Goal: Task Accomplishment & Management: Manage account settings

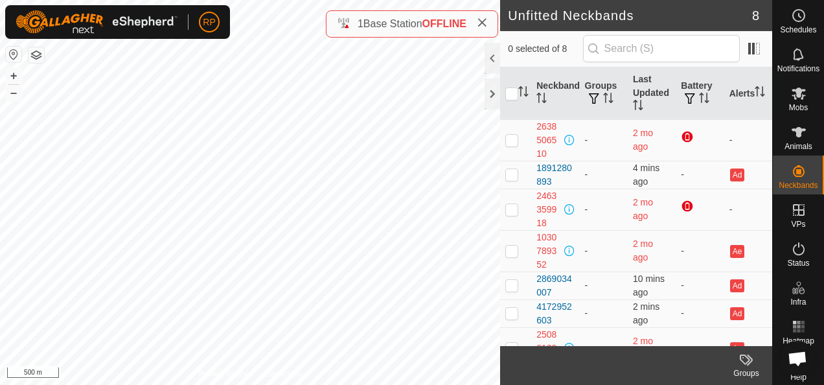
drag, startPoint x: 806, startPoint y: 359, endPoint x: 777, endPoint y: 361, distance: 28.6
click at [769, 361] on body "RP Schedules Notifications Mobs Animals Neckbands VPs Status Infra Heatmap Help…" at bounding box center [412, 192] width 824 height 385
click at [795, 357] on span "Open chat" at bounding box center [797, 359] width 21 height 17
click at [791, 324] on icon at bounding box center [799, 327] width 16 height 16
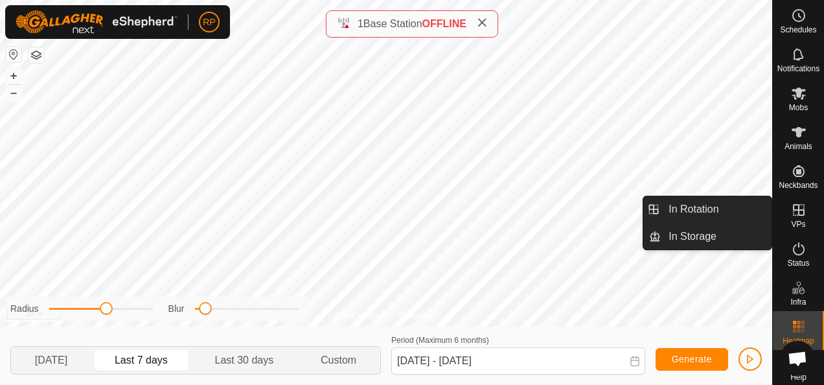
click at [791, 214] on icon at bounding box center [799, 210] width 16 height 16
click at [679, 209] on link "In Rotation" at bounding box center [716, 209] width 111 height 26
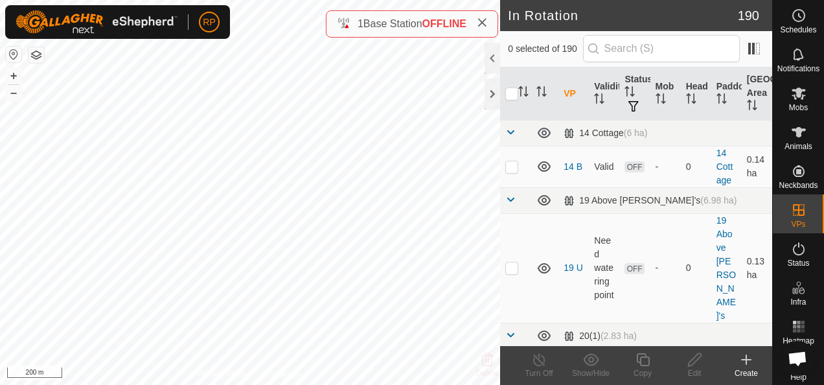
checkbox input "true"
click at [597, 98] on icon "Activate to sort" at bounding box center [599, 98] width 10 height 10
click at [716, 102] on icon "Activate to sort" at bounding box center [721, 98] width 10 height 10
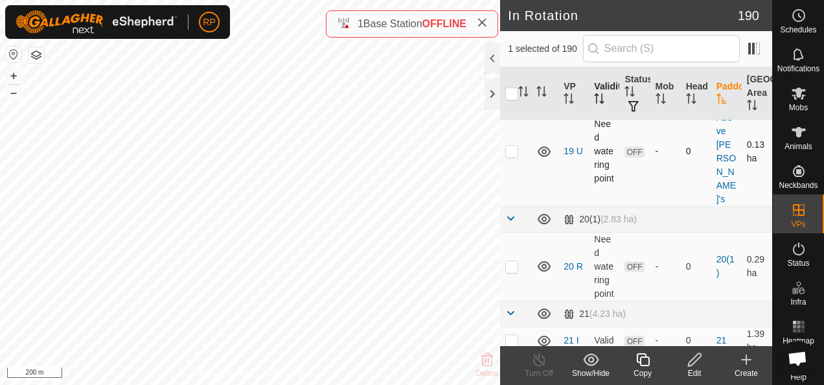
scroll to position [130, 0]
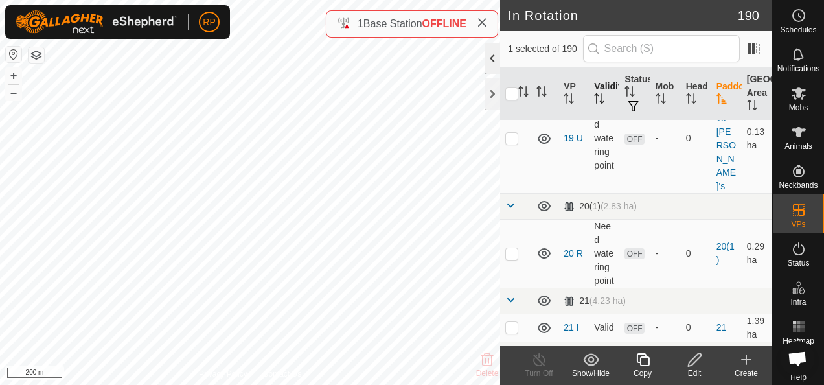
click at [488, 58] on div at bounding box center [492, 58] width 16 height 31
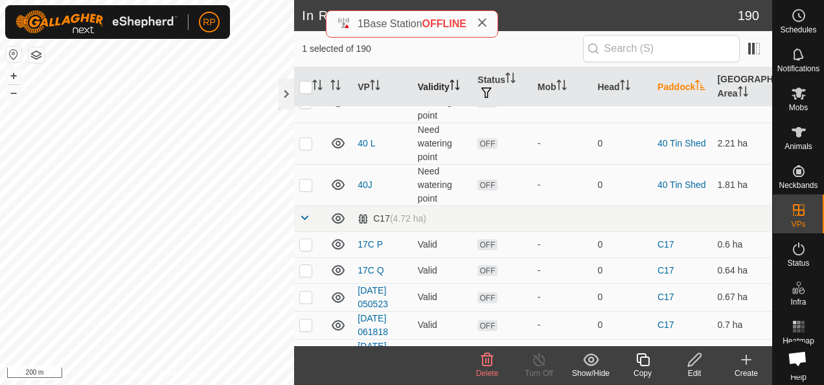
scroll to position [877, 0]
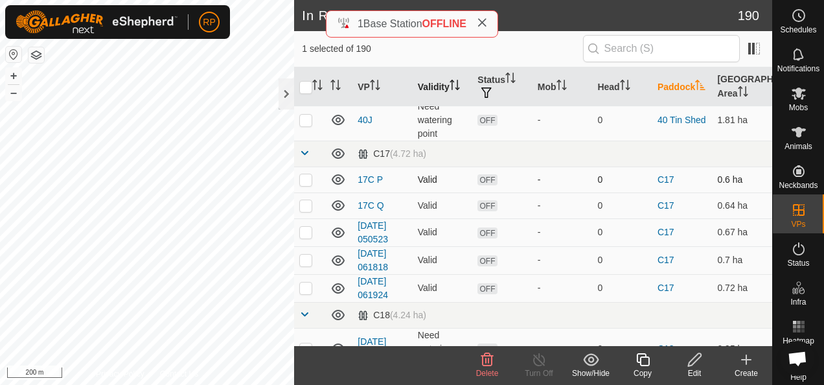
click at [304, 175] on p-checkbox at bounding box center [305, 179] width 13 height 10
checkbox input "true"
click at [303, 201] on p-checkbox at bounding box center [305, 205] width 13 height 10
checkbox input "true"
click at [302, 227] on p-checkbox at bounding box center [305, 232] width 13 height 10
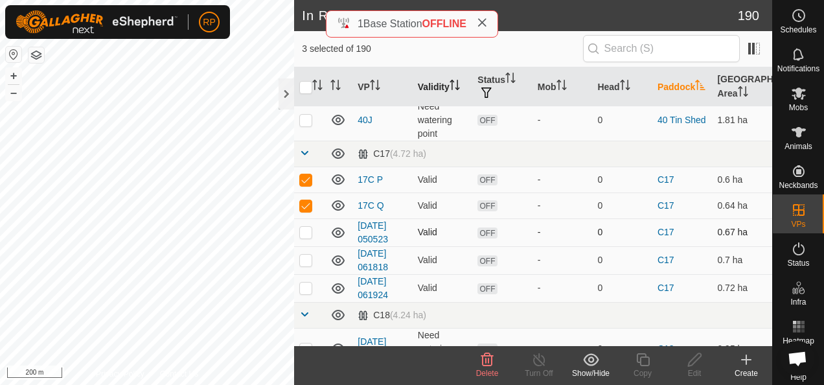
checkbox input "true"
drag, startPoint x: 301, startPoint y: 256, endPoint x: 308, endPoint y: 272, distance: 17.1
click at [302, 258] on p-checkbox at bounding box center [305, 259] width 13 height 10
checkbox input "true"
click at [307, 282] on p-checkbox at bounding box center [305, 287] width 13 height 10
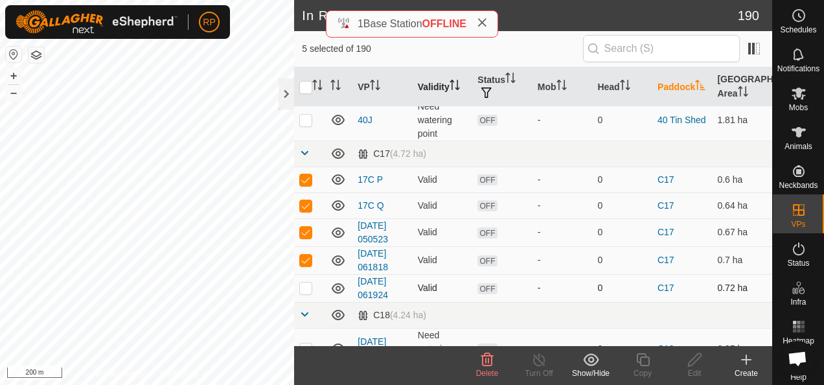
checkbox input "true"
click at [485, 358] on icon at bounding box center [487, 359] width 12 height 13
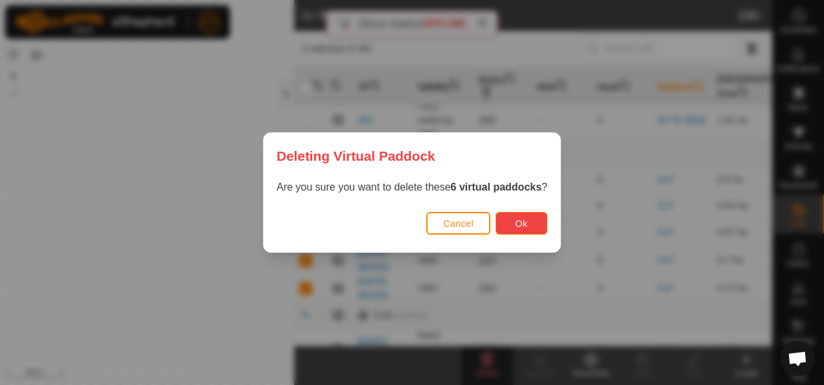
click at [515, 221] on span "Ok" at bounding box center [521, 223] width 12 height 10
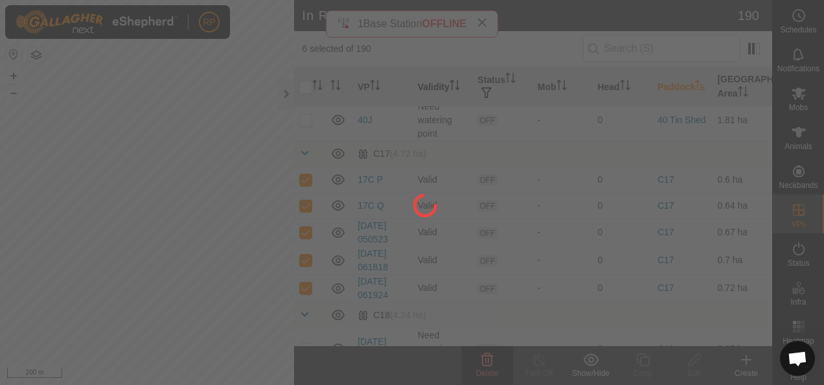
checkbox input "false"
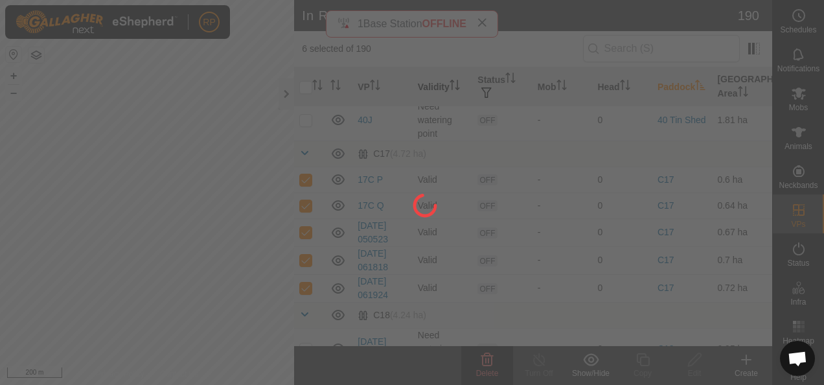
checkbox input "false"
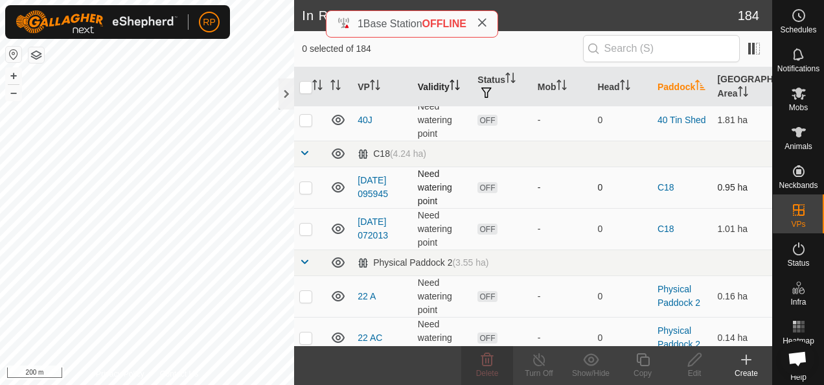
click at [302, 182] on p-checkbox at bounding box center [305, 187] width 13 height 10
checkbox input "true"
click at [304, 223] on p-checkbox at bounding box center [305, 228] width 13 height 10
checkbox input "true"
click at [490, 364] on icon at bounding box center [487, 360] width 16 height 16
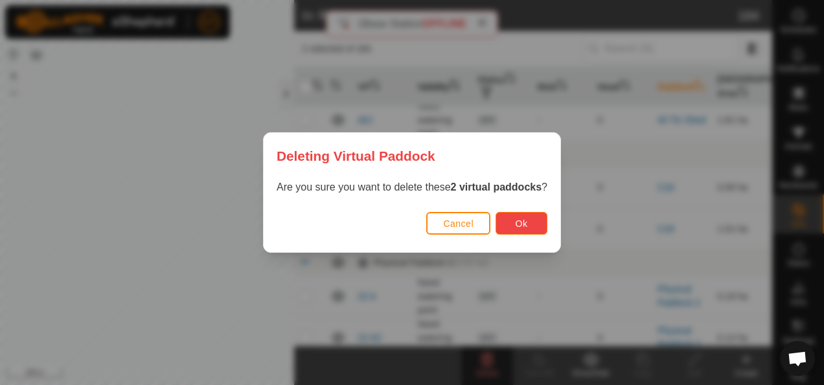
click at [517, 228] on span "Ok" at bounding box center [521, 223] width 12 height 10
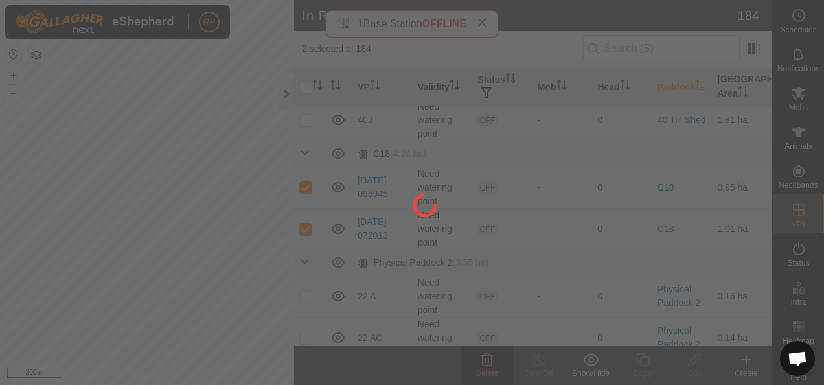
checkbox input "false"
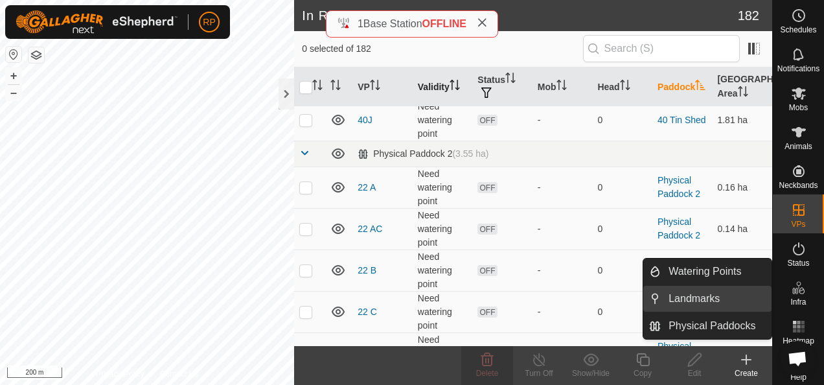
click at [679, 295] on link "Landmarks" at bounding box center [716, 299] width 111 height 26
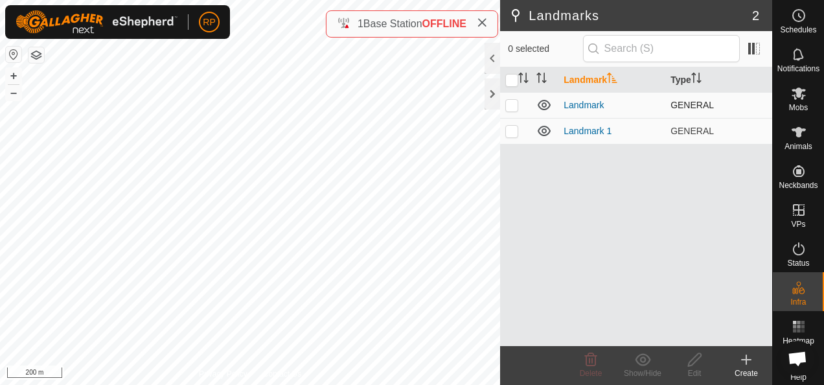
click at [512, 102] on p-checkbox at bounding box center [511, 105] width 13 height 10
checkbox input "true"
click at [511, 131] on p-checkbox at bounding box center [511, 131] width 13 height 10
checkbox input "true"
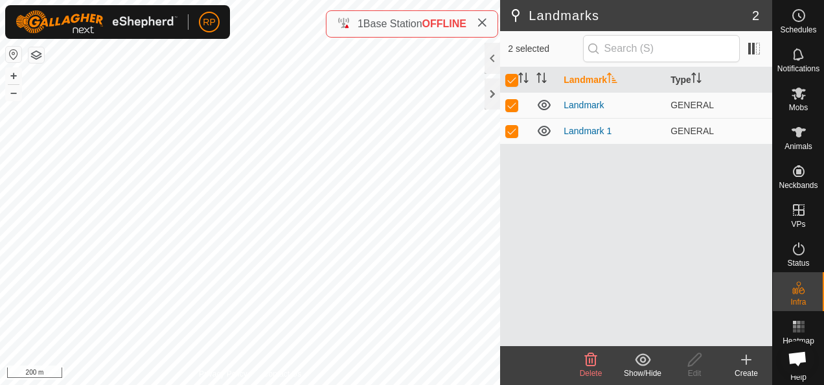
click at [591, 362] on icon at bounding box center [591, 360] width 16 height 16
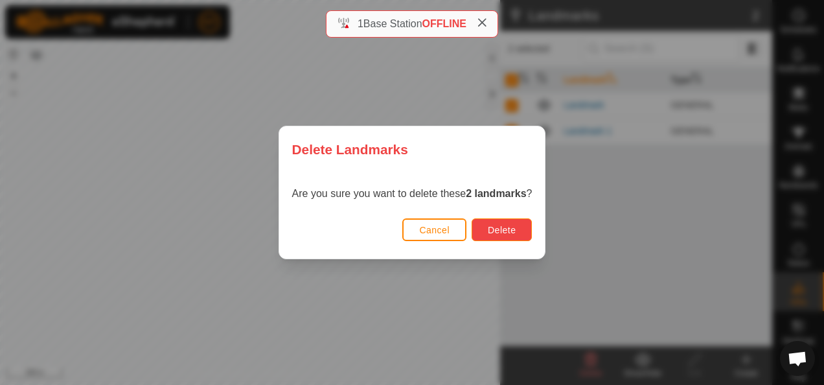
click at [508, 234] on span "Delete" at bounding box center [502, 230] width 28 height 10
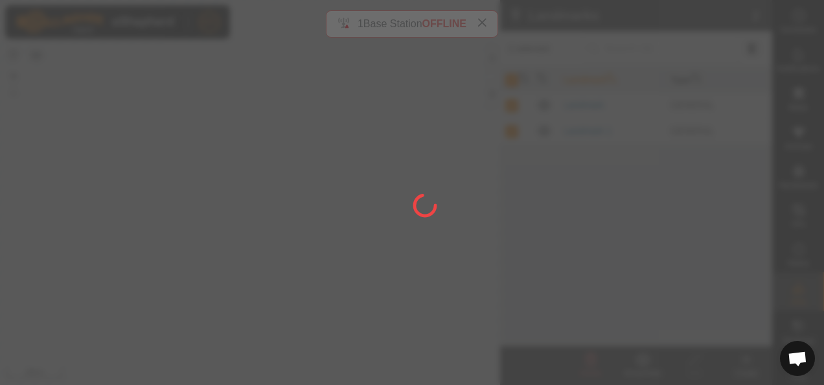
checkbox input "false"
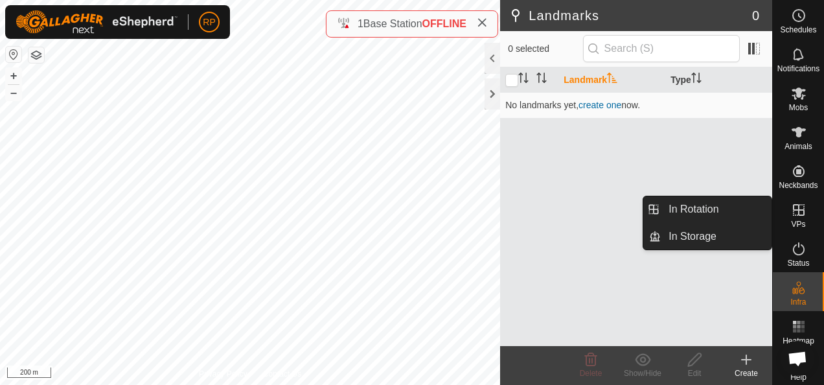
click at [791, 212] on icon at bounding box center [799, 210] width 16 height 16
click at [672, 209] on link "In Rotation" at bounding box center [716, 209] width 111 height 26
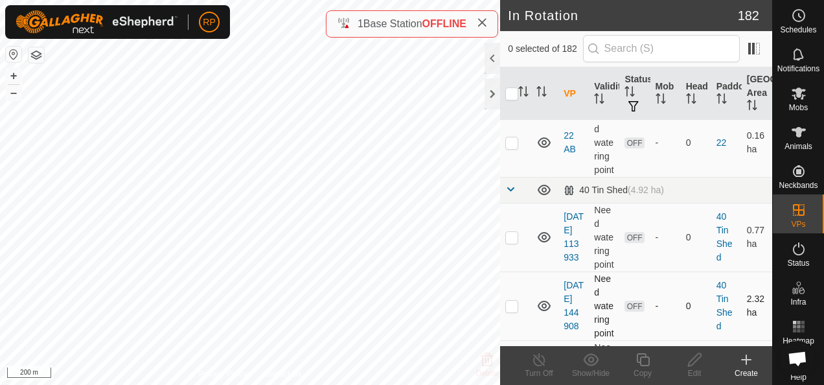
scroll to position [453, 0]
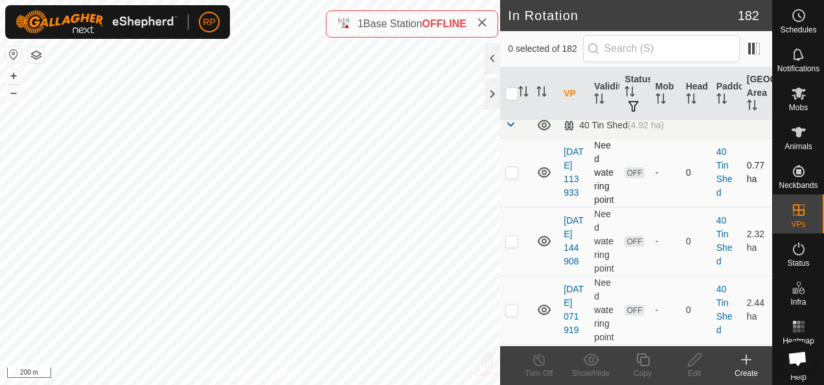
click at [514, 177] on p-checkbox at bounding box center [511, 172] width 13 height 10
checkbox input "true"
drag, startPoint x: 512, startPoint y: 319, endPoint x: 504, endPoint y: 289, distance: 30.8
click at [512, 246] on p-checkbox at bounding box center [511, 241] width 13 height 10
checkbox input "true"
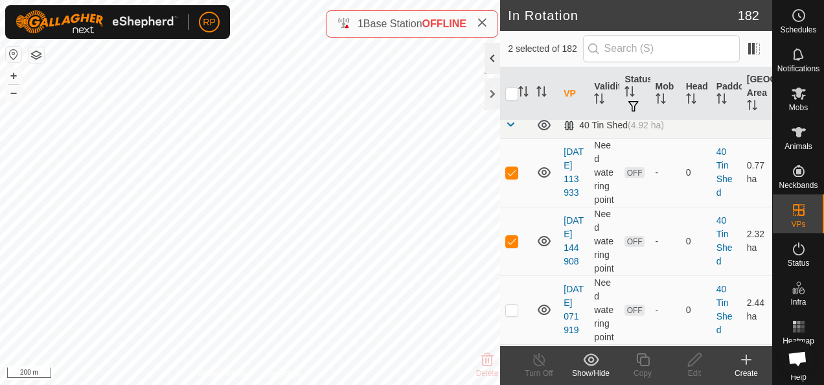
click at [493, 55] on div at bounding box center [492, 58] width 16 height 31
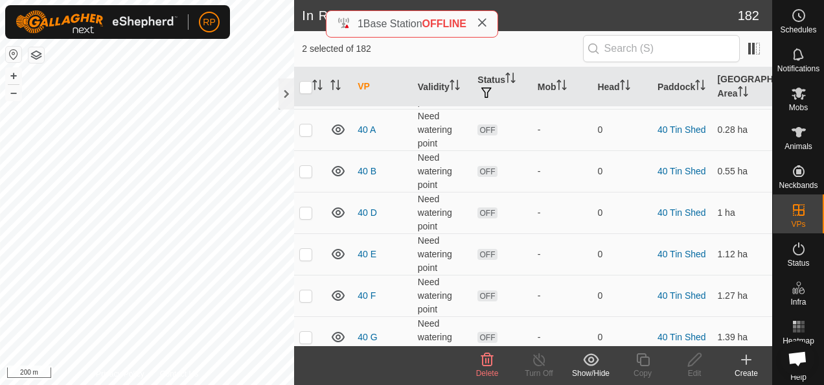
scroll to position [286, 0]
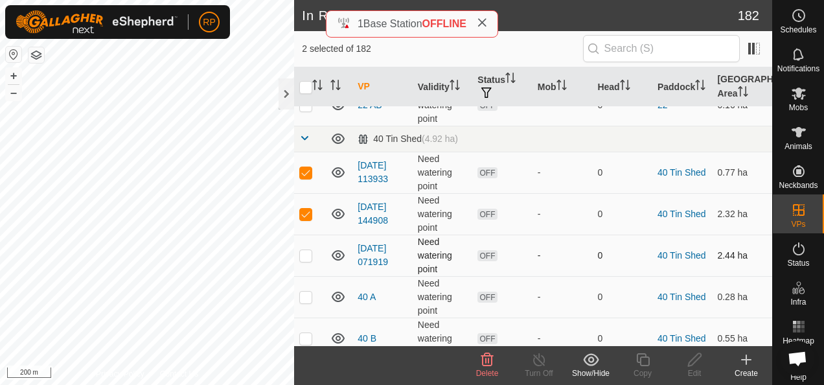
click at [302, 251] on p-checkbox at bounding box center [305, 255] width 13 height 10
checkbox input "true"
click at [303, 295] on p-checkbox at bounding box center [305, 296] width 13 height 10
checkbox input "true"
drag, startPoint x: 307, startPoint y: 334, endPoint x: 369, endPoint y: 330, distance: 62.3
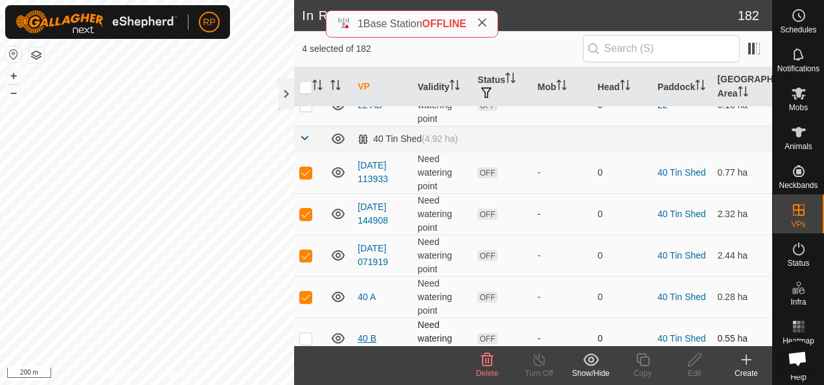
click at [307, 334] on p-checkbox at bounding box center [305, 338] width 13 height 10
checkbox input "true"
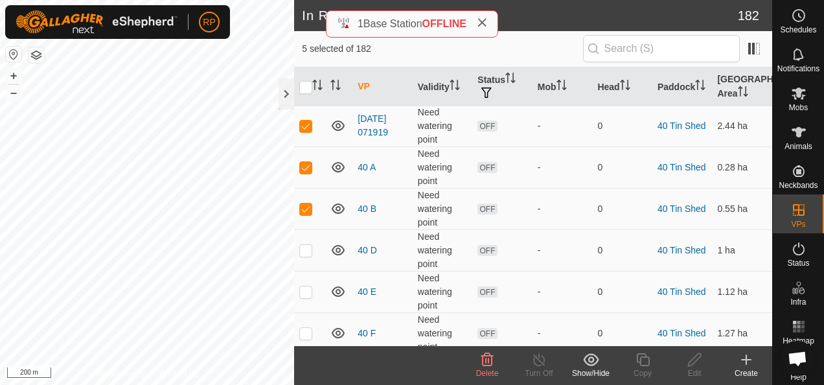
scroll to position [481, 0]
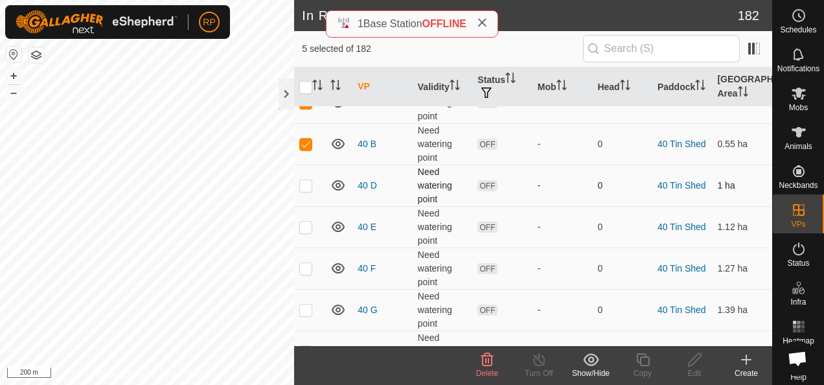
click at [306, 186] on p-checkbox at bounding box center [305, 185] width 13 height 10
checkbox input "true"
click at [306, 221] on p-checkbox at bounding box center [305, 226] width 13 height 10
checkbox input "true"
click at [306, 263] on p-checkbox at bounding box center [305, 268] width 13 height 10
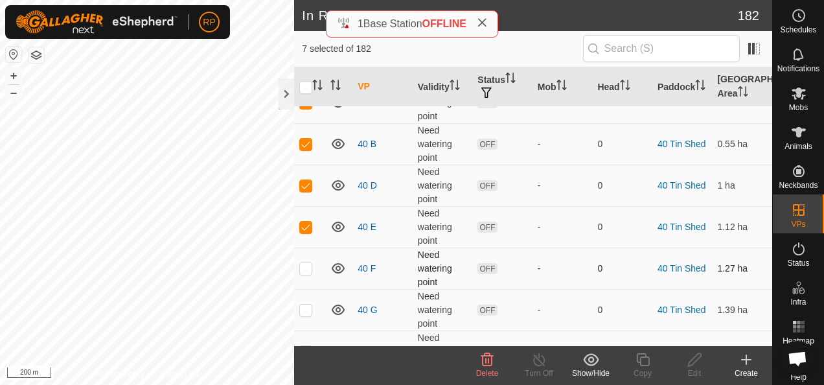
checkbox input "true"
click at [306, 308] on p-checkbox at bounding box center [305, 309] width 13 height 10
checkbox input "true"
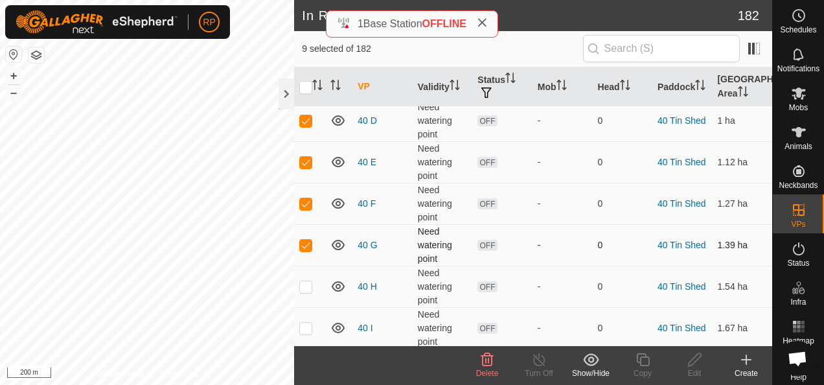
scroll to position [610, 0]
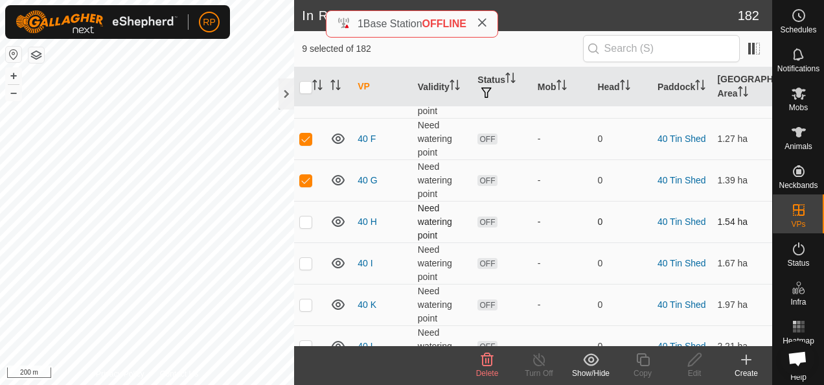
click at [307, 218] on p-checkbox at bounding box center [305, 221] width 13 height 10
checkbox input "true"
click at [303, 258] on p-checkbox at bounding box center [305, 263] width 13 height 10
checkbox input "true"
click at [306, 299] on p-checkbox at bounding box center [305, 304] width 13 height 10
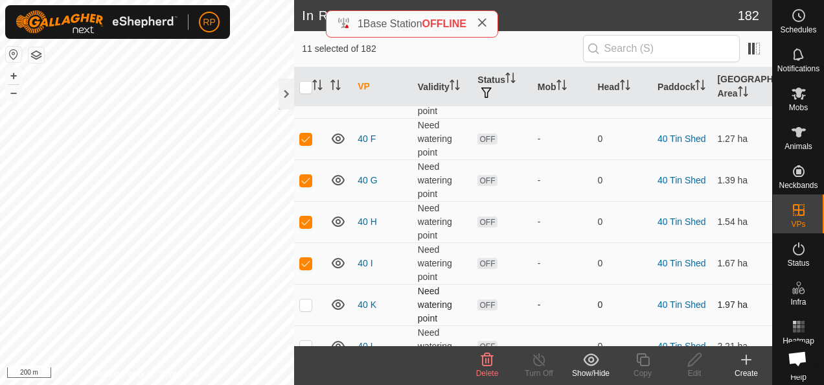
checkbox input "true"
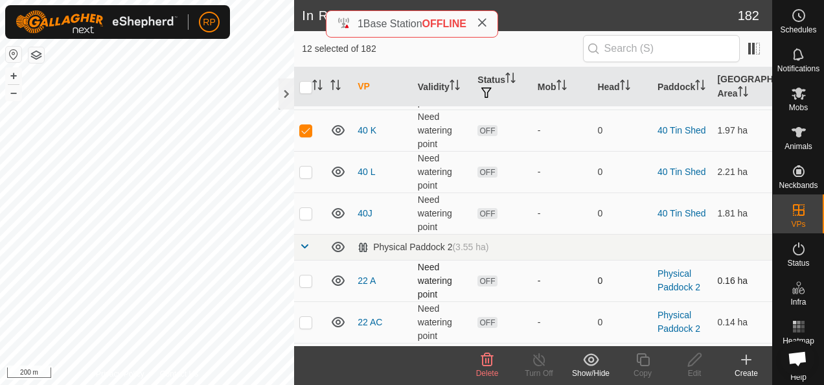
scroll to position [804, 0]
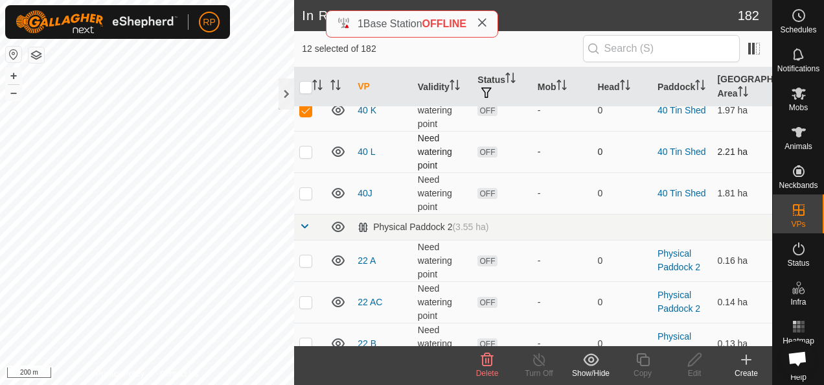
click at [310, 147] on p-checkbox at bounding box center [305, 151] width 13 height 10
checkbox input "true"
click at [303, 190] on p-checkbox at bounding box center [305, 193] width 13 height 10
checkbox input "true"
click at [488, 361] on icon at bounding box center [487, 360] width 16 height 16
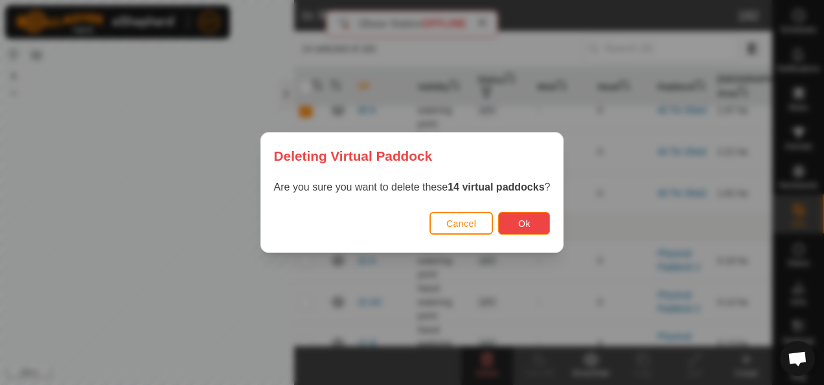
click at [518, 227] on span "Ok" at bounding box center [524, 223] width 12 height 10
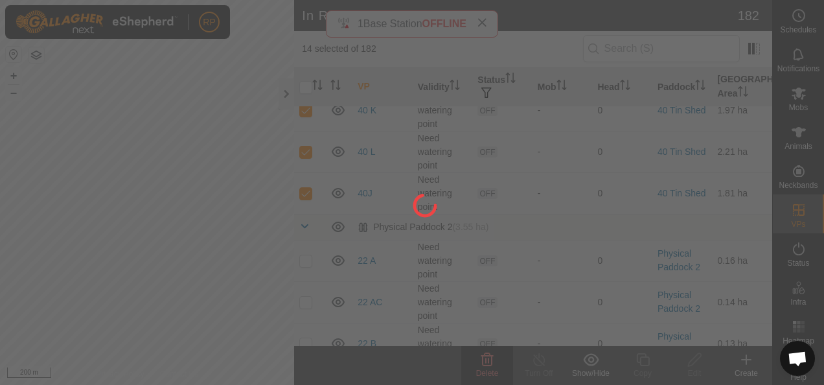
checkbox input "false"
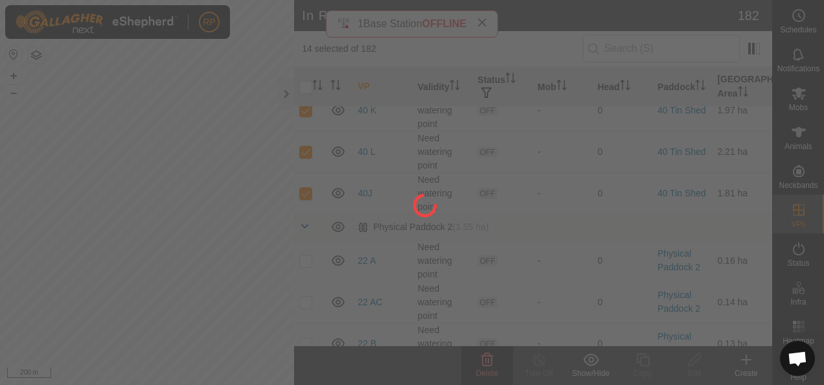
checkbox input "false"
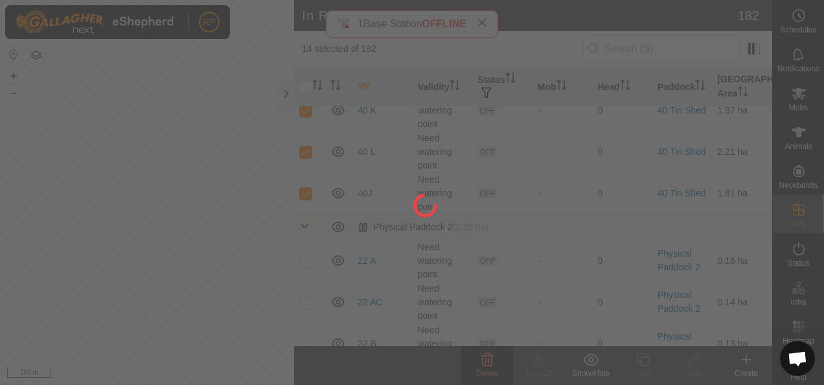
checkbox input "false"
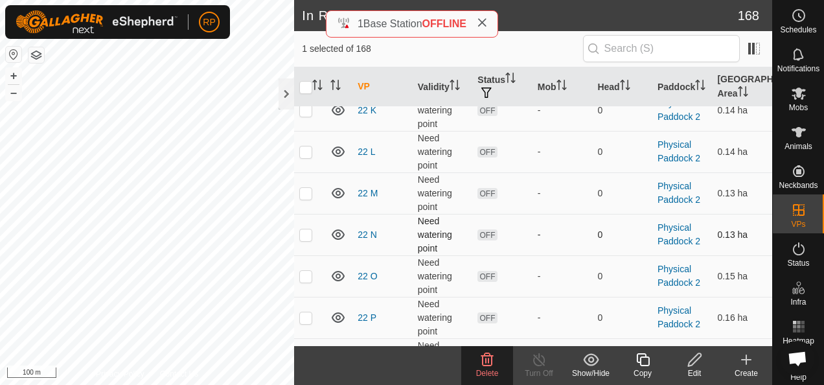
checkbox input "false"
checkbox input "true"
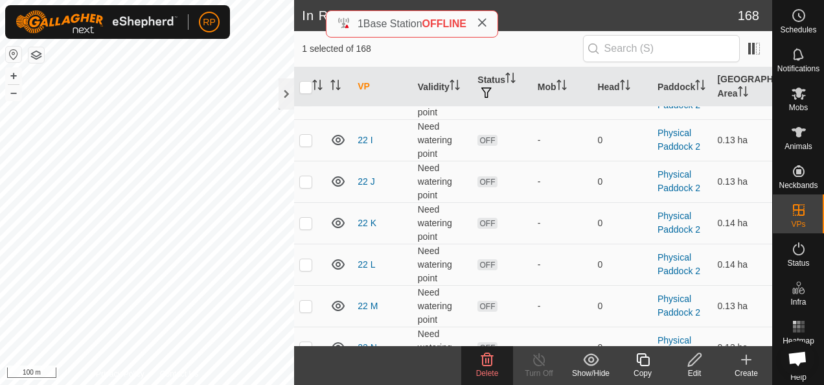
scroll to position [675, 0]
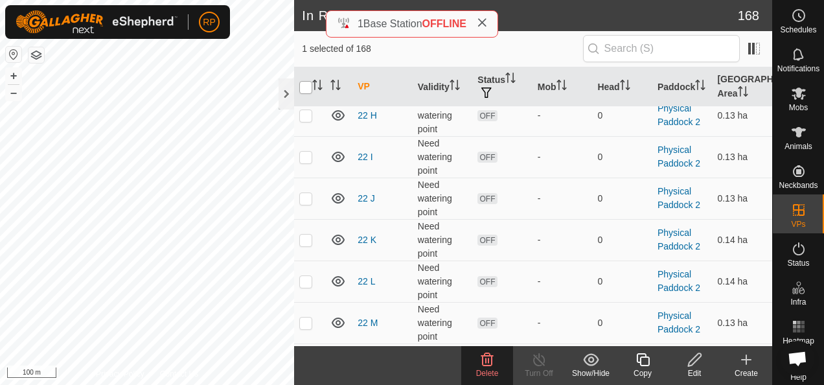
click at [308, 88] on input "checkbox" at bounding box center [305, 87] width 13 height 13
checkbox input "true"
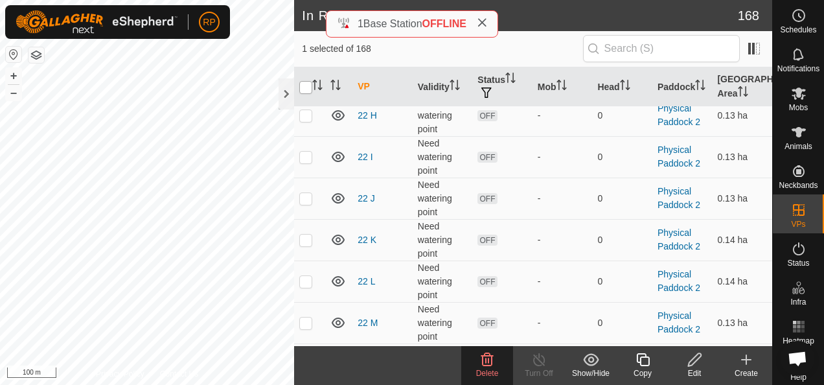
checkbox input "true"
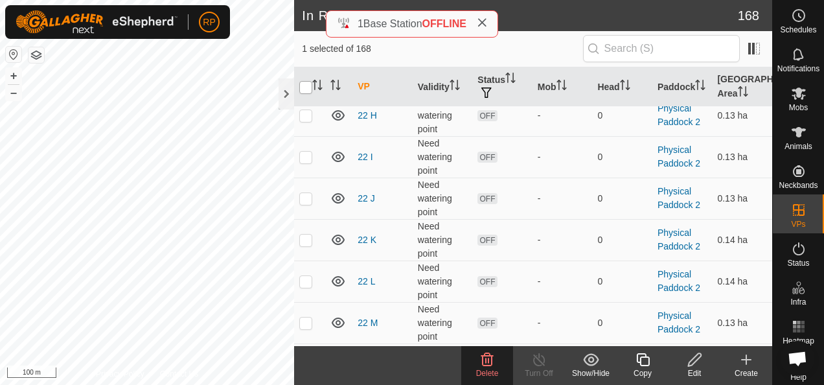
checkbox input "true"
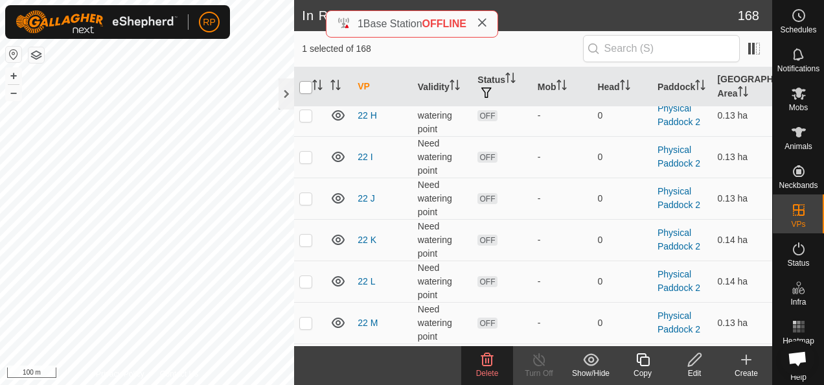
checkbox input "true"
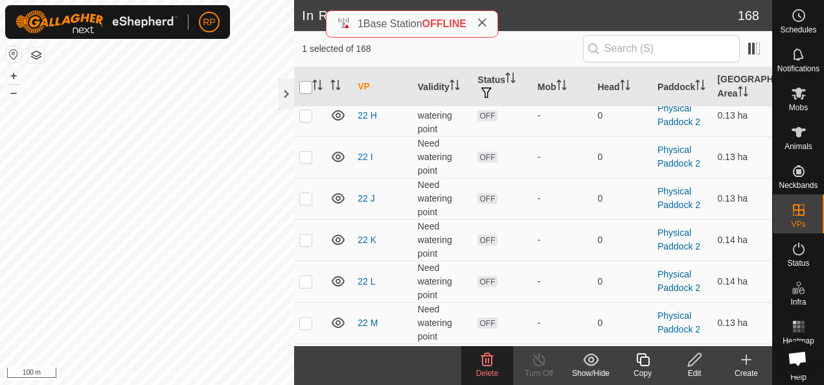
checkbox input "true"
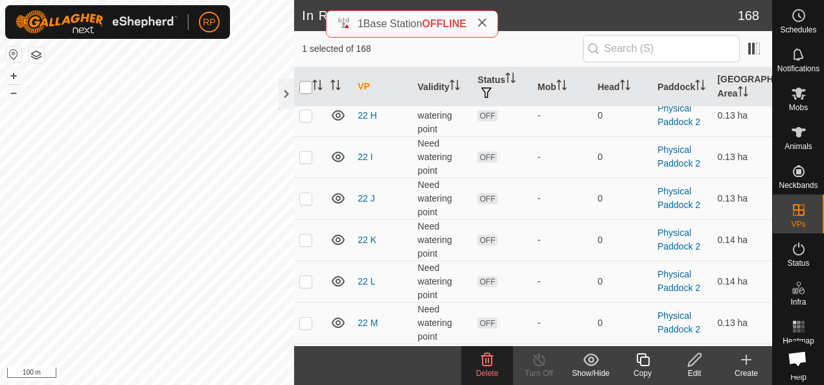
checkbox input "true"
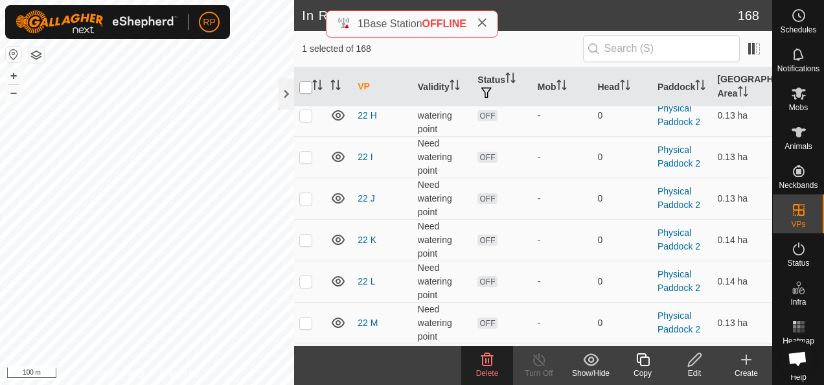
checkbox input "true"
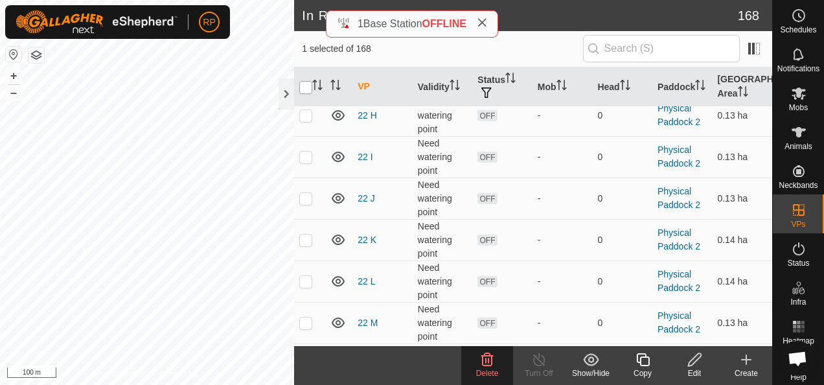
checkbox input "true"
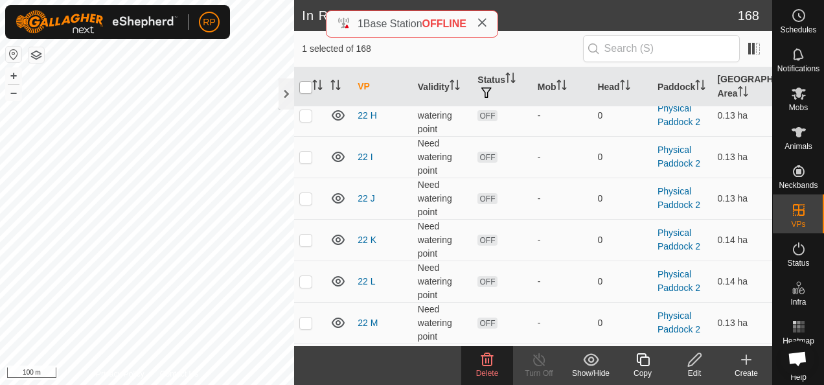
checkbox input "true"
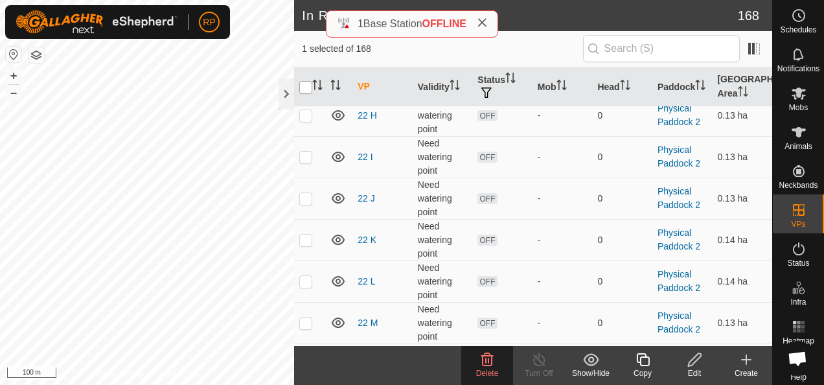
checkbox input "true"
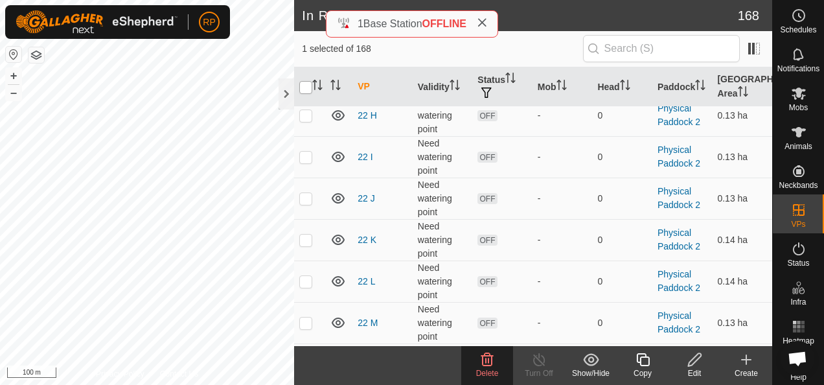
checkbox input "true"
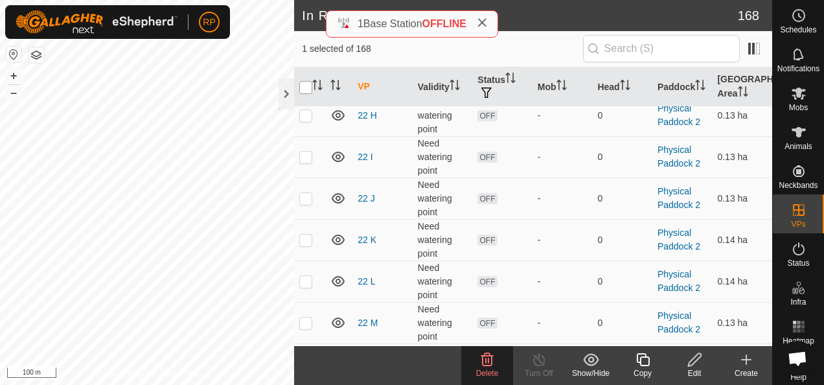
checkbox input "true"
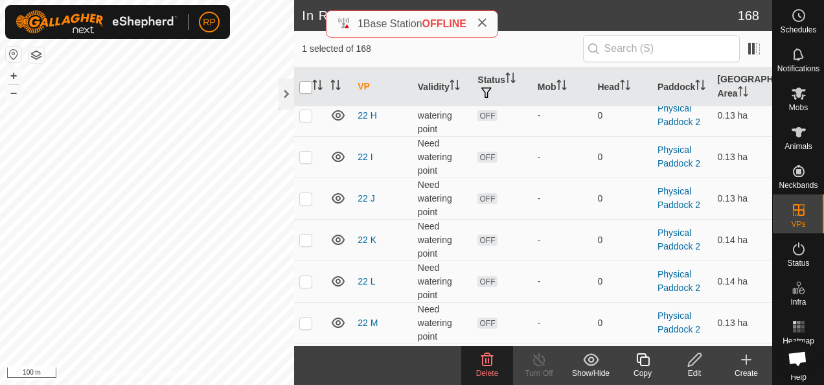
checkbox input "true"
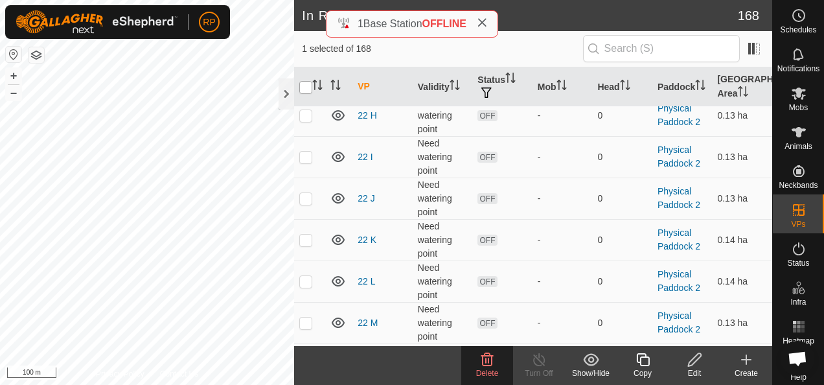
checkbox input "true"
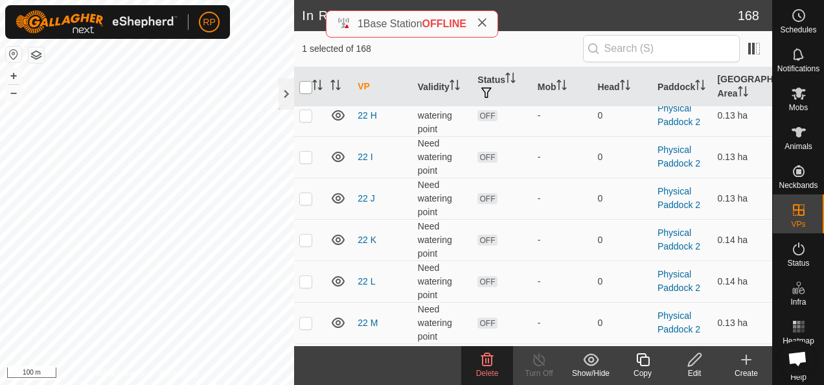
checkbox input "true"
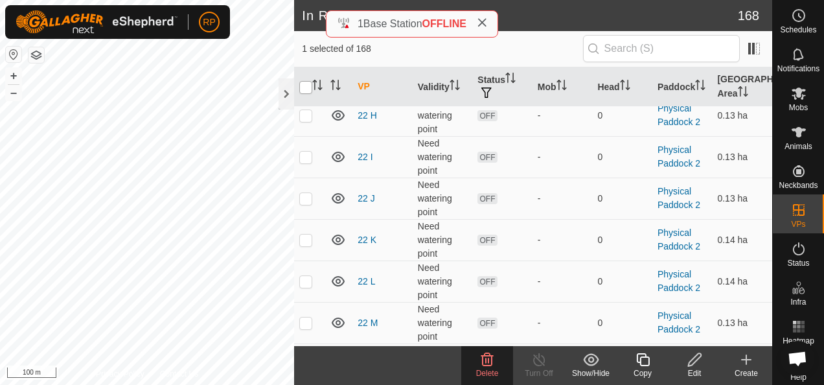
checkbox input "true"
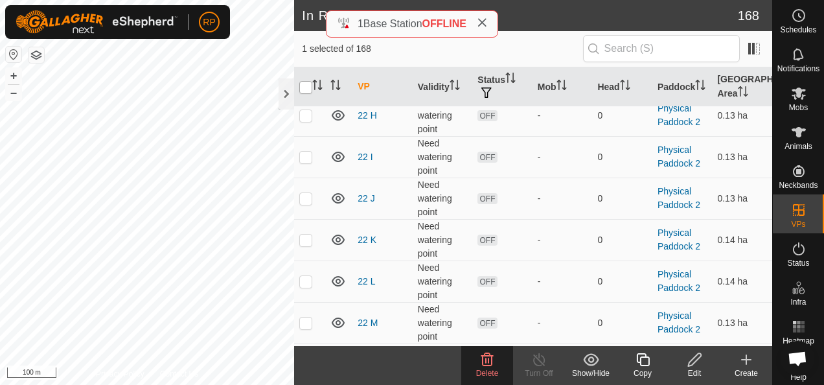
checkbox input "true"
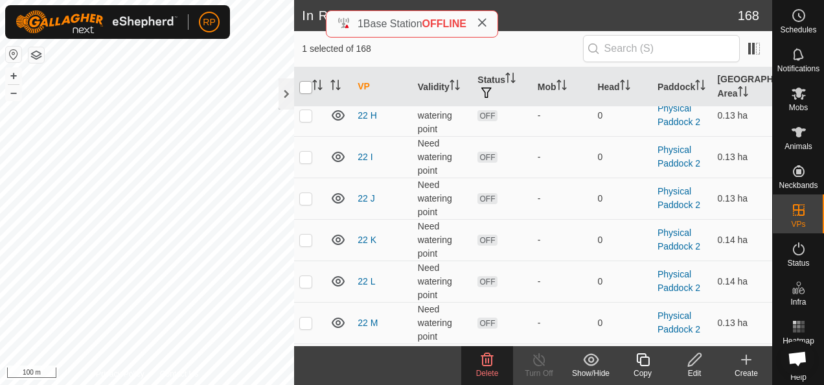
checkbox input "true"
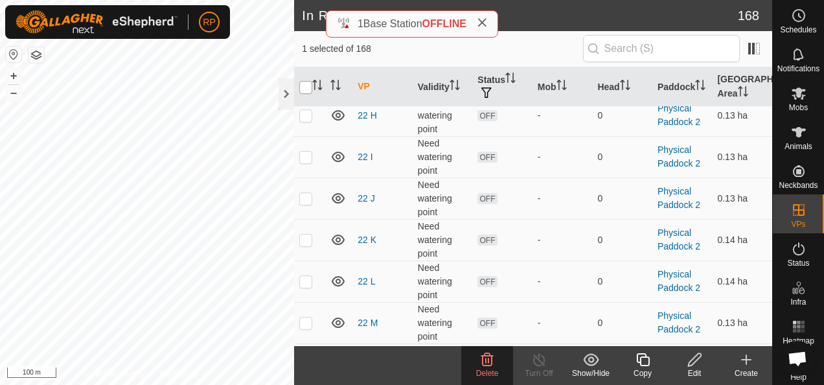
checkbox input "true"
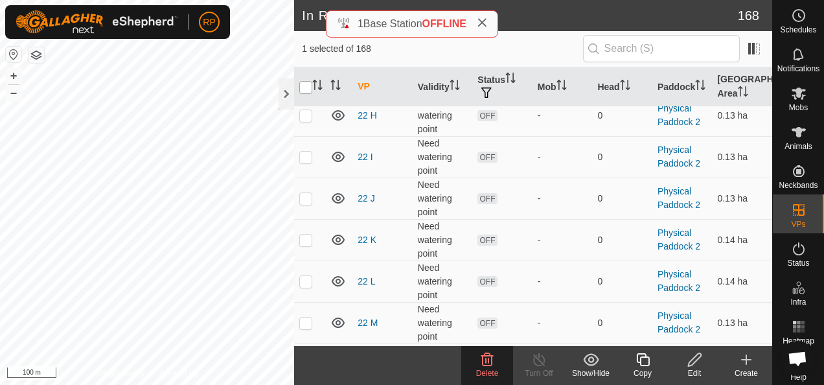
checkbox input "true"
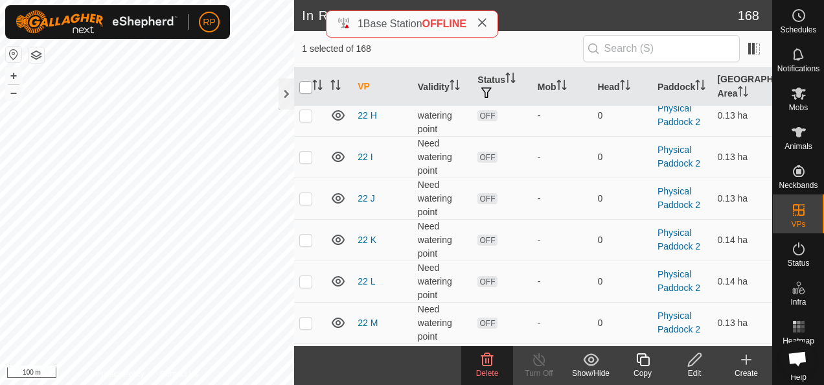
checkbox input "true"
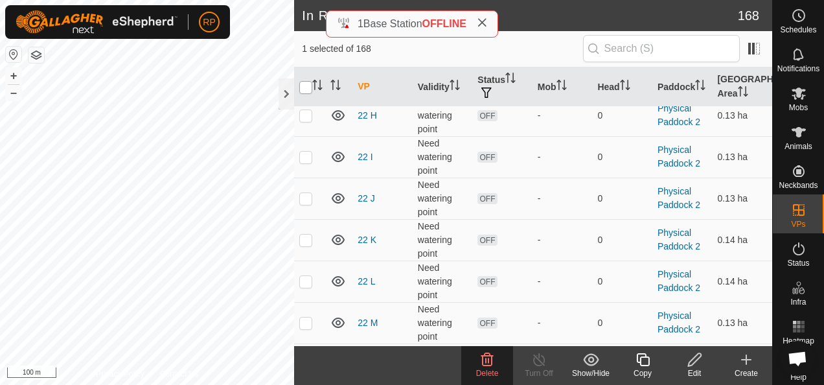
checkbox input "true"
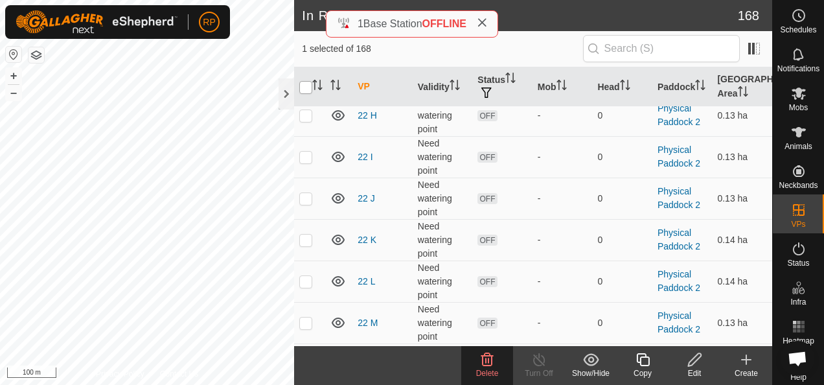
checkbox input "true"
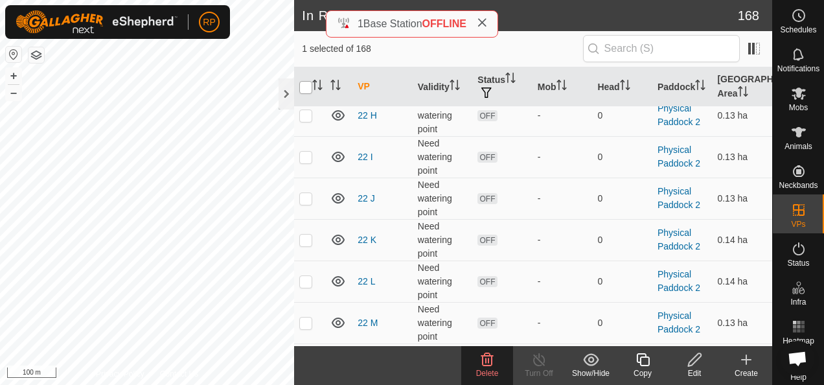
checkbox input "true"
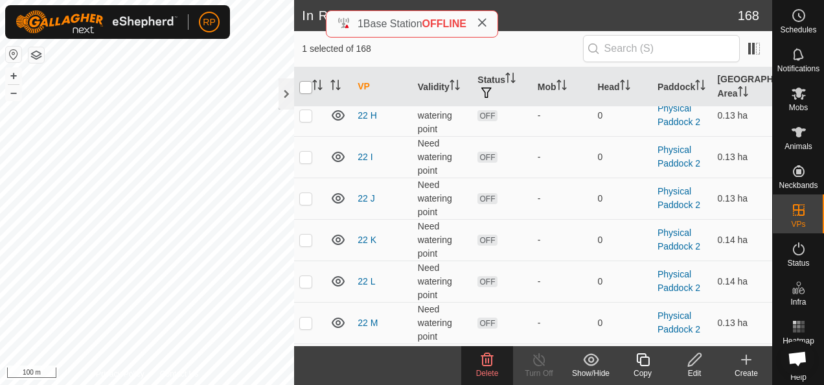
checkbox input "true"
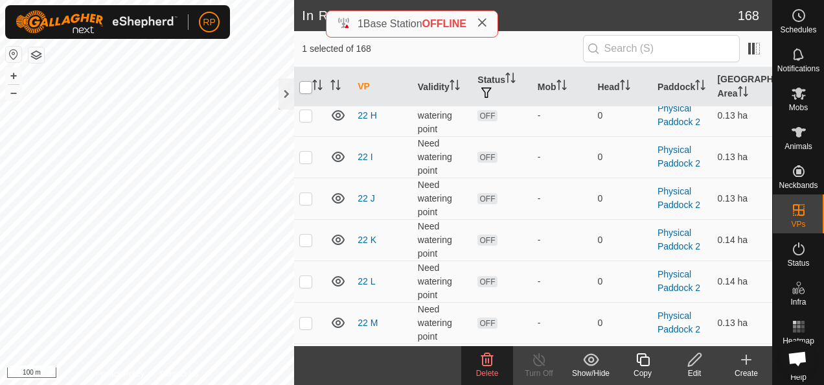
checkbox input "true"
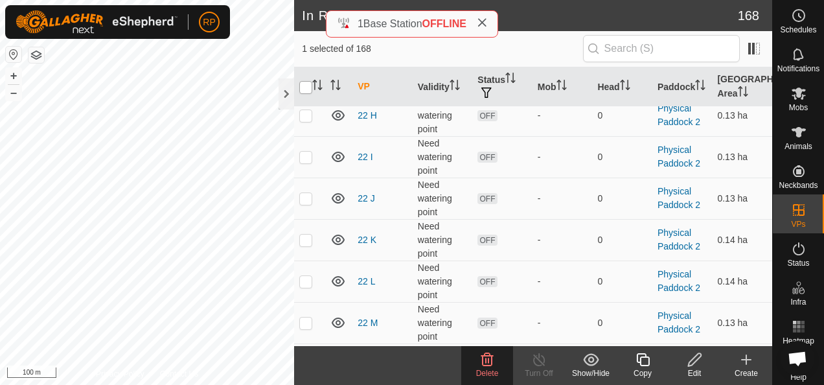
checkbox input "true"
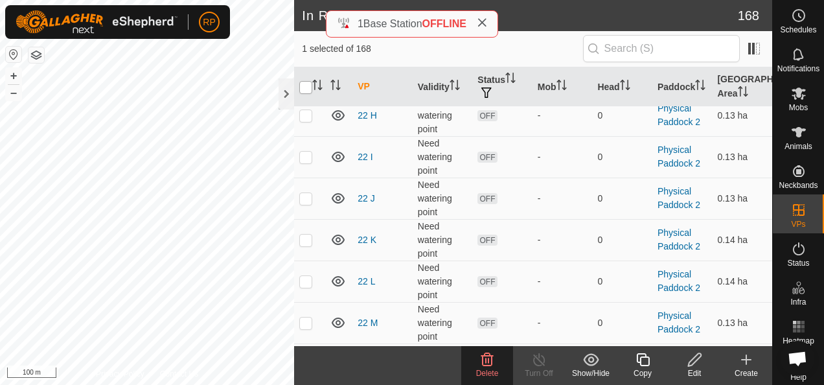
checkbox input "true"
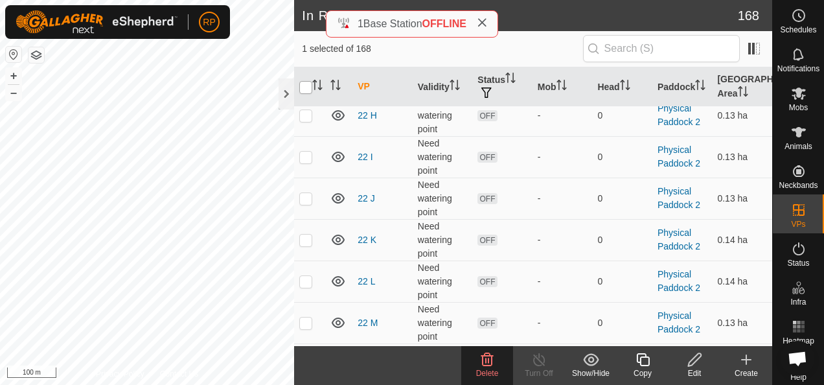
checkbox input "true"
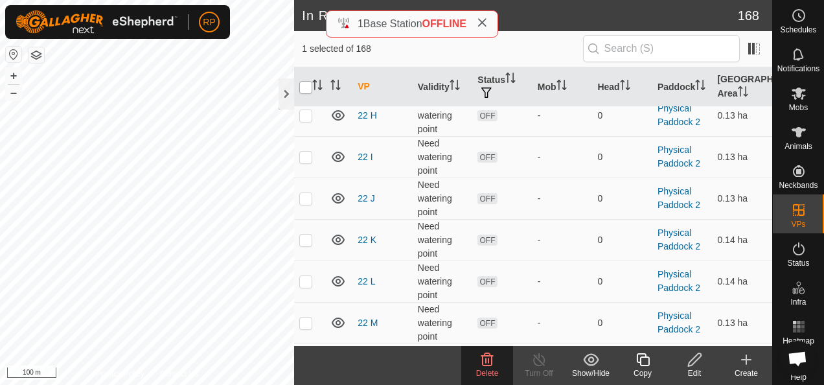
checkbox input "true"
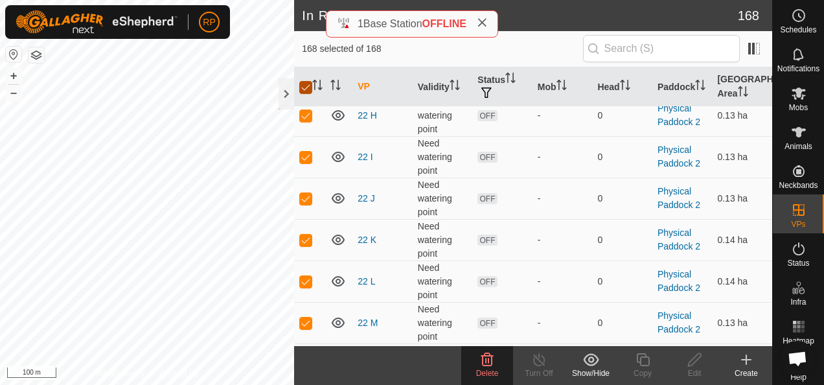
click at [303, 85] on input "checkbox" at bounding box center [305, 87] width 13 height 13
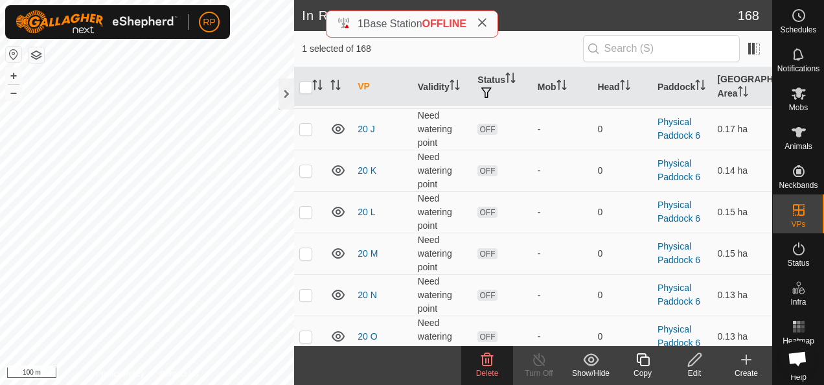
scroll to position [2720, 0]
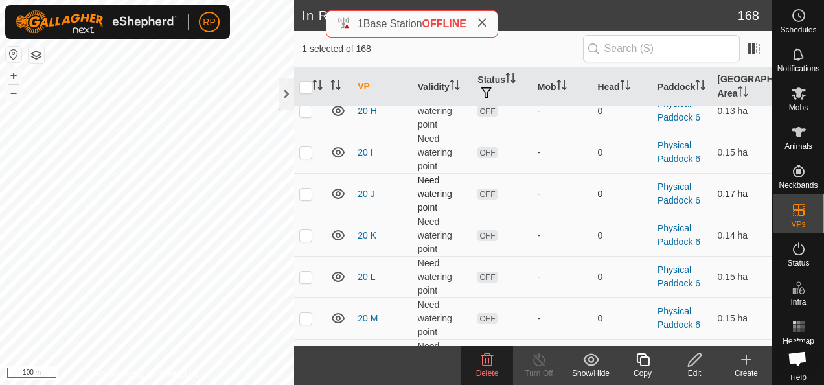
click at [302, 188] on p-checkbox at bounding box center [305, 193] width 13 height 10
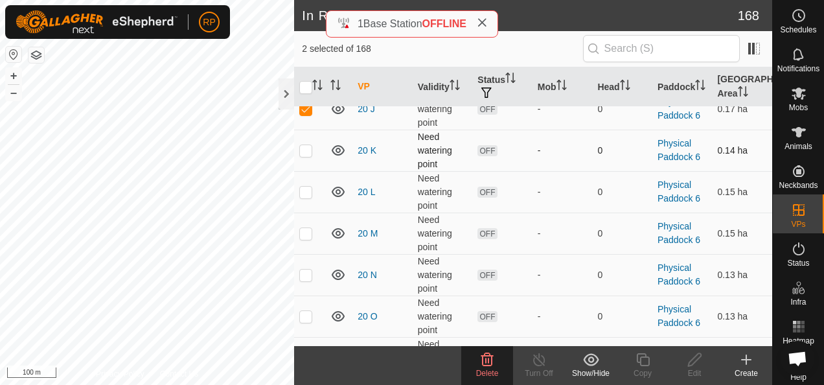
scroll to position [2785, 0]
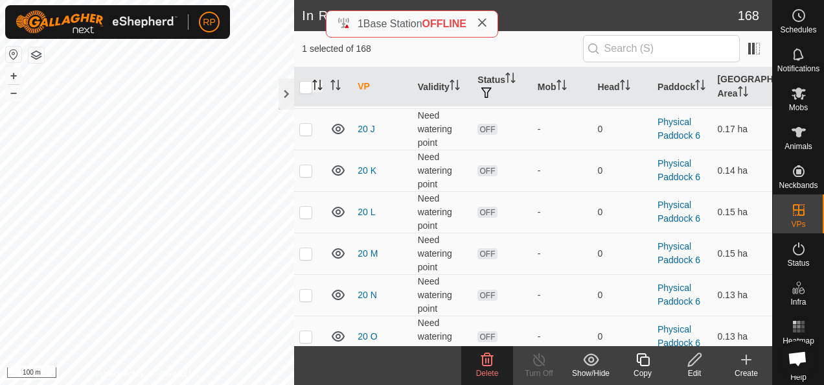
click at [319, 86] on icon "Activate to sort" at bounding box center [317, 85] width 10 height 10
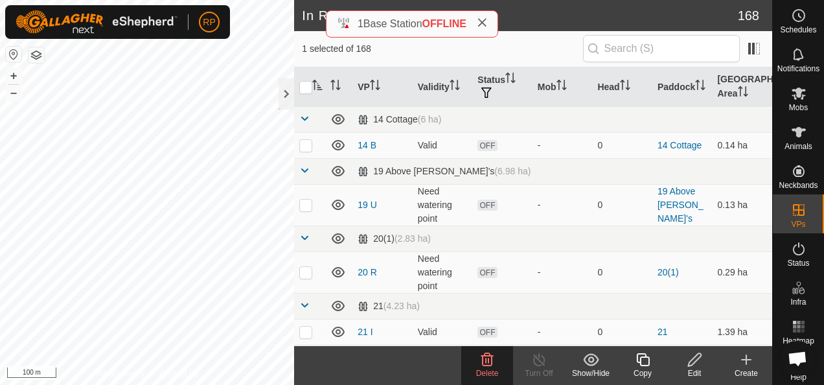
click at [316, 85] on icon "Activate to sort" at bounding box center [317, 85] width 10 height 10
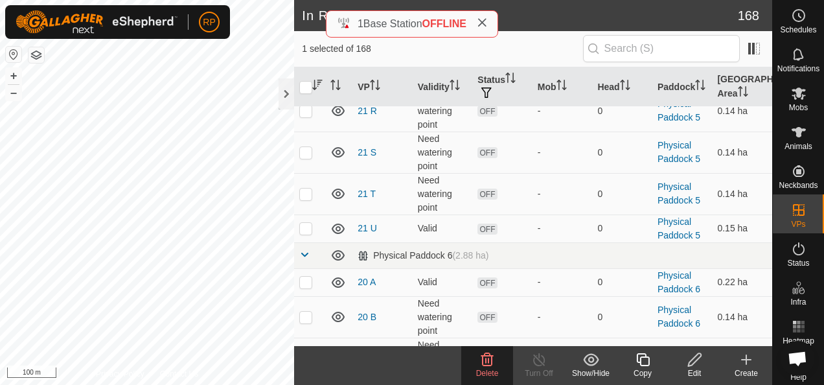
scroll to position [2267, 0]
click at [376, 82] on icon "Activate to sort" at bounding box center [375, 85] width 10 height 10
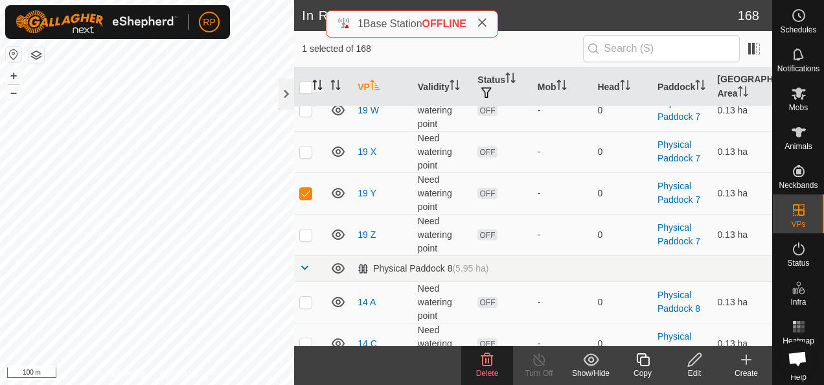
scroll to position [5051, 0]
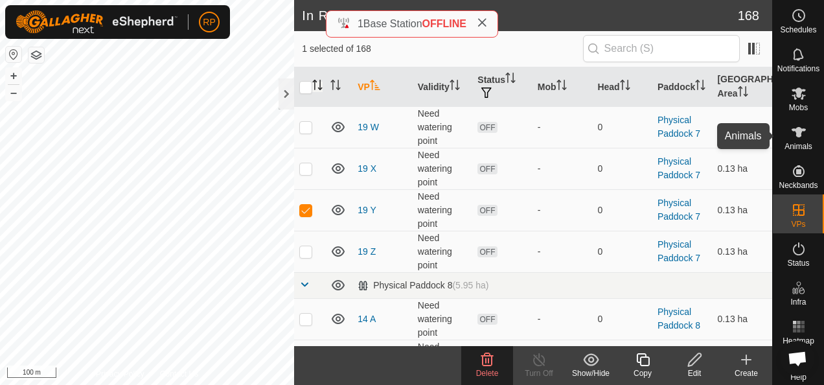
click at [793, 133] on icon at bounding box center [798, 132] width 14 height 10
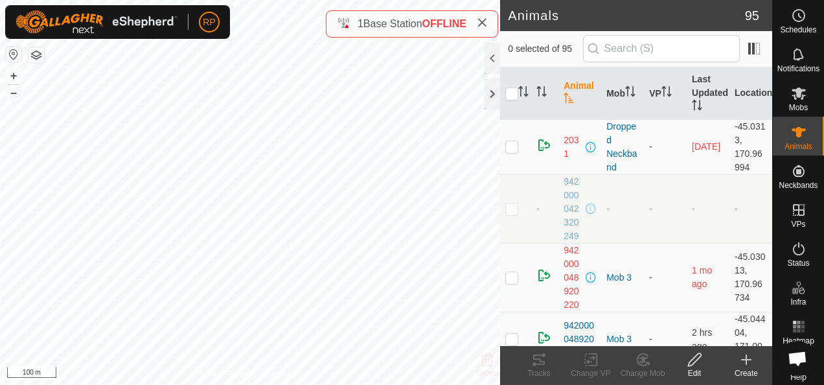
click at [492, 54] on div at bounding box center [492, 58] width 16 height 31
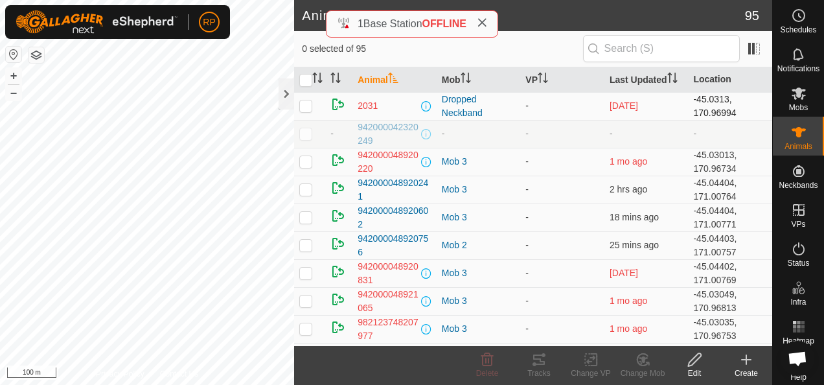
click at [303, 101] on p-checkbox at bounding box center [305, 105] width 13 height 10
click at [302, 134] on p-checkbox at bounding box center [305, 133] width 13 height 10
click at [307, 158] on p-checkbox at bounding box center [305, 161] width 13 height 10
click at [689, 363] on icon at bounding box center [694, 360] width 16 height 16
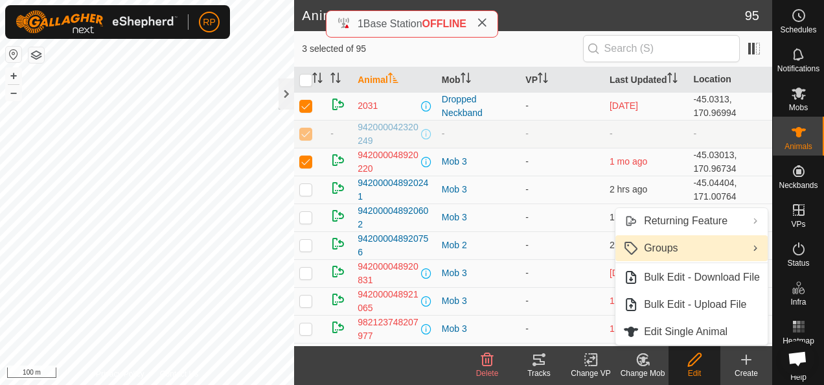
click at [661, 249] on link "Groups" at bounding box center [691, 248] width 152 height 26
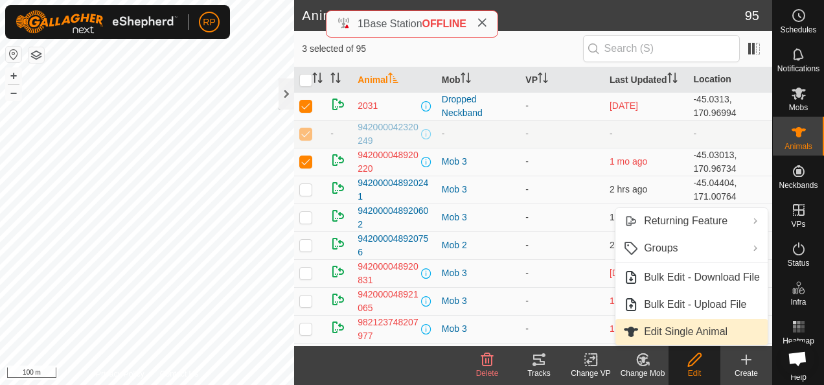
click at [671, 330] on link "Edit Single Animal" at bounding box center [691, 332] width 152 height 26
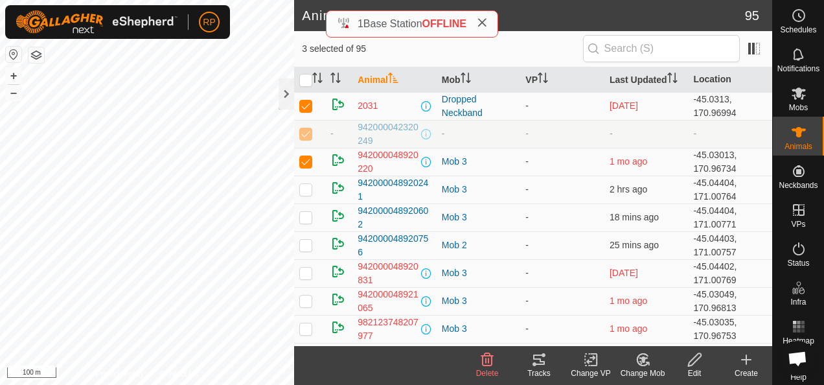
click at [745, 357] on icon at bounding box center [746, 360] width 16 height 16
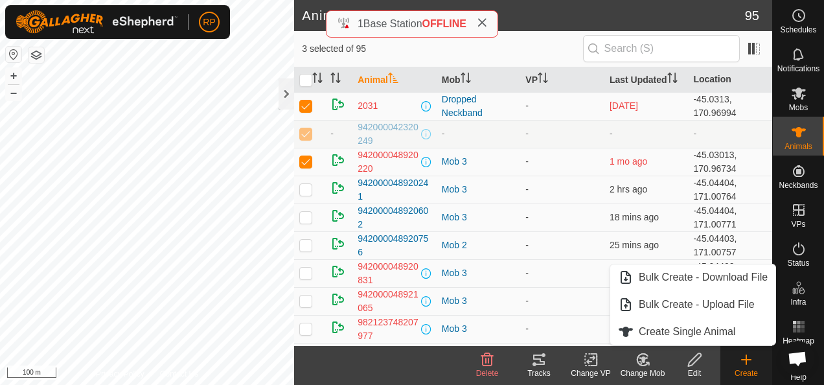
click at [745, 357] on icon at bounding box center [746, 360] width 16 height 16
click at [695, 359] on icon at bounding box center [694, 359] width 13 height 13
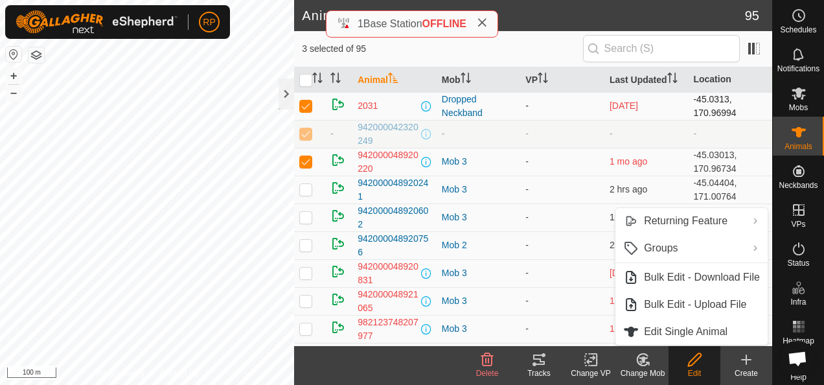
click at [306, 102] on p-checkbox at bounding box center [305, 105] width 13 height 10
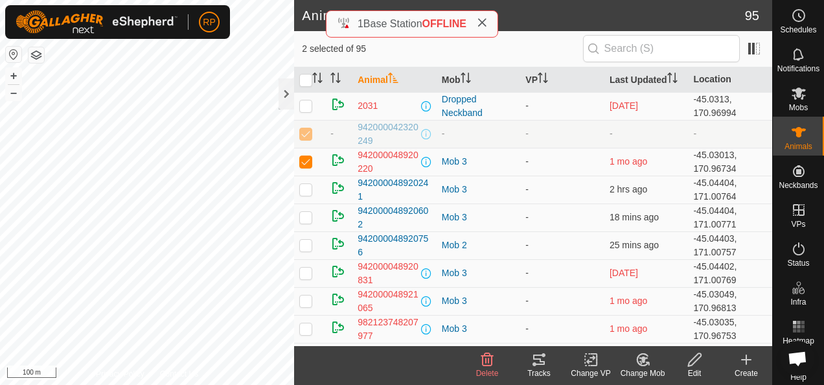
click at [306, 133] on p-checkbox at bounding box center [305, 133] width 13 height 10
click at [693, 362] on icon at bounding box center [694, 359] width 13 height 13
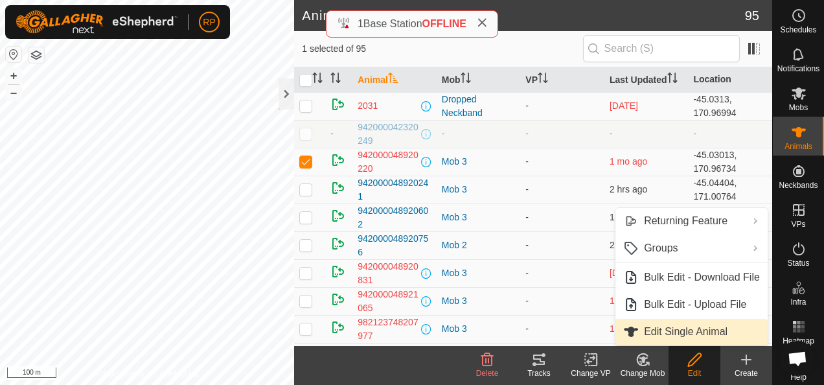
click at [679, 330] on link "Edit Single Animal" at bounding box center [691, 332] width 152 height 26
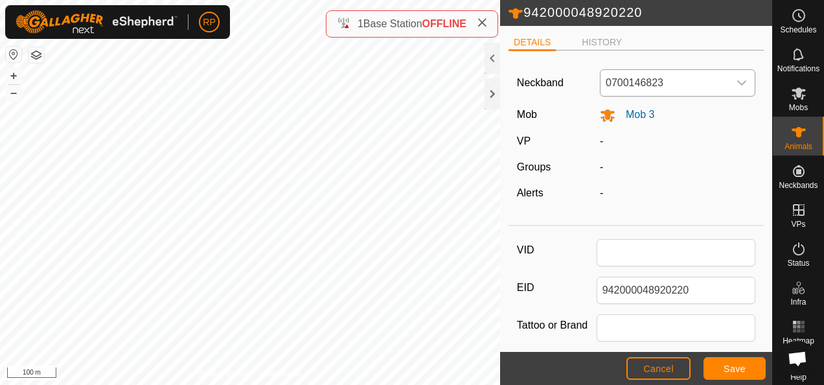
click at [738, 82] on icon "dropdown trigger" at bounding box center [742, 82] width 9 height 5
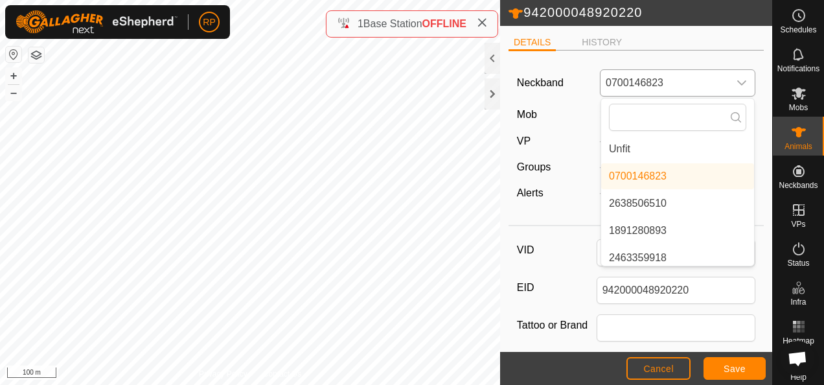
click at [616, 148] on li "Unfit" at bounding box center [677, 149] width 153 height 26
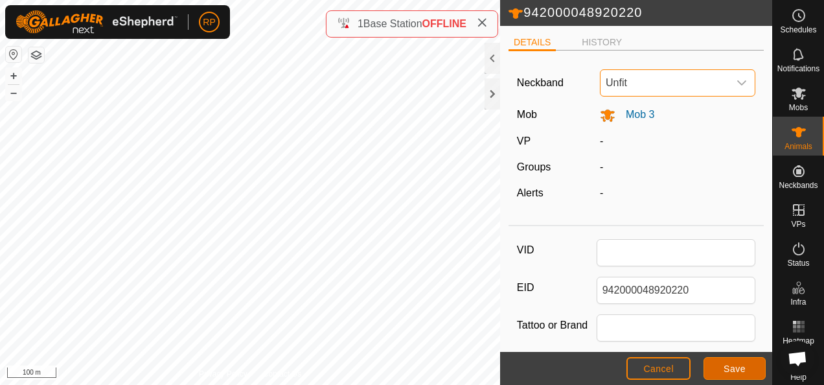
click at [729, 376] on button "Save" at bounding box center [734, 368] width 62 height 23
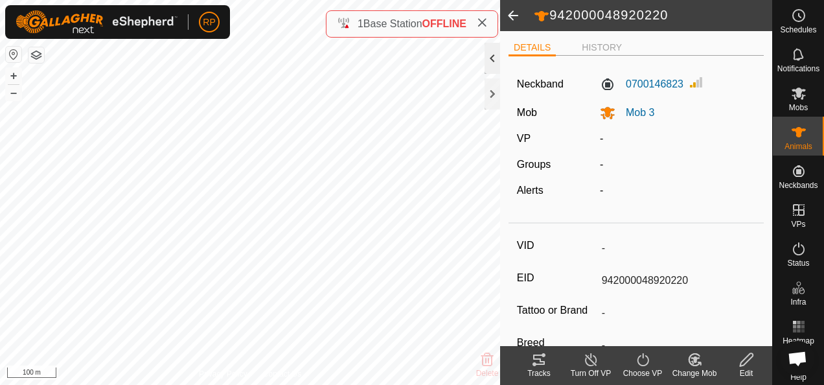
click at [491, 54] on div at bounding box center [492, 58] width 16 height 31
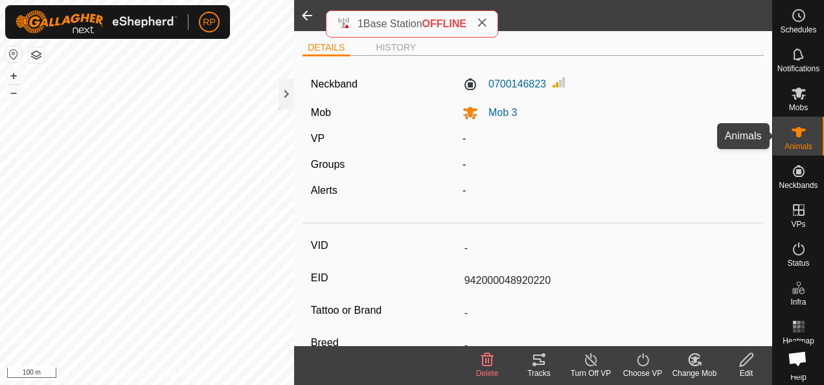
click at [796, 135] on icon at bounding box center [799, 132] width 16 height 16
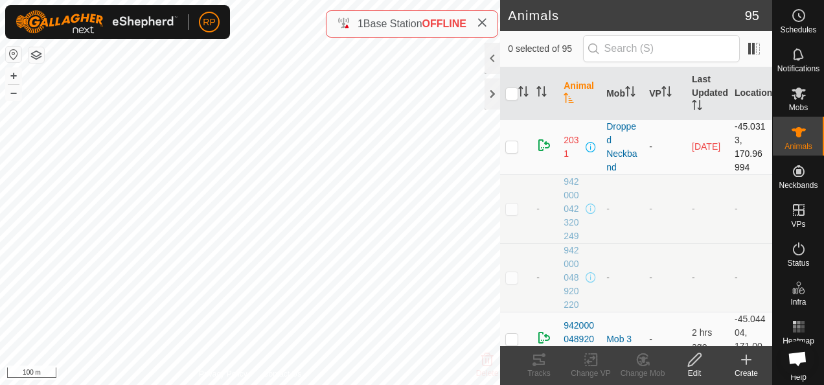
click at [512, 146] on p-checkbox at bounding box center [511, 146] width 13 height 10
drag, startPoint x: 512, startPoint y: 336, endPoint x: 525, endPoint y: 333, distance: 12.7
click at [512, 335] on p-checkbox at bounding box center [511, 339] width 13 height 10
click at [692, 361] on icon at bounding box center [694, 360] width 16 height 16
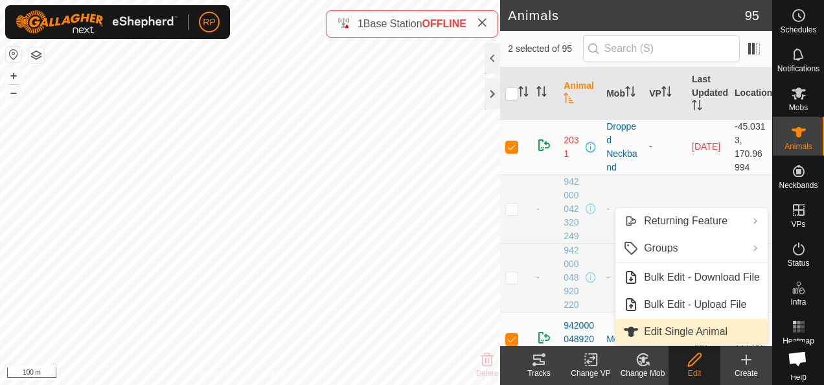
click at [681, 334] on link "Edit Single Animal" at bounding box center [691, 332] width 152 height 26
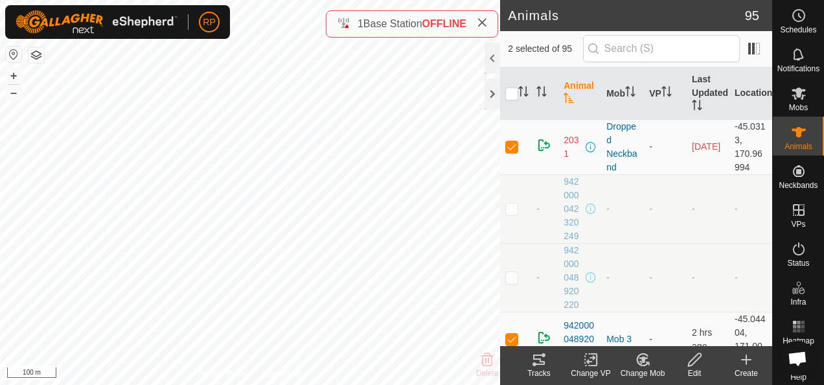
click at [641, 360] on icon at bounding box center [643, 359] width 9 height 6
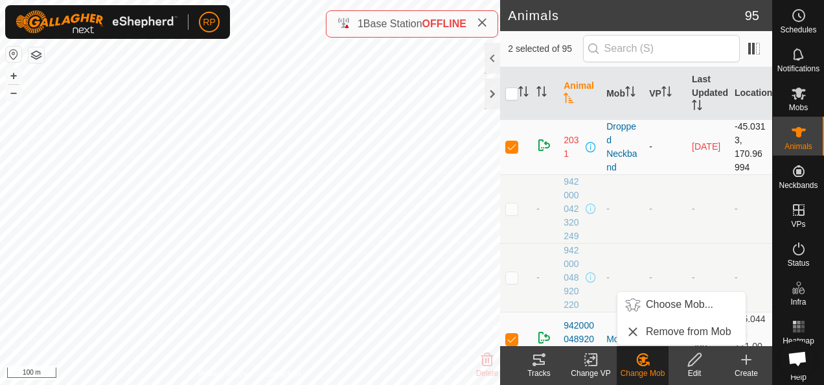
click at [512, 146] on p-checkbox at bounding box center [511, 146] width 13 height 10
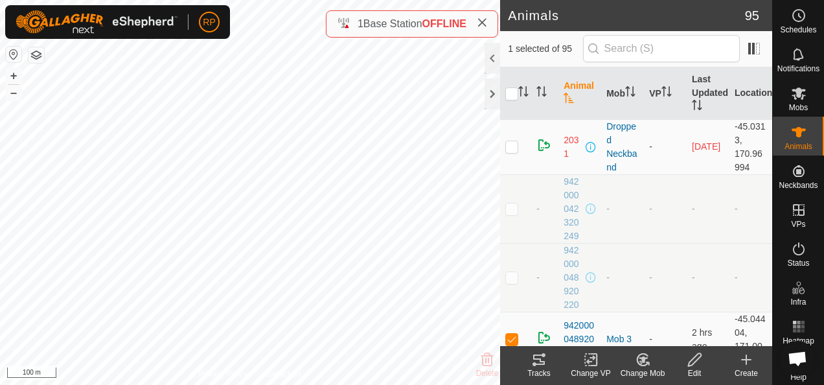
click at [694, 361] on icon at bounding box center [694, 360] width 16 height 16
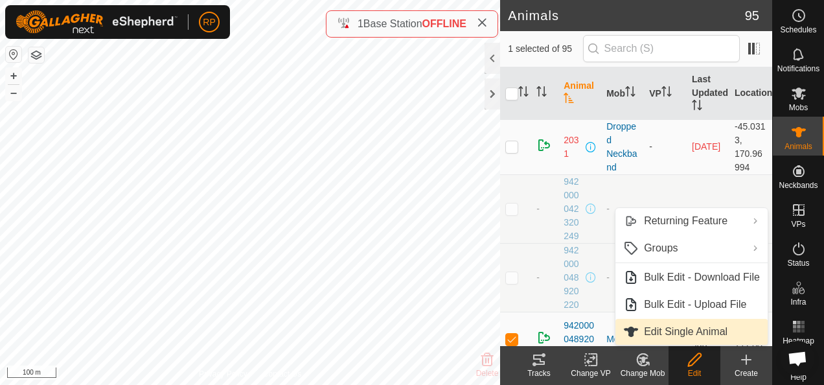
click at [674, 328] on link "Edit Single Animal" at bounding box center [691, 332] width 152 height 26
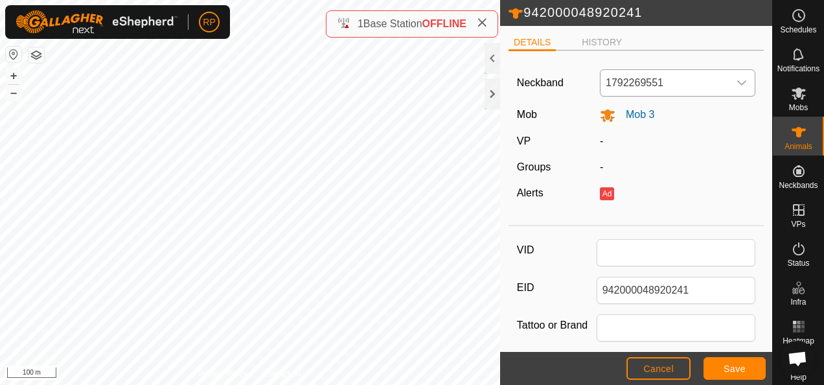
click at [736, 78] on icon "dropdown trigger" at bounding box center [741, 83] width 10 height 10
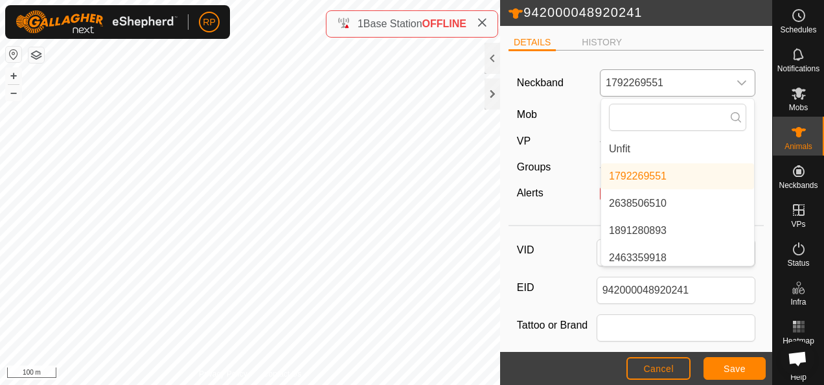
click at [621, 148] on li "Unfit" at bounding box center [677, 149] width 153 height 26
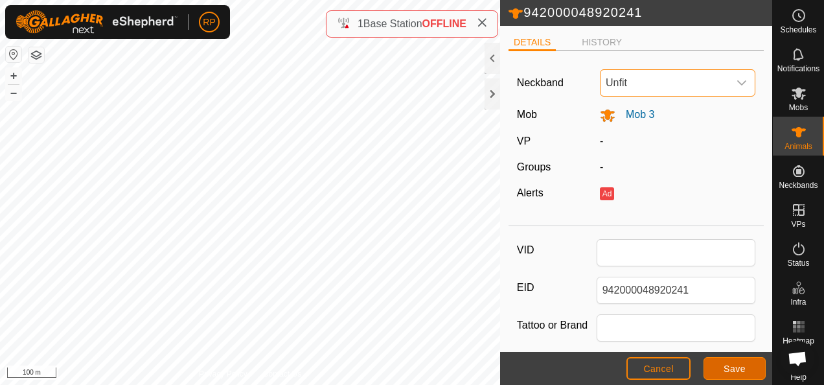
click at [717, 368] on button "Save" at bounding box center [734, 368] width 62 height 23
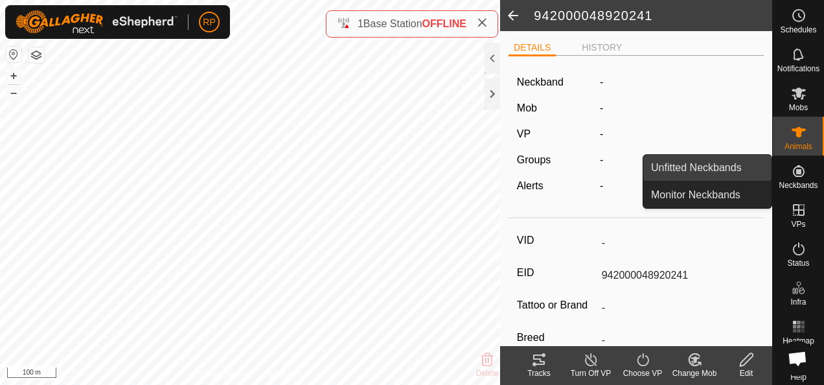
drag, startPoint x: 769, startPoint y: 168, endPoint x: 693, endPoint y: 164, distance: 76.5
click at [693, 164] on link "Unfitted Neckbands" at bounding box center [707, 168] width 128 height 26
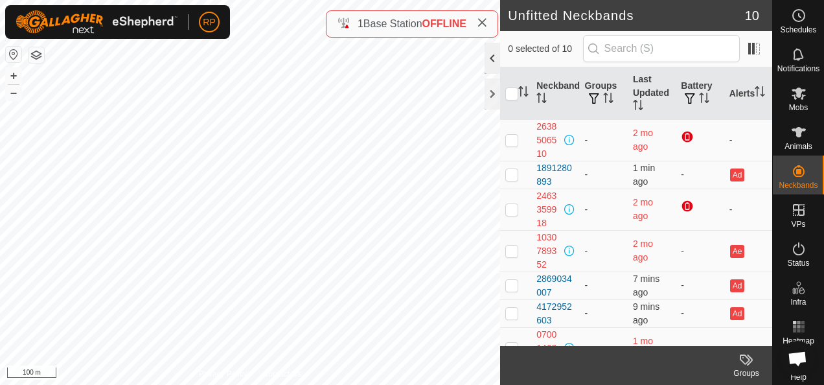
click at [492, 63] on div at bounding box center [492, 58] width 16 height 31
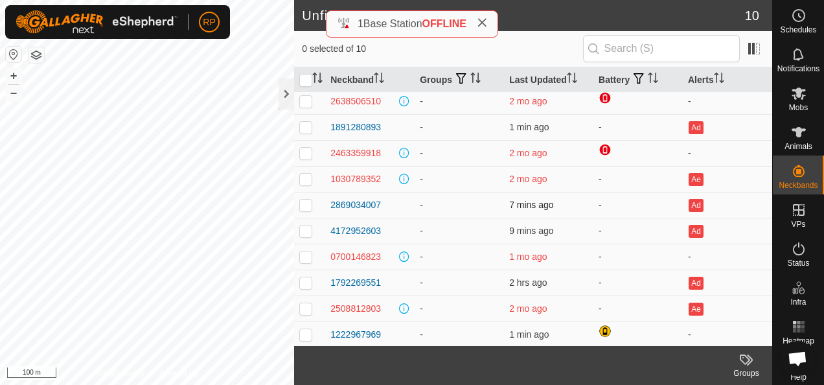
scroll to position [5, 0]
click at [284, 89] on div at bounding box center [286, 93] width 16 height 31
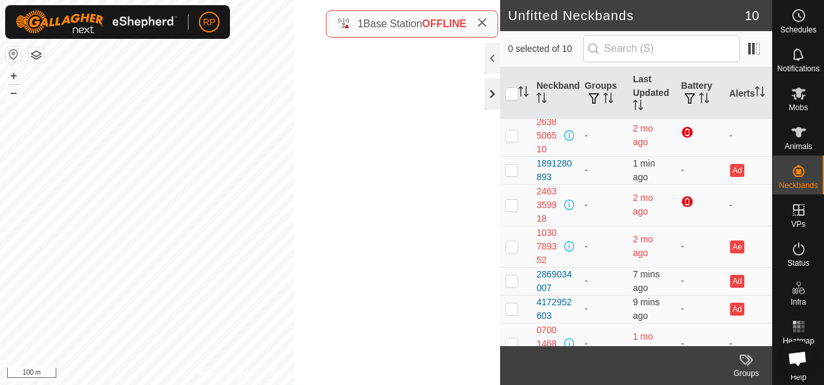
scroll to position [32, 0]
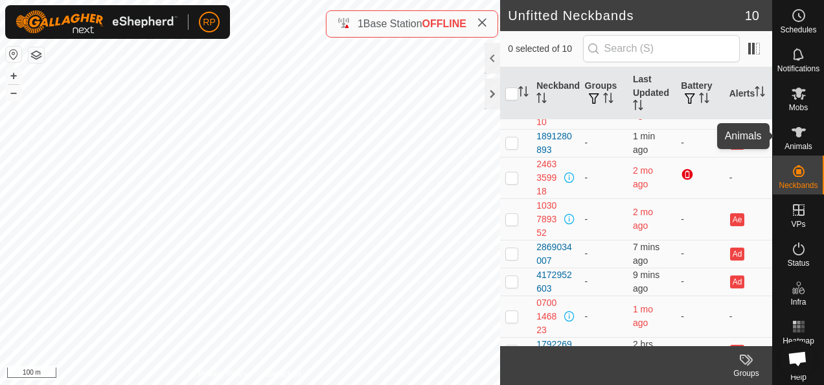
click at [791, 133] on icon at bounding box center [799, 132] width 16 height 16
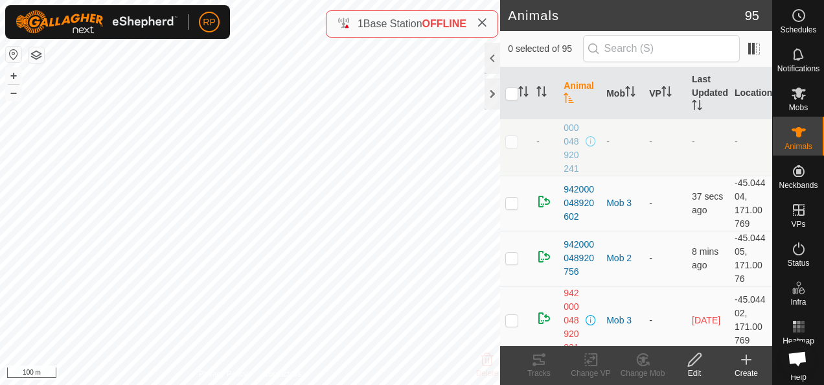
scroll to position [259, 0]
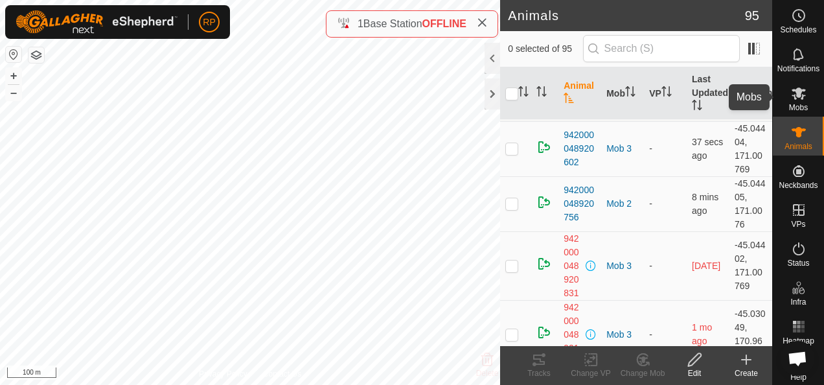
click at [791, 96] on icon at bounding box center [799, 93] width 16 height 16
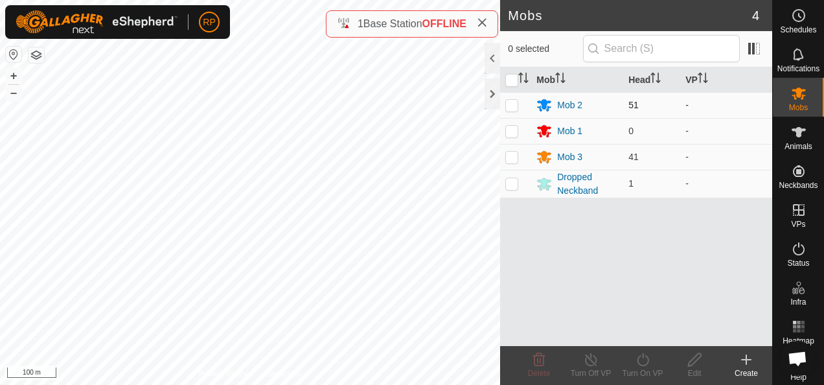
click at [510, 106] on p-checkbox at bounding box center [511, 105] width 13 height 10
click at [693, 360] on icon at bounding box center [694, 360] width 16 height 16
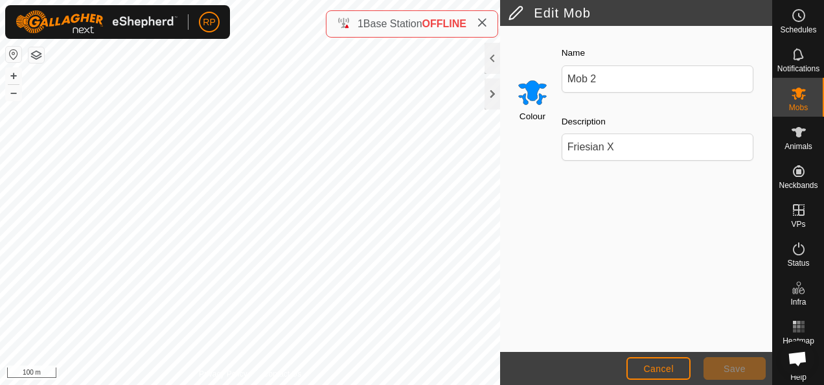
click at [512, 10] on h2 "Edit Mob" at bounding box center [640, 13] width 264 height 16
click at [492, 58] on div at bounding box center [492, 58] width 16 height 31
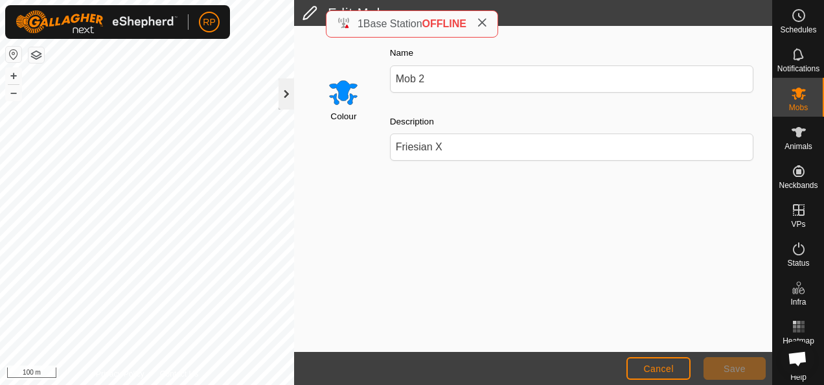
click at [282, 95] on div at bounding box center [286, 93] width 16 height 31
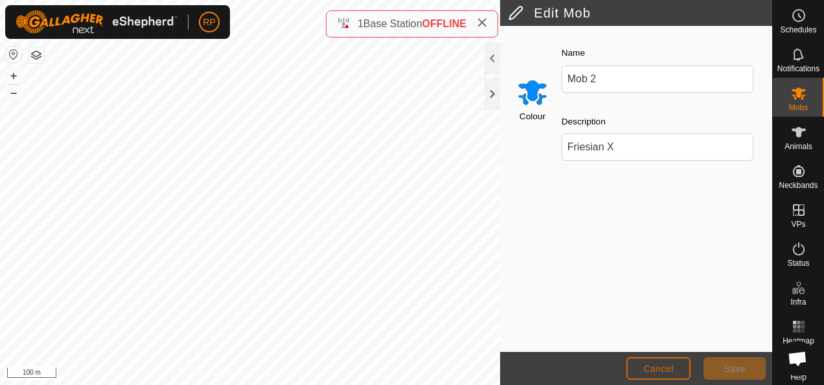
click at [654, 368] on span "Cancel" at bounding box center [658, 368] width 30 height 10
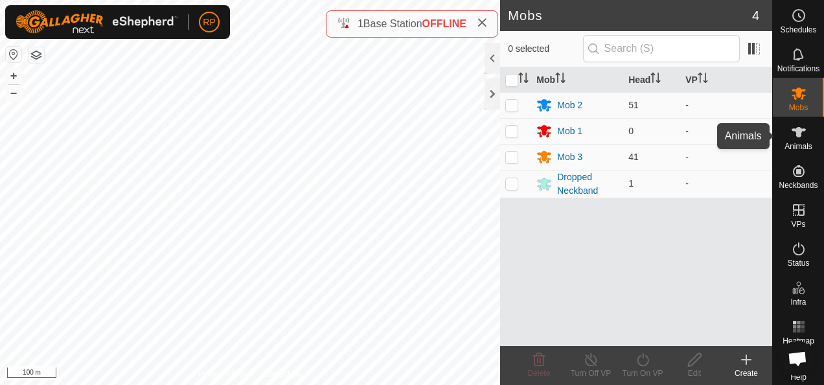
click at [791, 134] on icon at bounding box center [799, 132] width 16 height 16
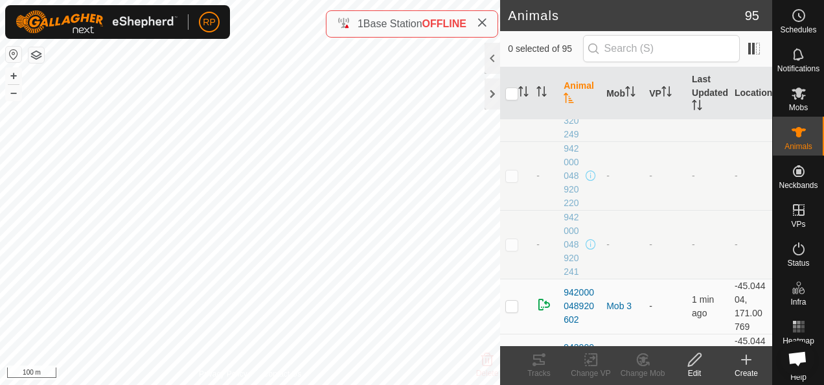
scroll to position [194, 0]
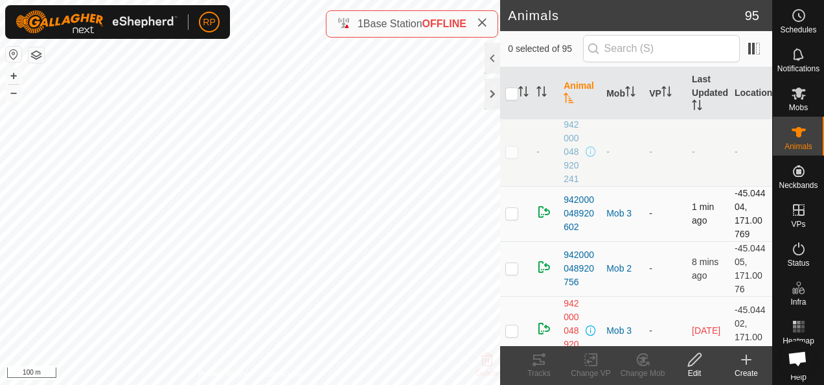
click at [512, 215] on p-checkbox at bounding box center [511, 213] width 13 height 10
click at [693, 361] on icon at bounding box center [694, 360] width 16 height 16
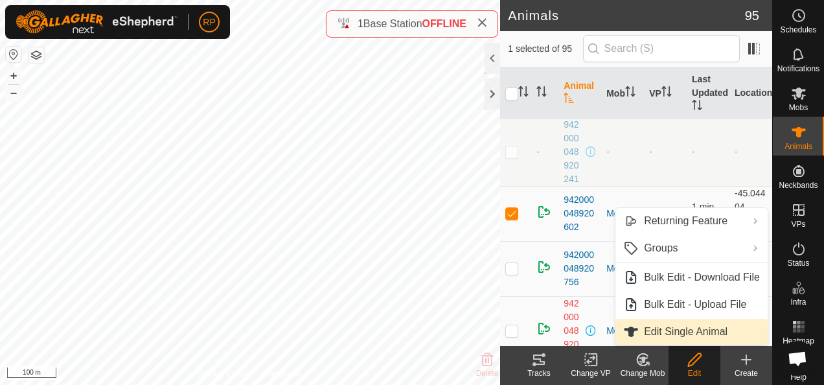
click at [679, 338] on link "Edit Single Animal" at bounding box center [691, 332] width 152 height 26
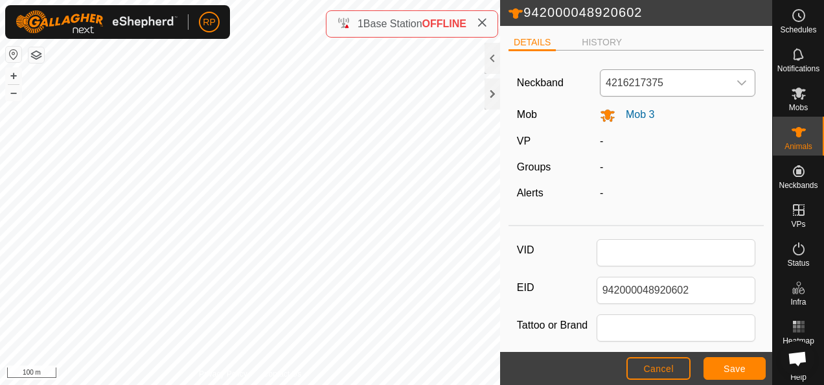
click at [736, 84] on icon "dropdown trigger" at bounding box center [741, 83] width 10 height 10
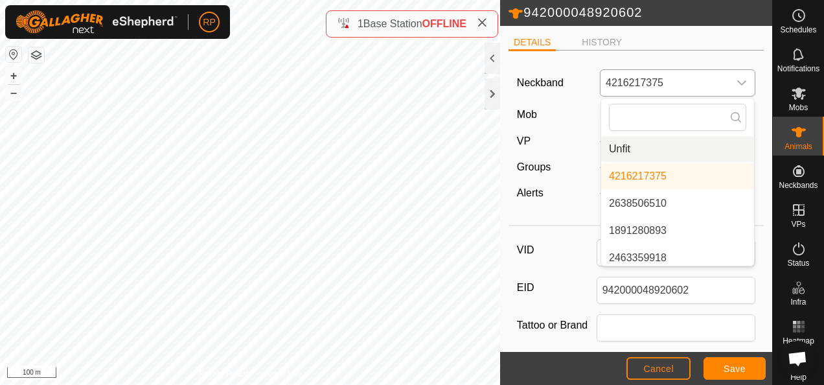
click at [619, 146] on li "Unfit" at bounding box center [677, 149] width 153 height 26
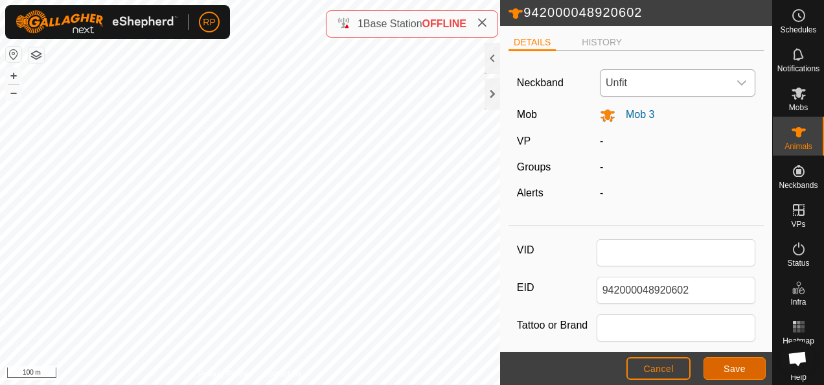
click at [724, 370] on span "Save" at bounding box center [734, 368] width 22 height 10
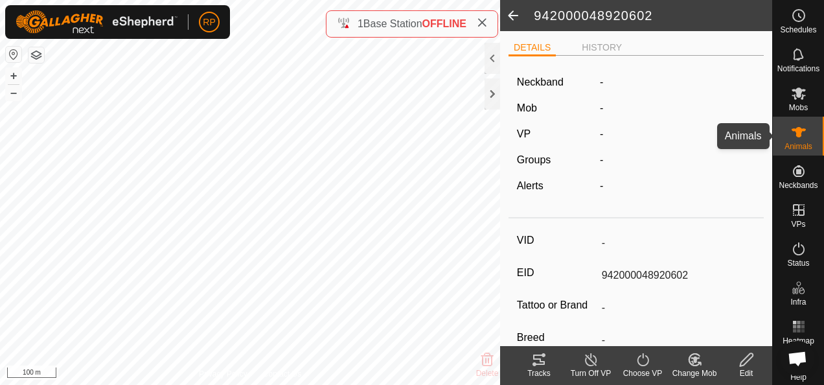
click at [791, 137] on icon at bounding box center [799, 132] width 16 height 16
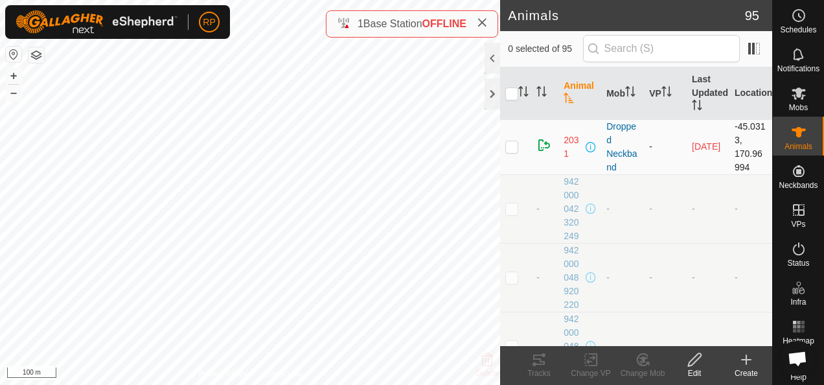
click at [515, 149] on p-checkbox at bounding box center [511, 146] width 13 height 10
click at [695, 361] on icon at bounding box center [694, 359] width 13 height 13
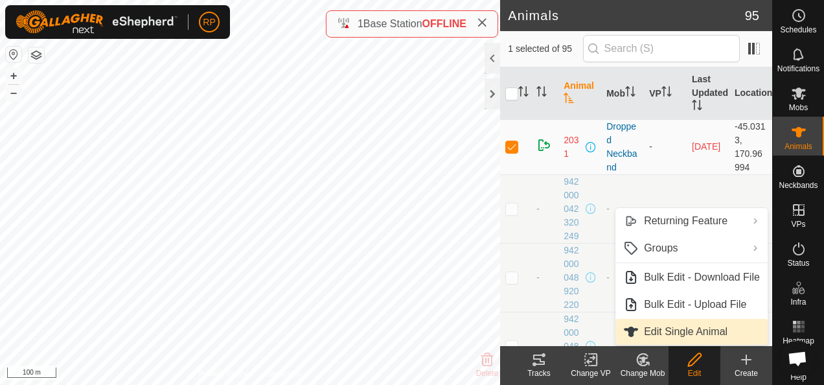
click at [681, 331] on link "Edit Single Animal" at bounding box center [691, 332] width 152 height 26
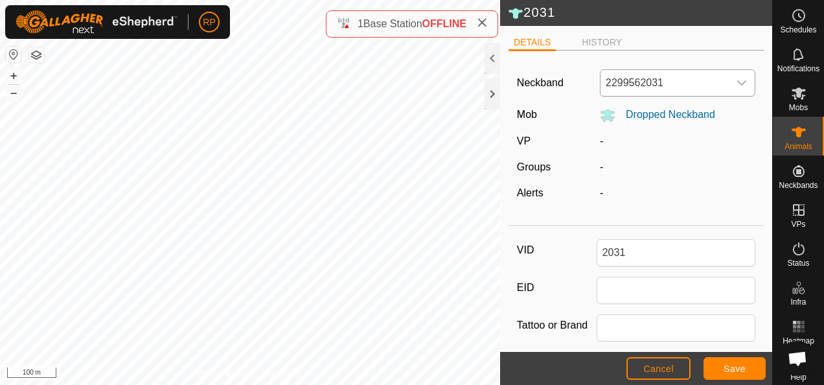
click at [736, 82] on icon "dropdown trigger" at bounding box center [741, 83] width 10 height 10
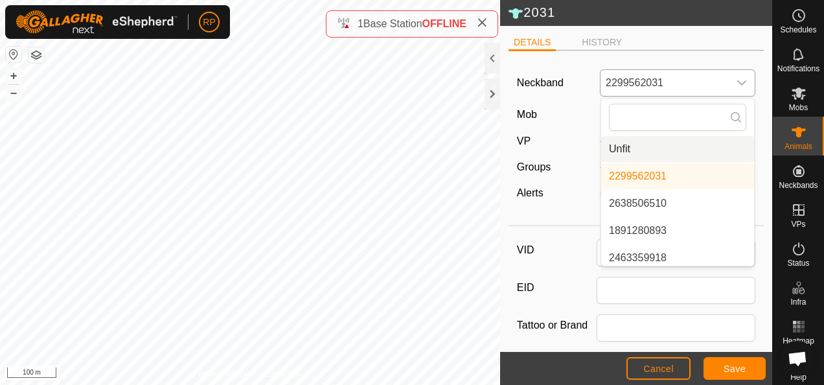
click at [661, 151] on li "Unfit" at bounding box center [677, 149] width 153 height 26
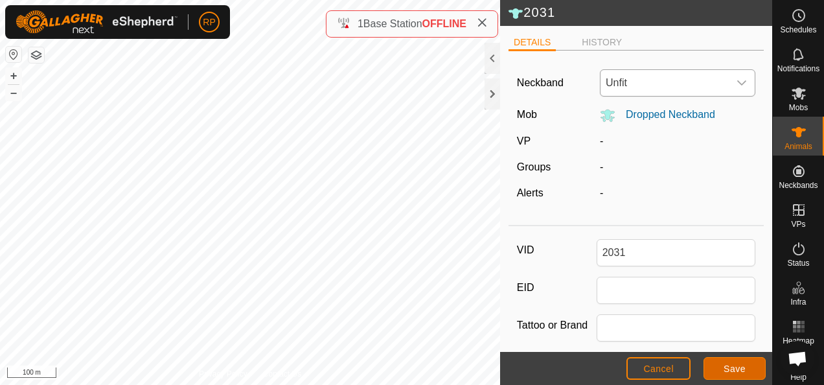
click at [736, 367] on span "Save" at bounding box center [734, 368] width 22 height 10
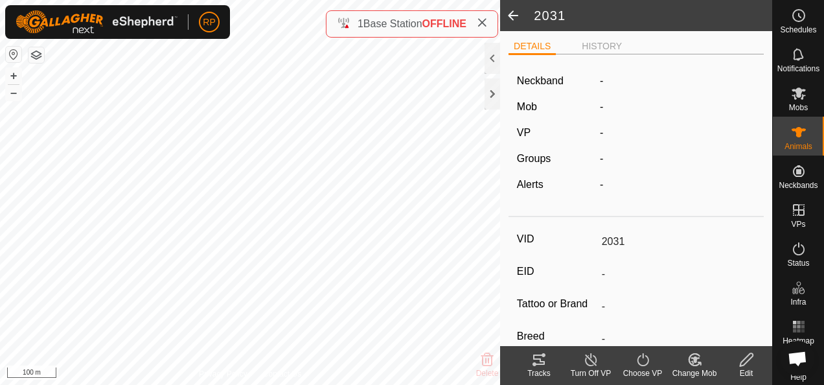
scroll to position [1, 0]
click at [514, 12] on span at bounding box center [513, 15] width 26 height 31
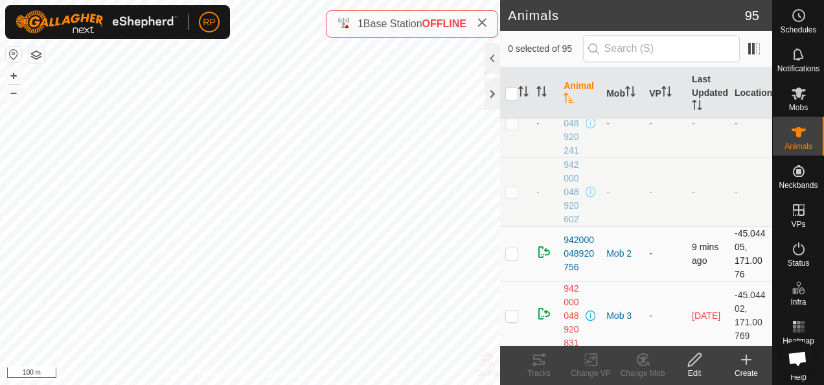
scroll to position [194, 0]
click at [512, 255] on p-checkbox at bounding box center [511, 254] width 13 height 10
click at [693, 363] on icon at bounding box center [694, 359] width 13 height 13
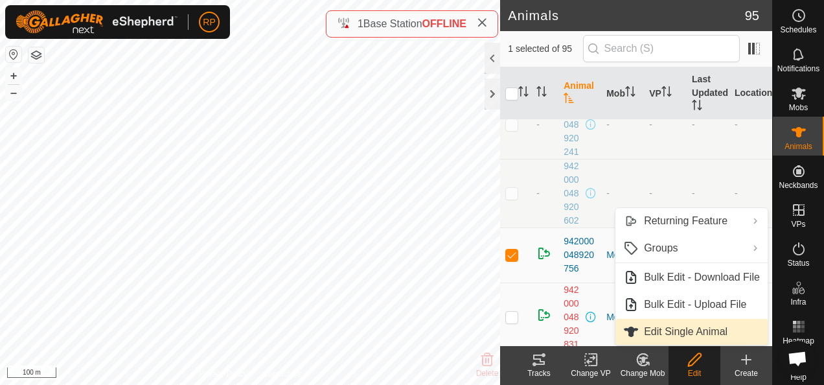
click at [684, 334] on link "Edit Single Animal" at bounding box center [691, 332] width 152 height 26
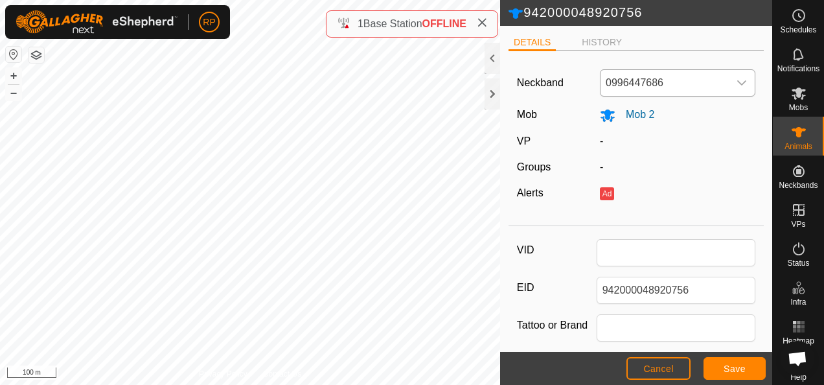
click at [738, 83] on icon "dropdown trigger" at bounding box center [742, 82] width 9 height 5
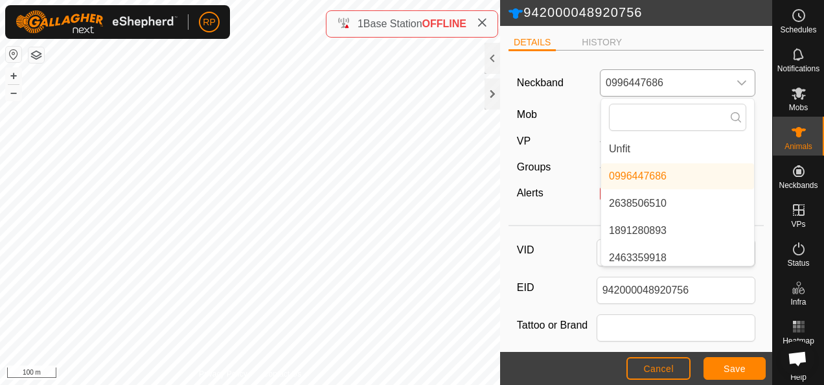
click at [619, 146] on li "Unfit" at bounding box center [677, 149] width 153 height 26
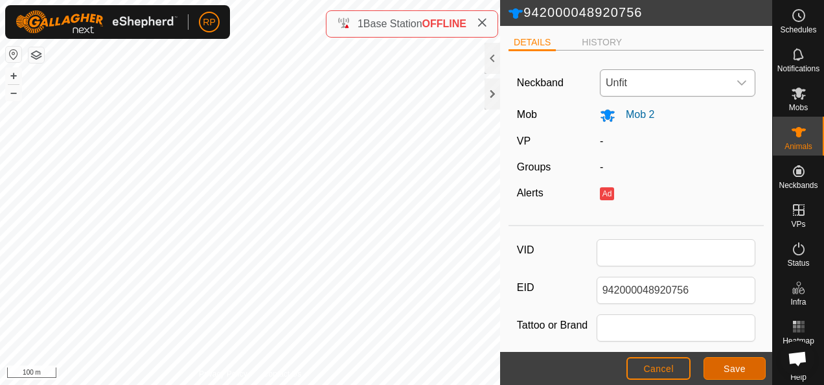
click at [718, 368] on button "Save" at bounding box center [734, 368] width 62 height 23
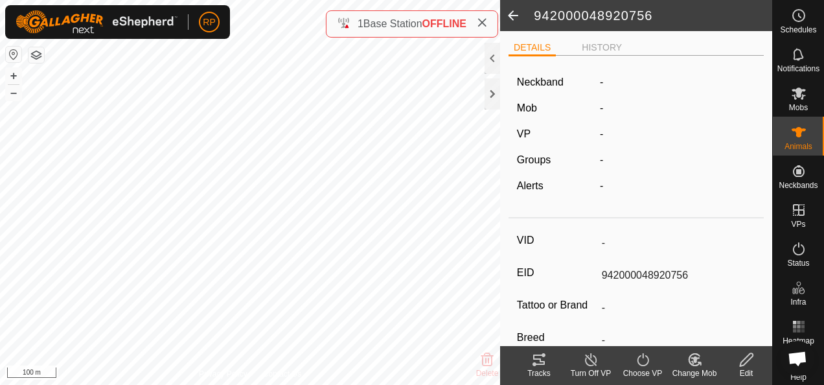
click at [510, 18] on span at bounding box center [513, 15] width 26 height 31
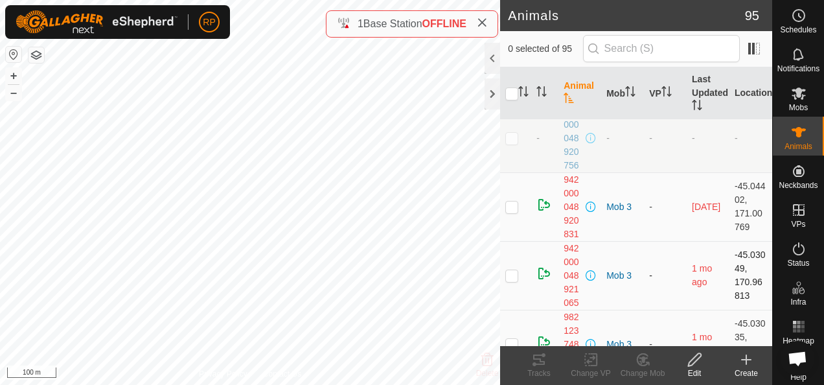
scroll to position [324, 0]
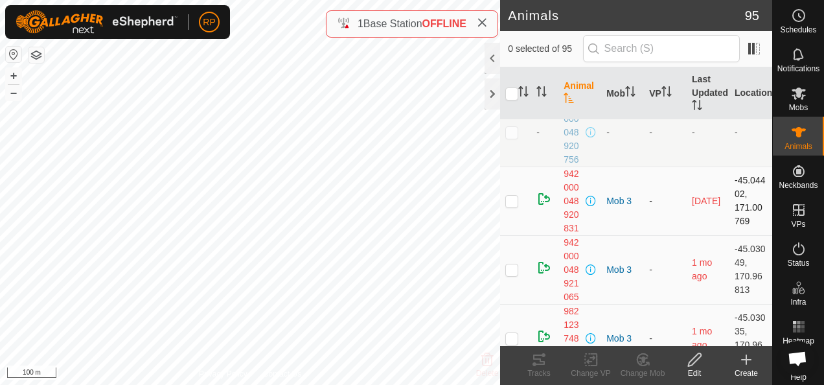
click at [511, 199] on p-checkbox at bounding box center [511, 201] width 13 height 10
click at [694, 364] on icon at bounding box center [694, 360] width 16 height 16
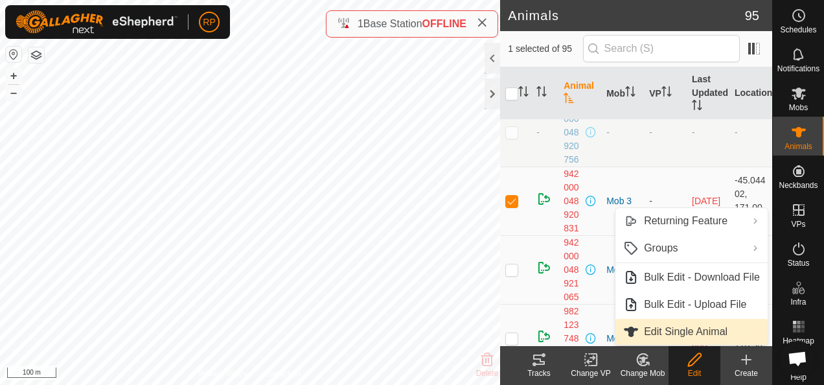
click at [664, 334] on link "Edit Single Animal" at bounding box center [691, 332] width 152 height 26
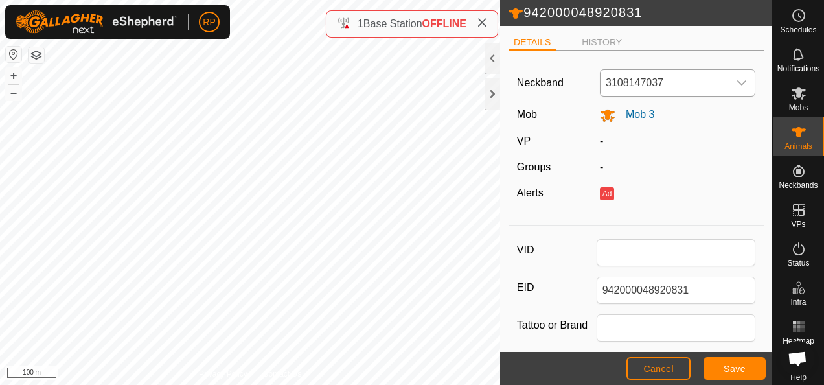
click at [736, 79] on icon "dropdown trigger" at bounding box center [741, 83] width 10 height 10
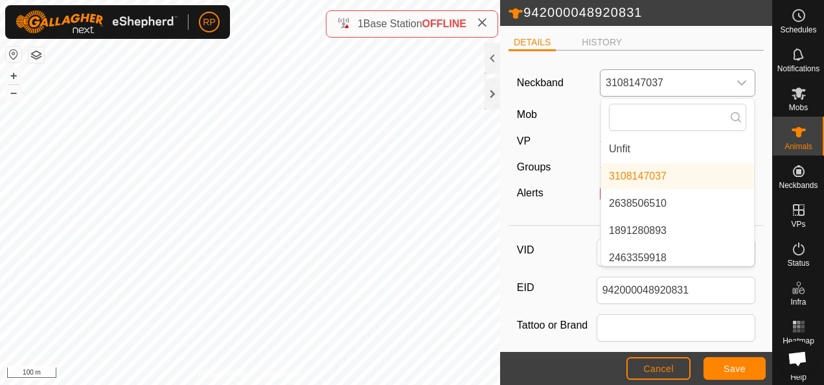
click at [627, 146] on li "Unfit" at bounding box center [677, 149] width 153 height 26
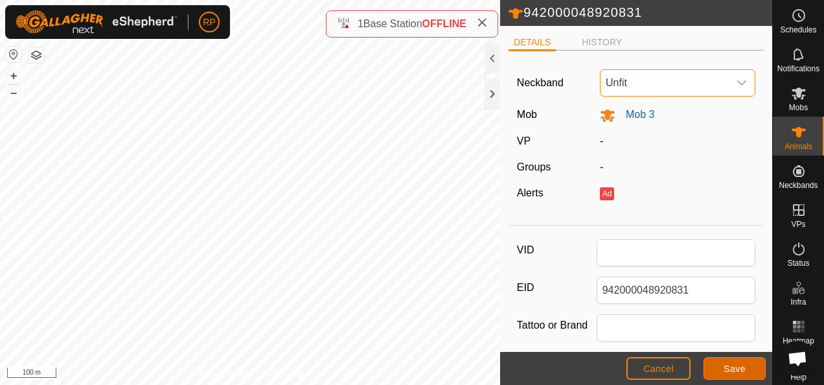
click at [721, 365] on button "Save" at bounding box center [734, 368] width 62 height 23
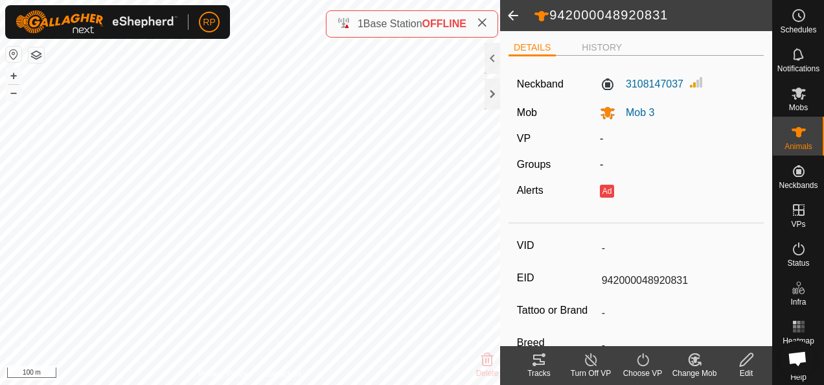
click at [745, 363] on icon at bounding box center [746, 359] width 13 height 13
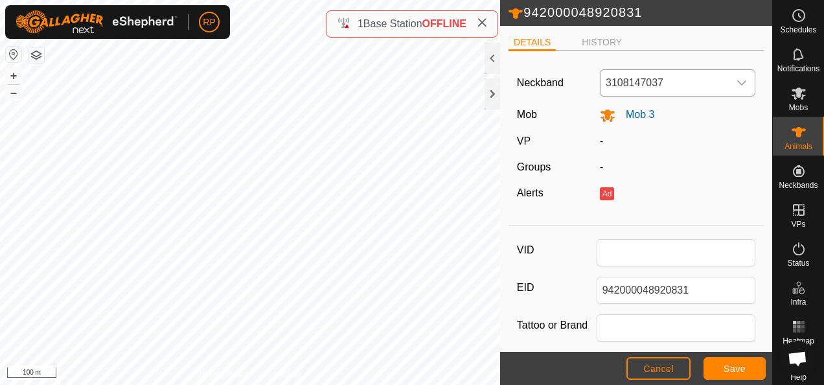
click at [738, 82] on icon "dropdown trigger" at bounding box center [742, 82] width 9 height 5
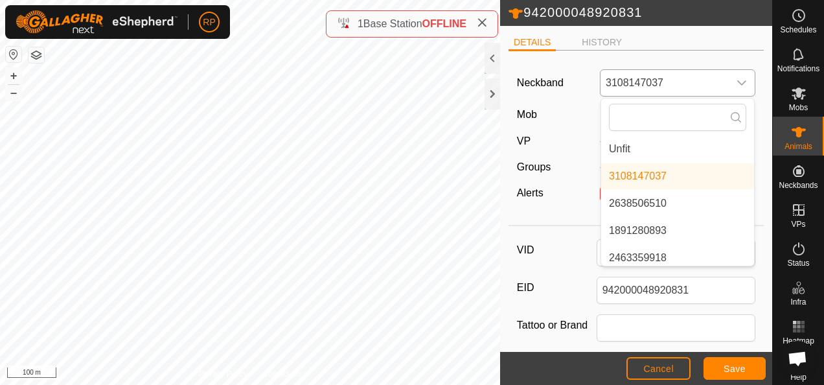
click at [614, 147] on li "Unfit" at bounding box center [677, 149] width 153 height 26
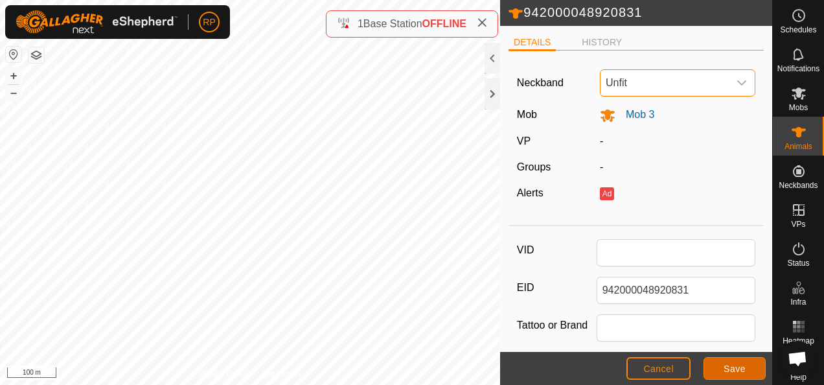
click at [732, 370] on span "Save" at bounding box center [734, 368] width 22 height 10
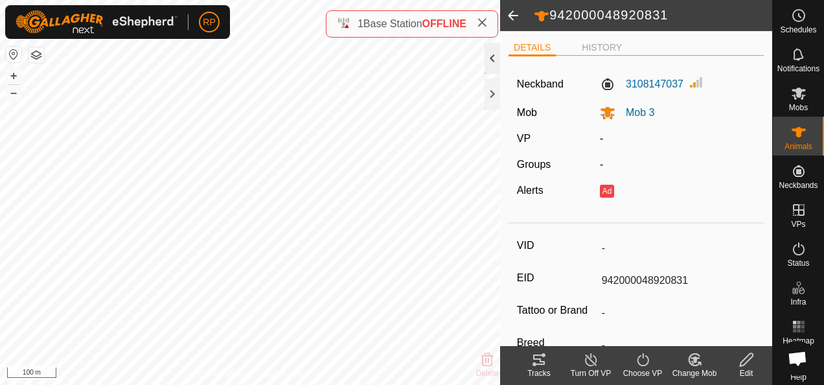
click at [490, 54] on div at bounding box center [492, 58] width 16 height 31
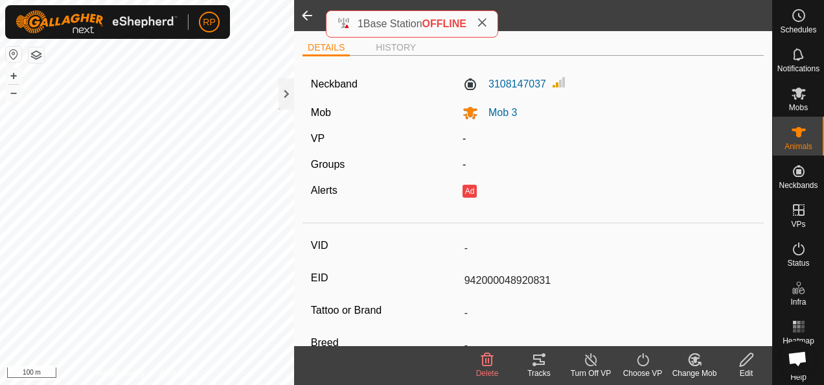
click at [306, 12] on span at bounding box center [307, 15] width 26 height 31
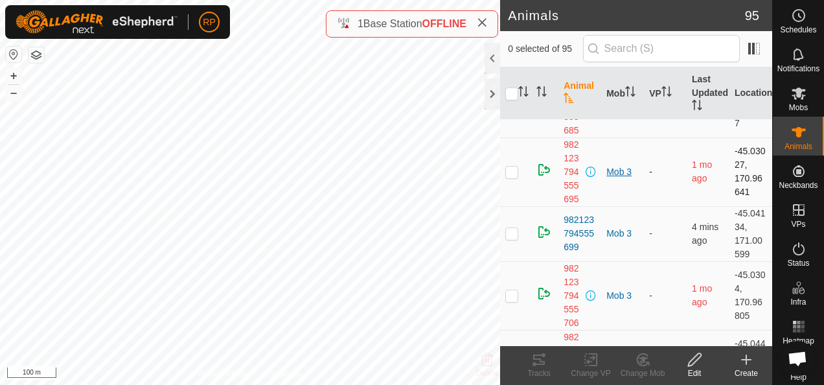
scroll to position [1101, 0]
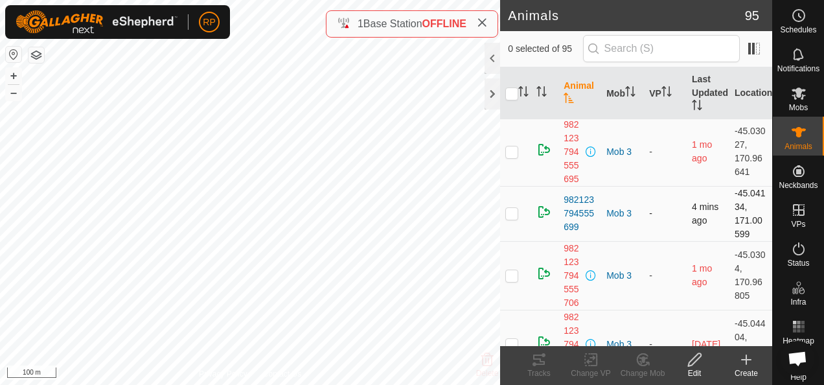
click at [510, 209] on p-checkbox at bounding box center [511, 213] width 13 height 10
click at [693, 361] on icon at bounding box center [694, 360] width 16 height 16
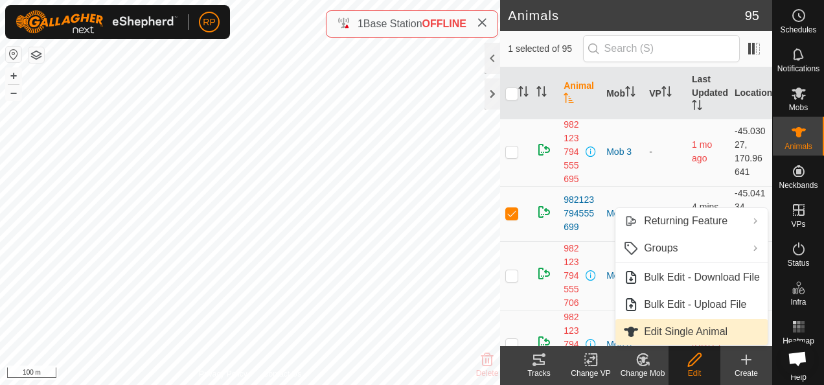
click at [672, 329] on link "Edit Single Animal" at bounding box center [691, 332] width 152 height 26
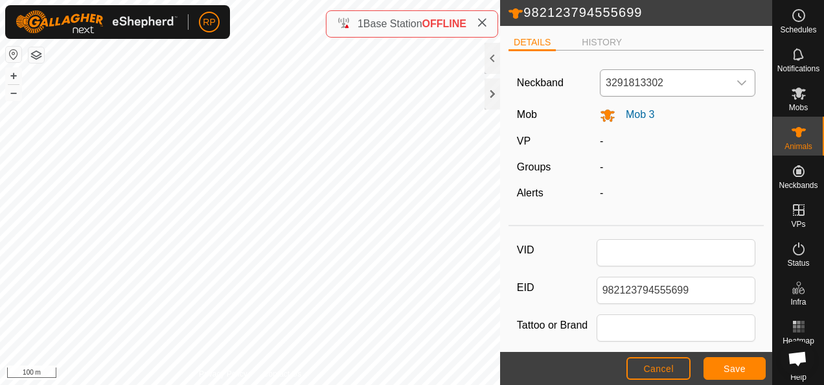
click at [736, 82] on icon "dropdown trigger" at bounding box center [741, 83] width 10 height 10
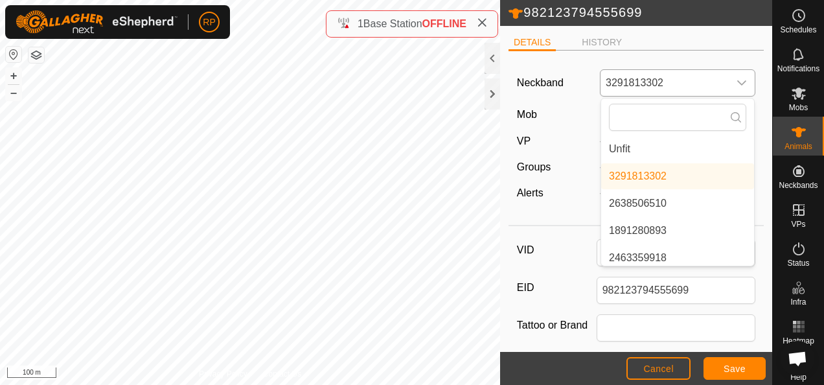
click at [641, 150] on li "Unfit" at bounding box center [677, 149] width 153 height 26
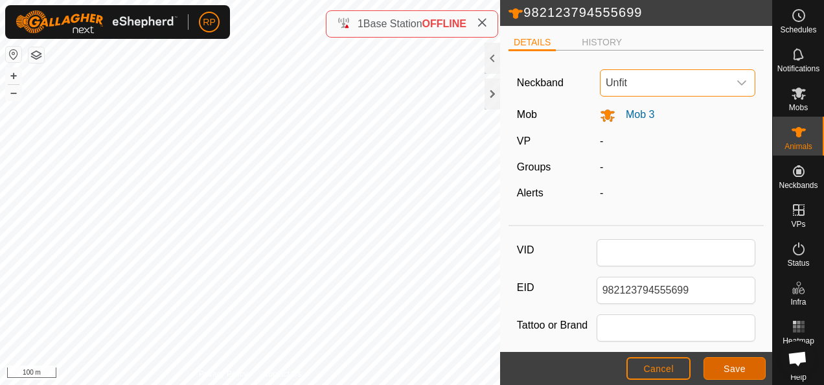
click at [734, 373] on span "Save" at bounding box center [734, 368] width 22 height 10
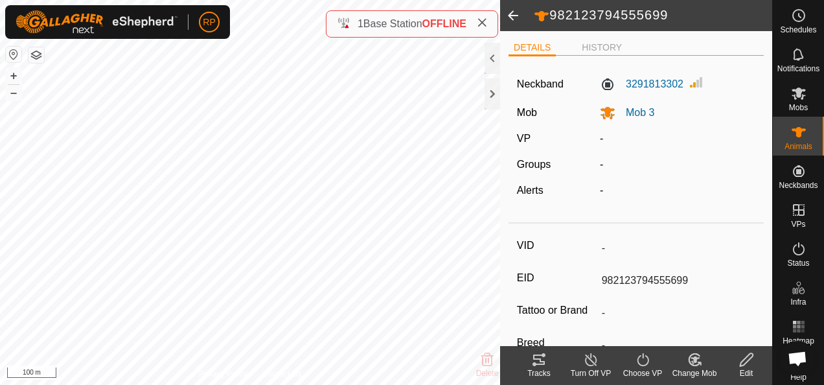
click at [508, 16] on span at bounding box center [513, 15] width 26 height 31
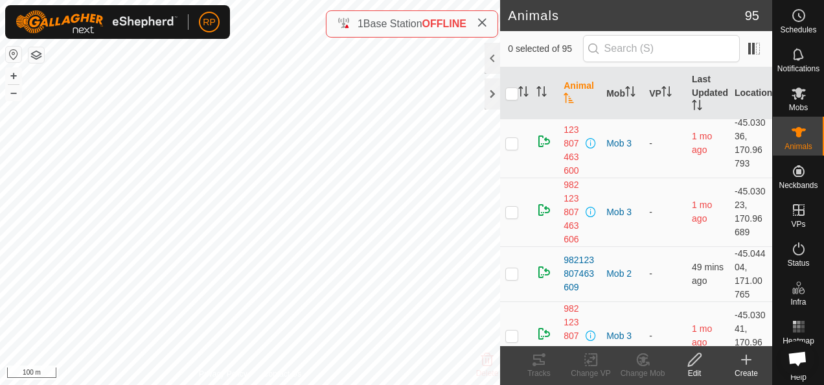
scroll to position [4922, 0]
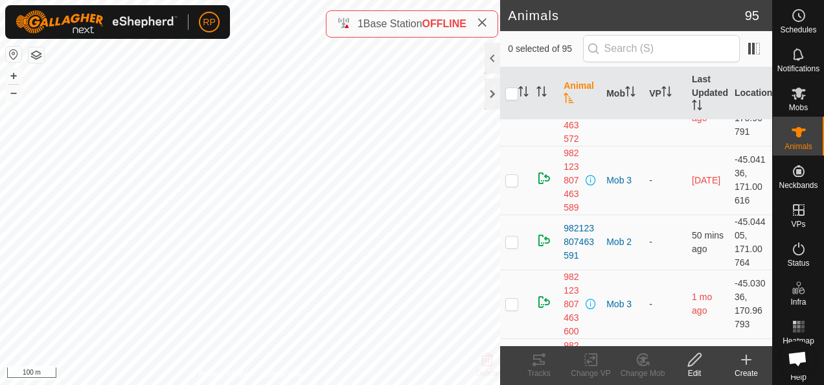
click at [568, 93] on icon "Activate to sort" at bounding box center [568, 98] width 10 height 10
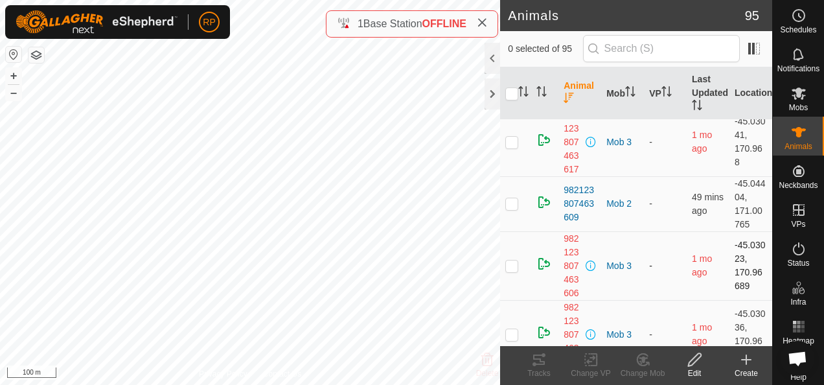
scroll to position [453, 0]
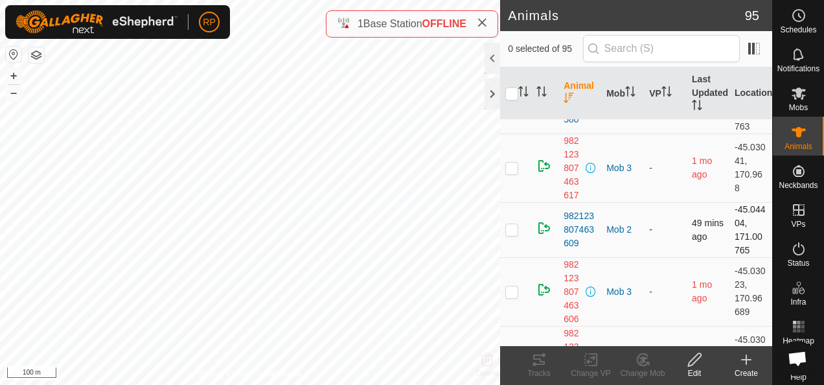
click at [508, 225] on p-checkbox at bounding box center [511, 229] width 13 height 10
click at [692, 364] on icon at bounding box center [694, 359] width 13 height 13
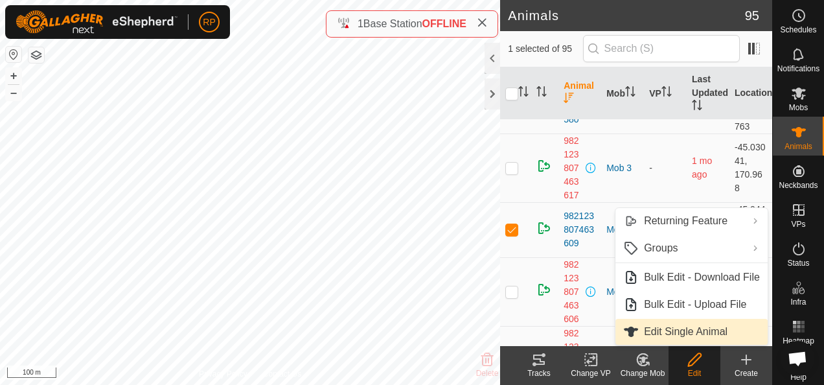
click at [672, 332] on link "Edit Single Animal" at bounding box center [691, 332] width 152 height 26
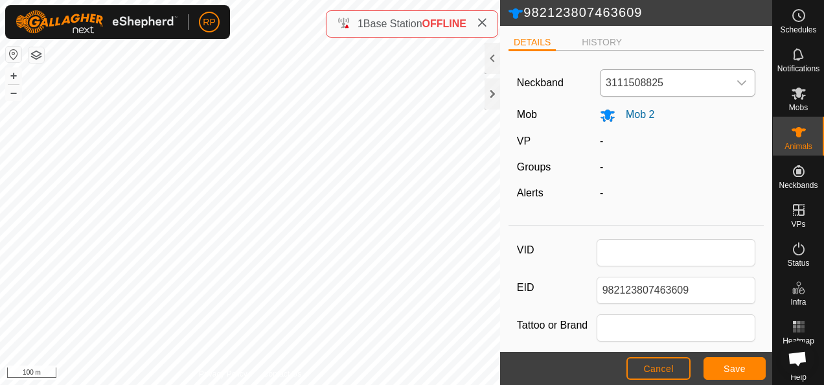
click at [736, 82] on icon "dropdown trigger" at bounding box center [741, 83] width 10 height 10
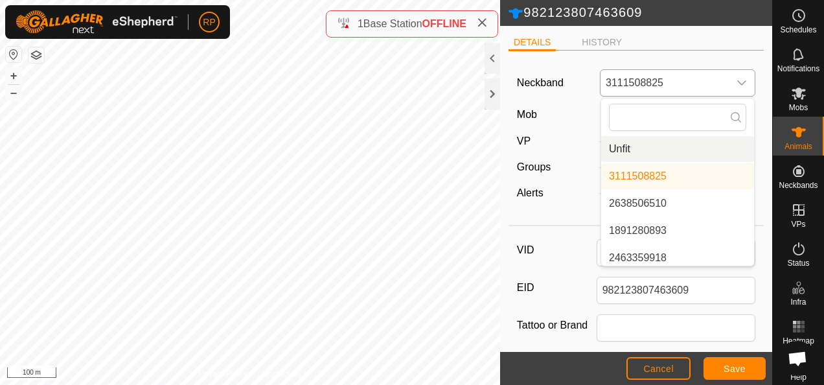
click at [657, 148] on li "Unfit" at bounding box center [677, 149] width 153 height 26
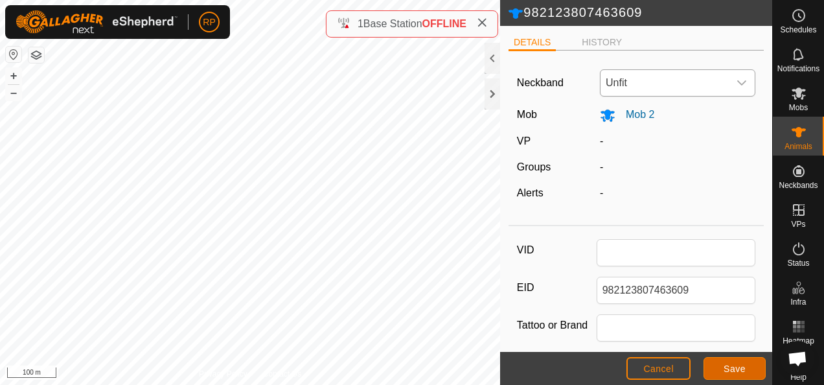
click at [730, 370] on span "Save" at bounding box center [734, 368] width 22 height 10
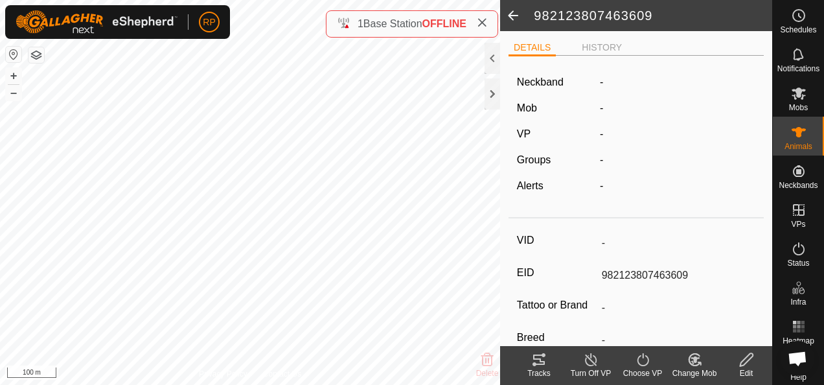
click at [511, 13] on span at bounding box center [513, 15] width 26 height 31
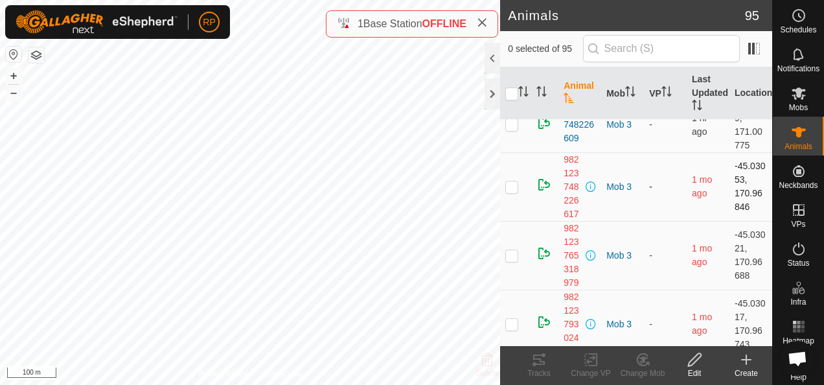
scroll to position [648, 0]
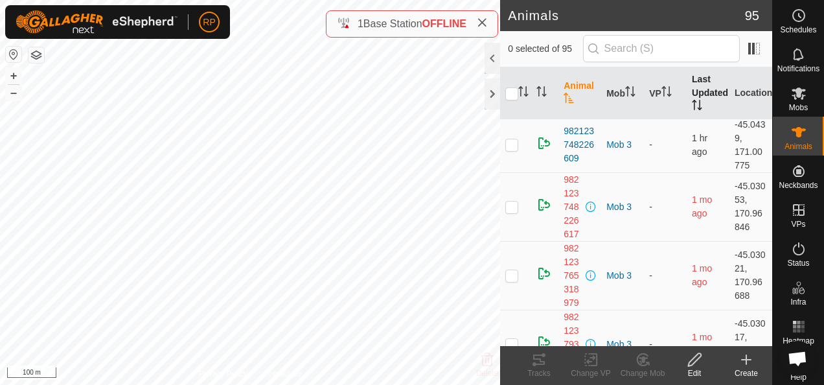
click at [694, 91] on th "Last Updated" at bounding box center [707, 93] width 43 height 52
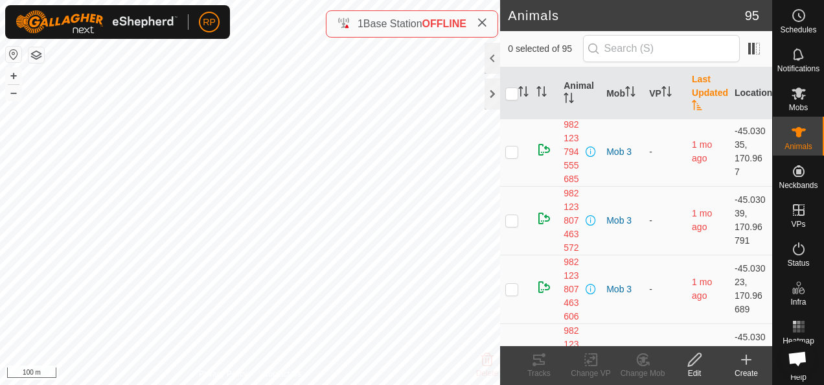
scroll to position [0, 0]
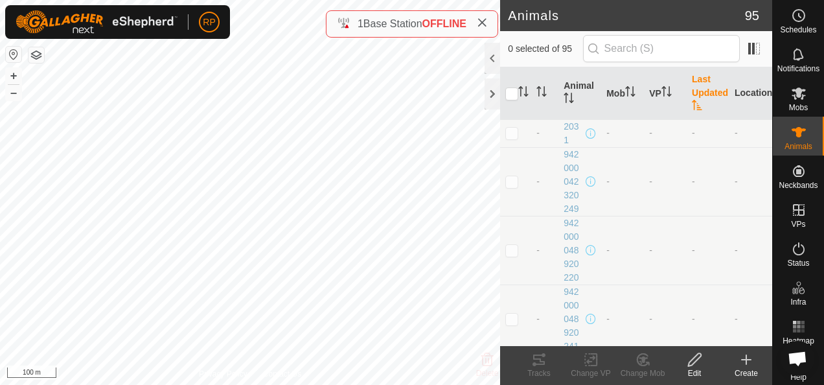
click at [694, 91] on th "Last Updated" at bounding box center [707, 93] width 43 height 52
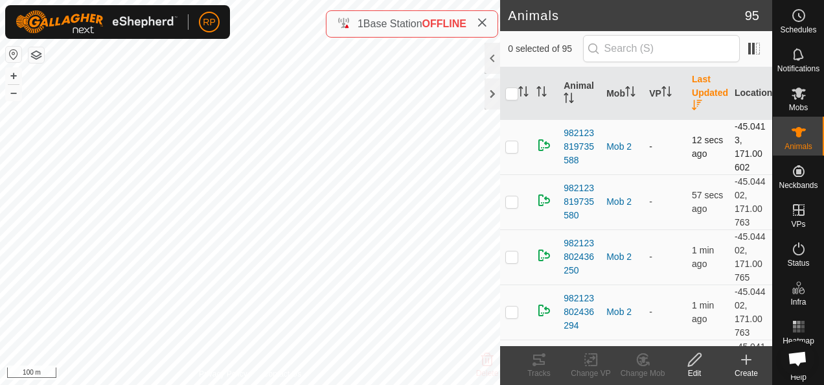
click at [512, 146] on p-checkbox at bounding box center [511, 146] width 13 height 10
click at [693, 363] on icon at bounding box center [694, 359] width 13 height 13
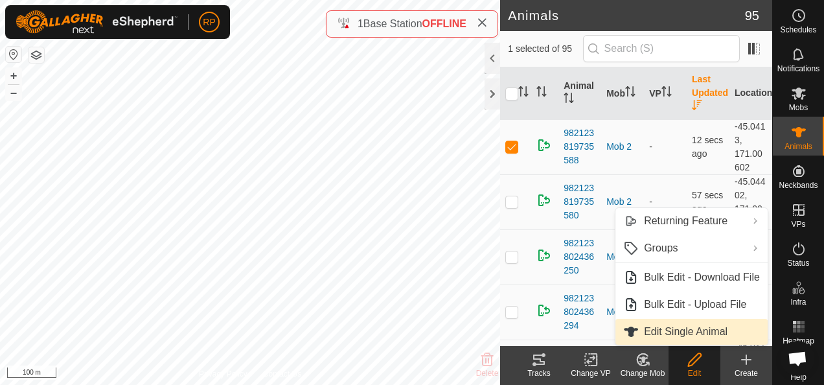
click at [678, 337] on link "Edit Single Animal" at bounding box center [691, 332] width 152 height 26
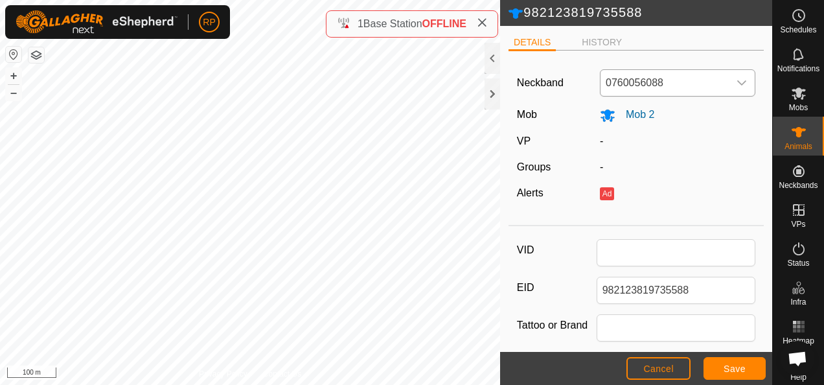
click at [736, 80] on icon "dropdown trigger" at bounding box center [741, 83] width 10 height 10
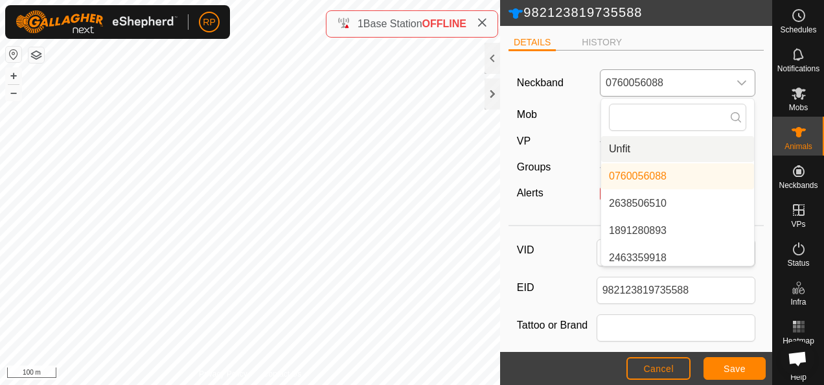
click at [658, 153] on li "Unfit" at bounding box center [677, 149] width 153 height 26
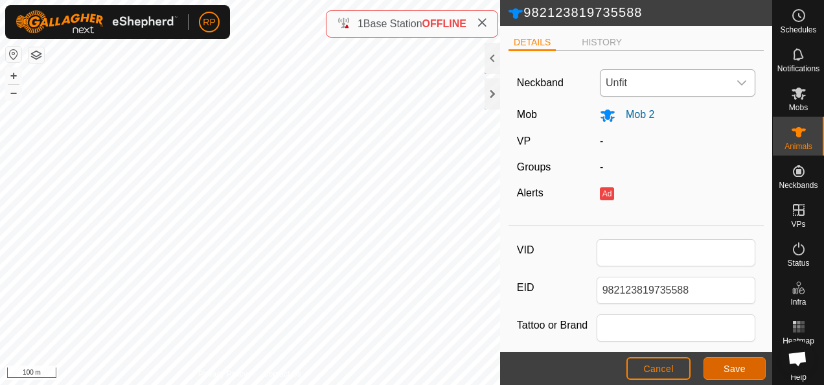
click at [728, 370] on span "Save" at bounding box center [734, 368] width 22 height 10
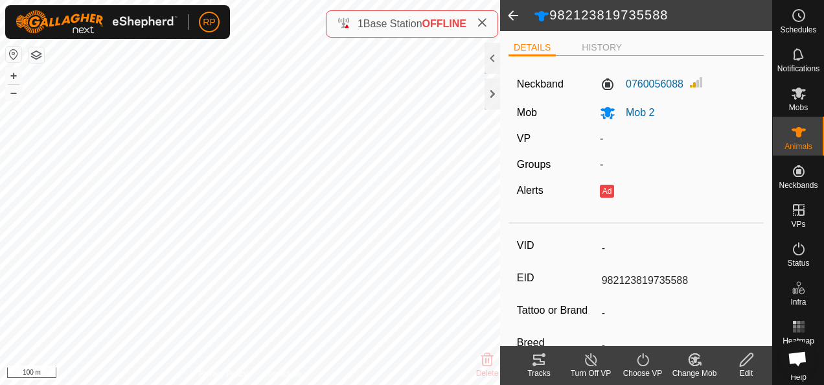
click at [508, 16] on span at bounding box center [513, 15] width 26 height 31
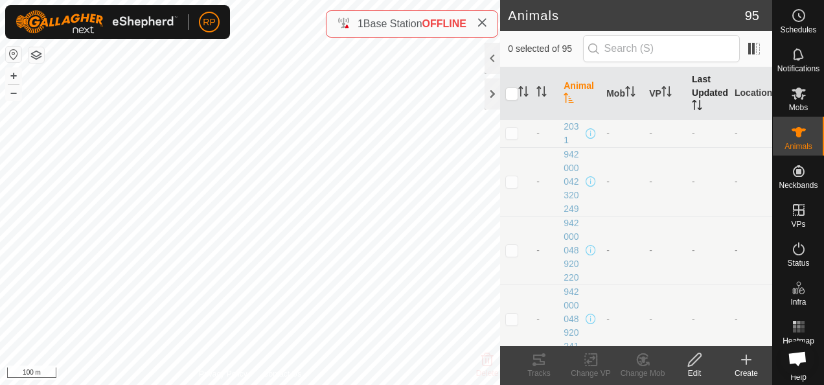
click at [695, 88] on th "Last Updated" at bounding box center [707, 93] width 43 height 52
click at [693, 89] on th "Last Updated" at bounding box center [707, 93] width 43 height 52
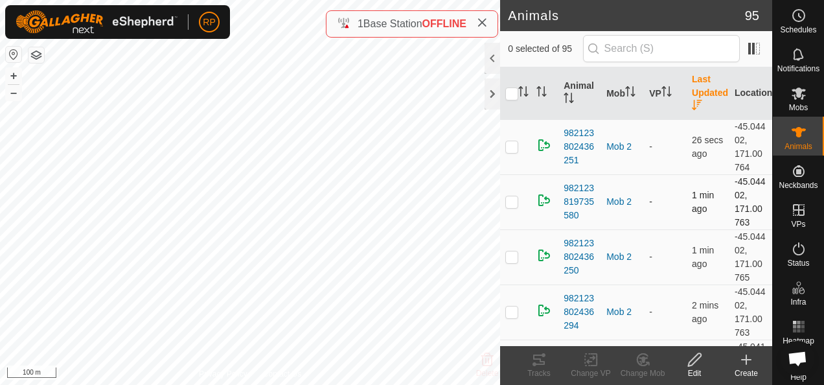
click at [512, 201] on p-checkbox at bounding box center [511, 201] width 13 height 10
click at [692, 363] on icon at bounding box center [694, 360] width 16 height 16
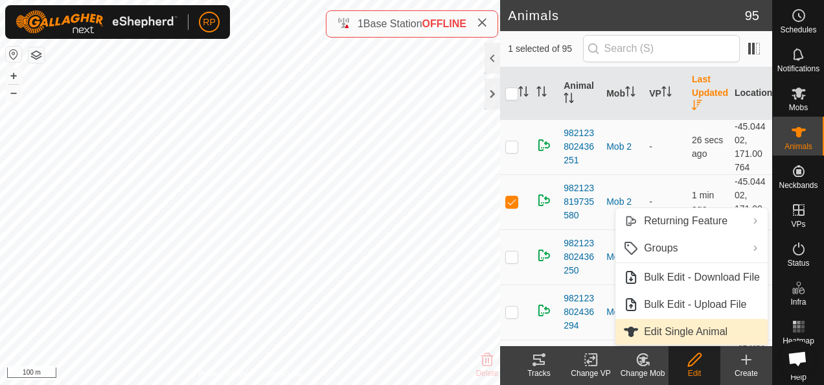
click at [667, 333] on link "Edit Single Animal" at bounding box center [691, 332] width 152 height 26
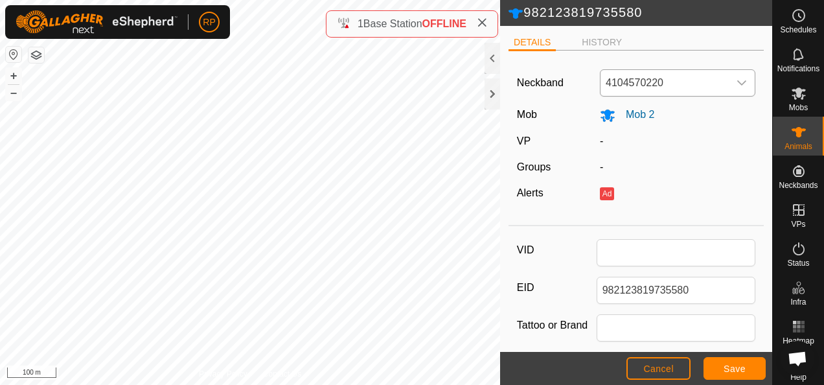
click at [736, 79] on icon "dropdown trigger" at bounding box center [741, 83] width 10 height 10
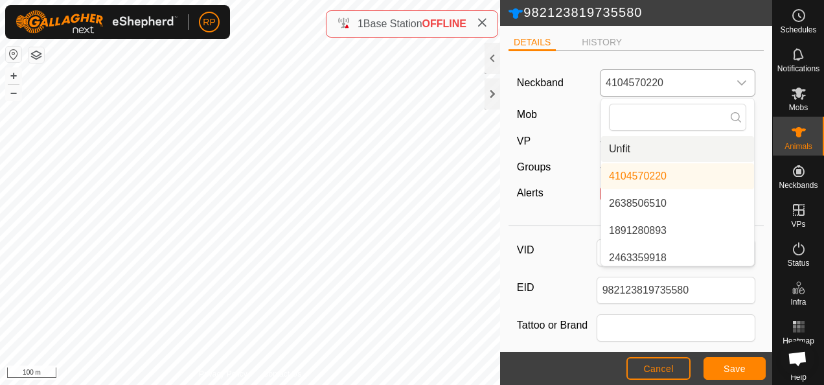
click at [618, 146] on li "Unfit" at bounding box center [677, 149] width 153 height 26
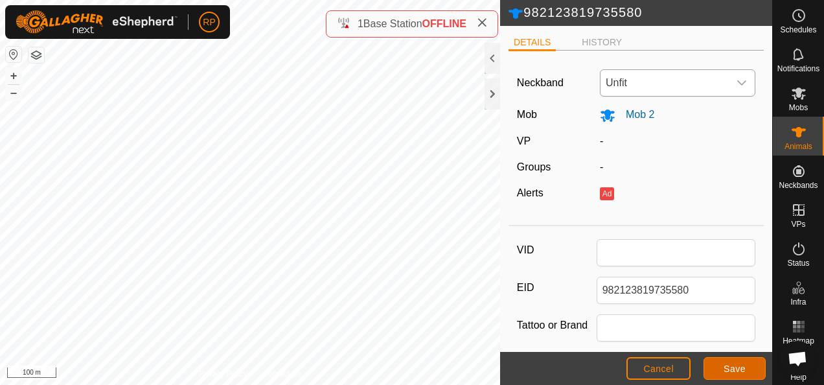
click at [721, 370] on button "Save" at bounding box center [734, 368] width 62 height 23
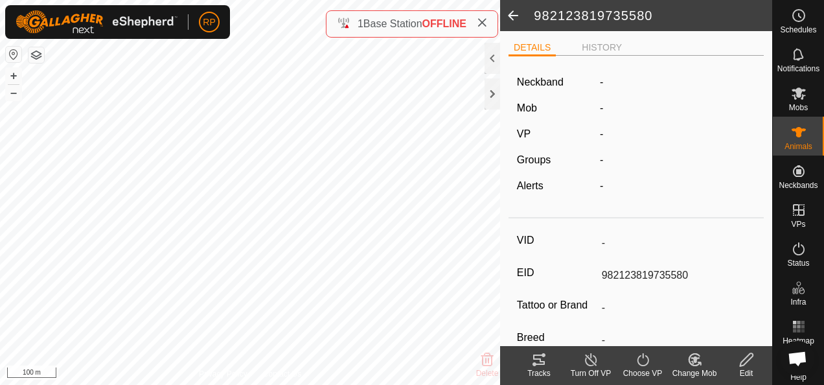
click at [511, 17] on span at bounding box center [513, 15] width 26 height 31
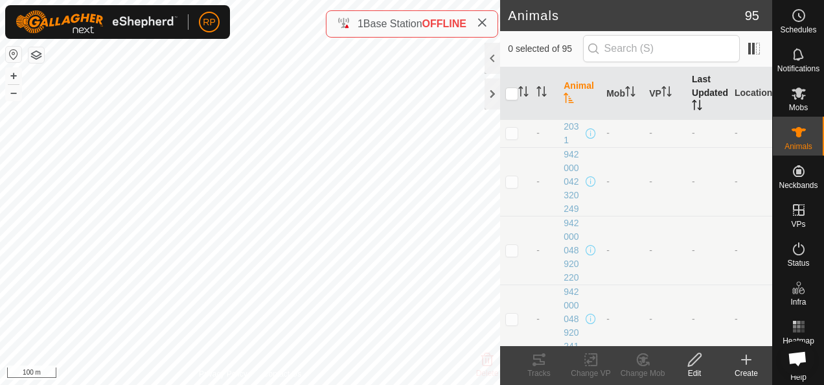
click at [692, 97] on th "Last Updated" at bounding box center [707, 93] width 43 height 52
click at [692, 101] on icon "Activate to sort" at bounding box center [697, 105] width 10 height 10
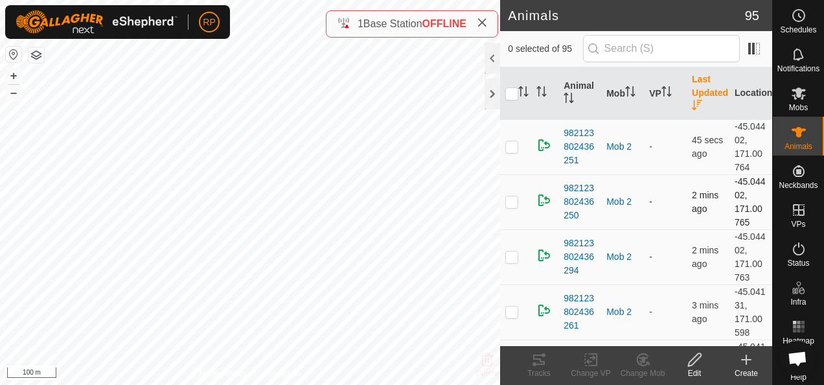
click at [508, 203] on p-checkbox at bounding box center [511, 201] width 13 height 10
click at [691, 360] on icon at bounding box center [694, 359] width 13 height 13
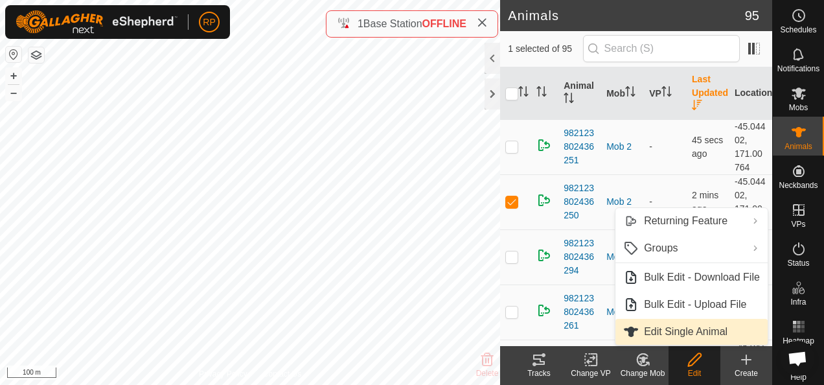
click at [670, 330] on link "Edit Single Animal" at bounding box center [691, 332] width 152 height 26
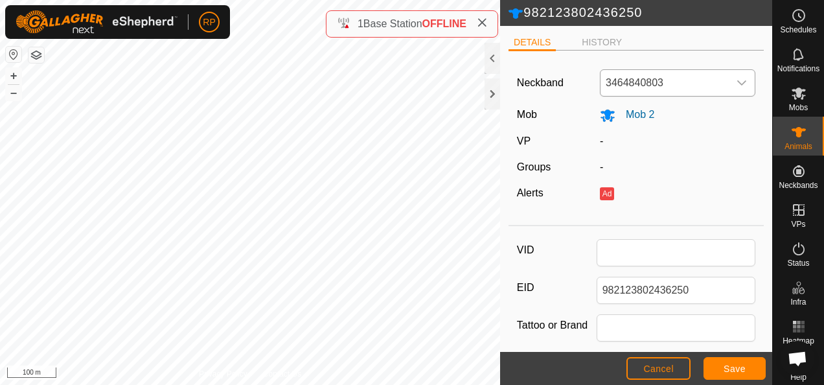
click at [736, 82] on icon "dropdown trigger" at bounding box center [741, 83] width 10 height 10
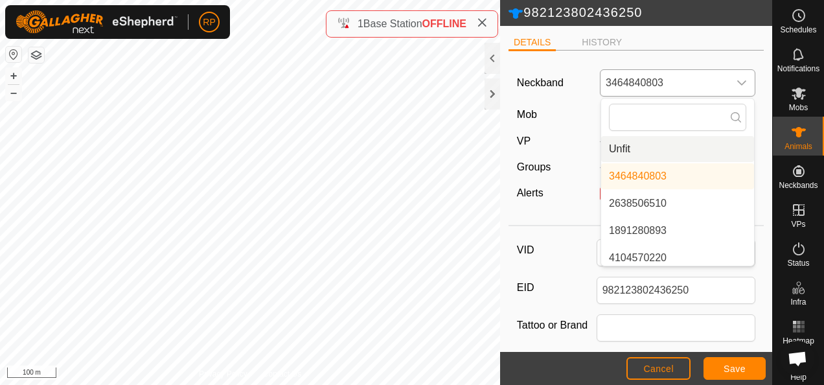
click at [653, 148] on li "Unfit" at bounding box center [677, 149] width 153 height 26
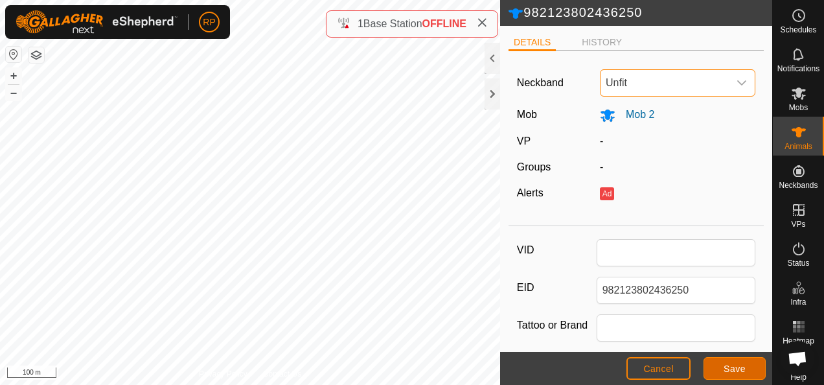
click at [723, 365] on button "Save" at bounding box center [734, 368] width 62 height 23
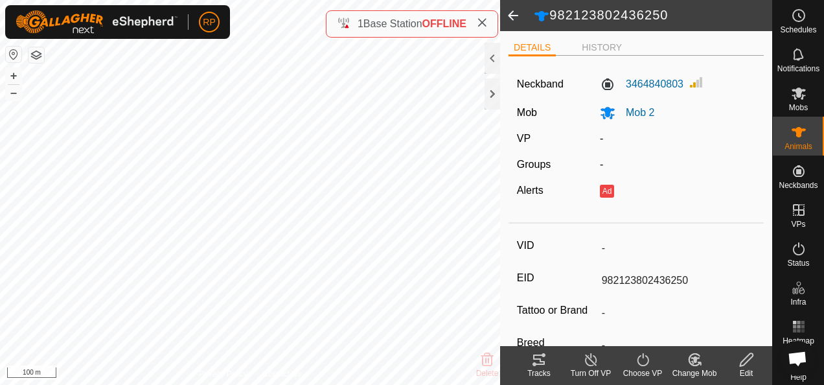
click at [513, 19] on span at bounding box center [513, 15] width 26 height 31
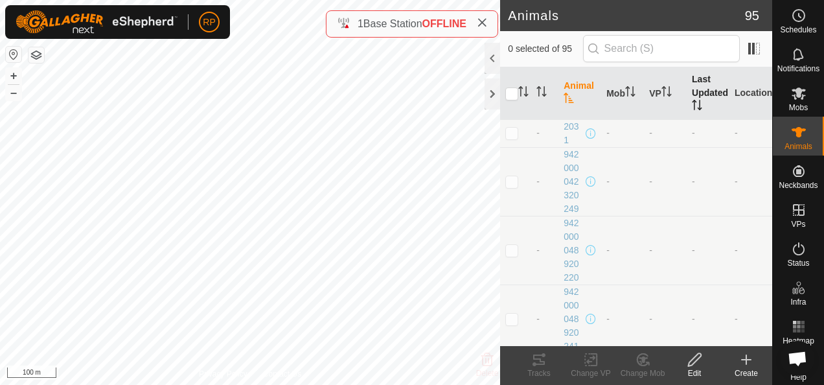
click at [689, 90] on th "Last Updated" at bounding box center [707, 93] width 43 height 52
click at [688, 90] on th "Last Updated" at bounding box center [707, 93] width 43 height 52
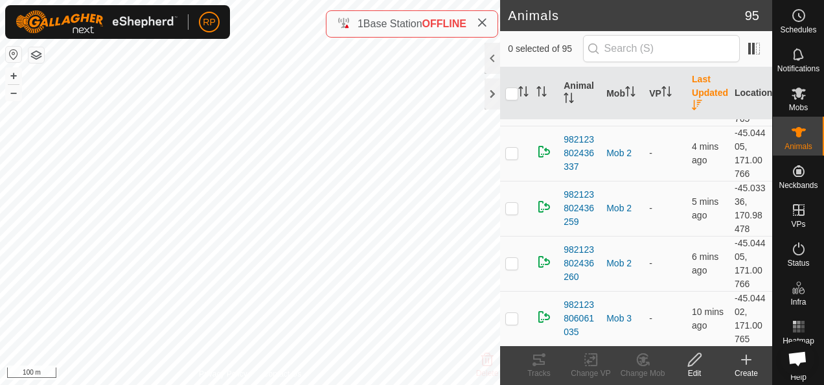
scroll to position [389, 0]
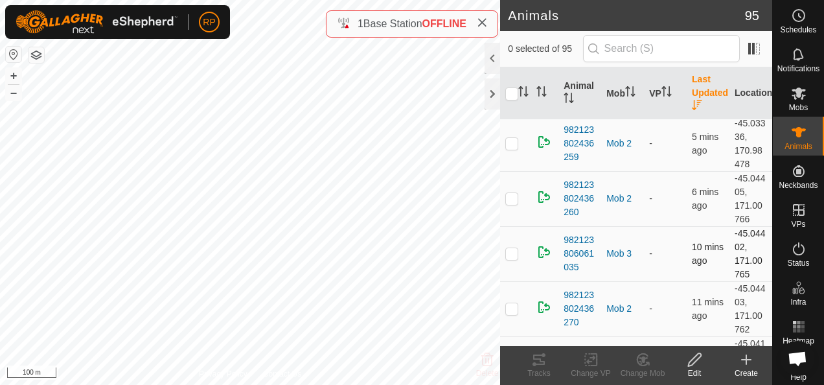
click at [515, 253] on p-checkbox at bounding box center [511, 253] width 13 height 10
click at [692, 359] on icon at bounding box center [694, 359] width 13 height 13
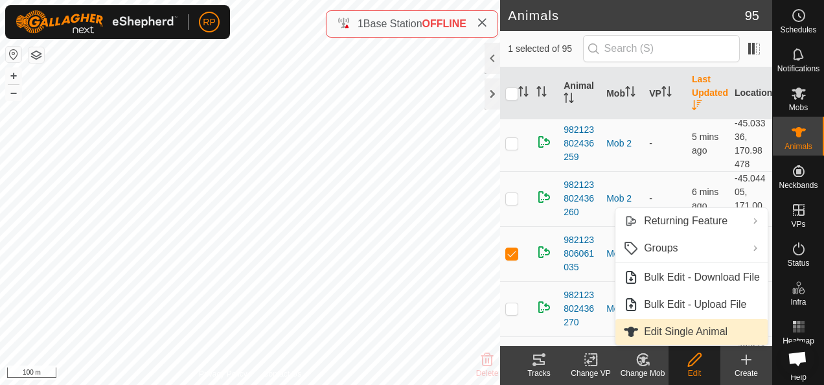
click at [670, 331] on link "Edit Single Animal" at bounding box center [691, 332] width 152 height 26
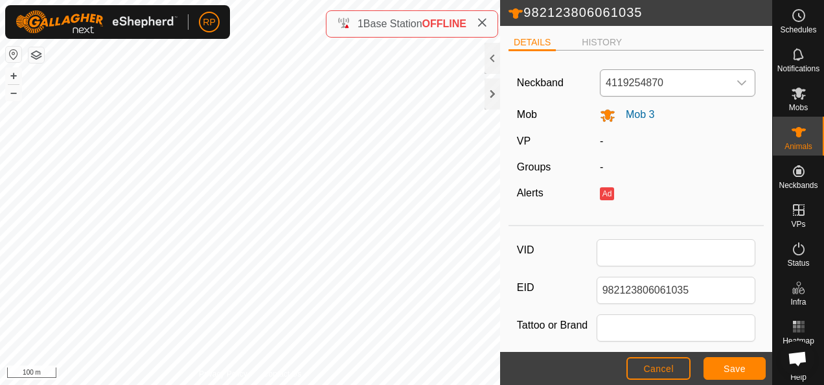
click at [736, 80] on icon "dropdown trigger" at bounding box center [741, 83] width 10 height 10
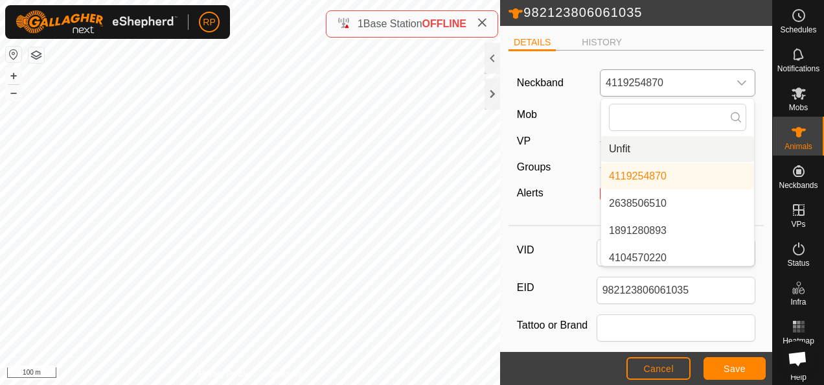
click at [643, 146] on li "Unfit" at bounding box center [677, 149] width 153 height 26
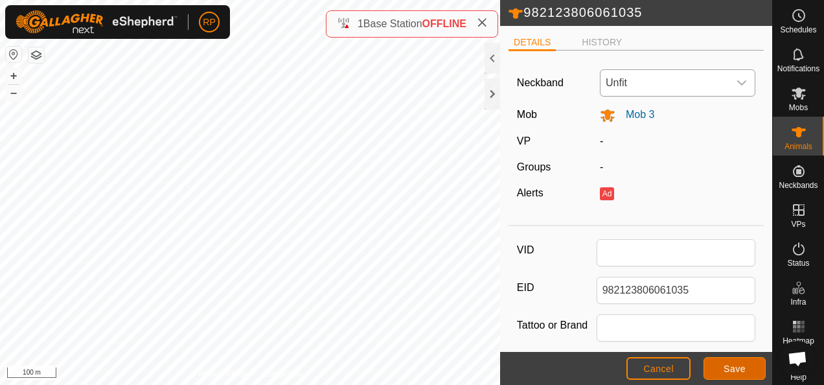
click at [729, 375] on button "Save" at bounding box center [734, 368] width 62 height 23
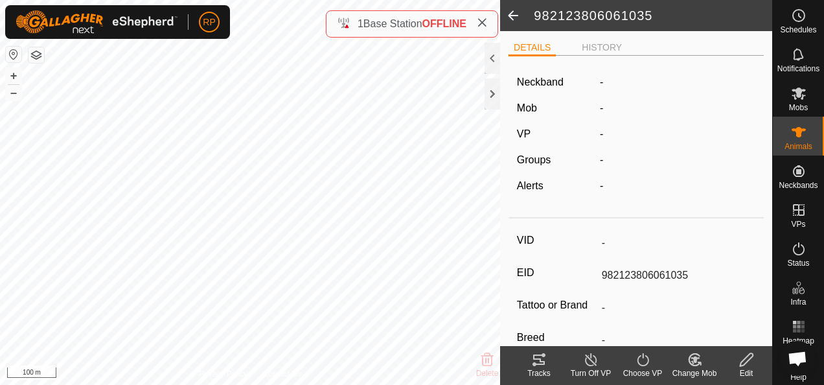
click at [512, 17] on span at bounding box center [513, 15] width 26 height 31
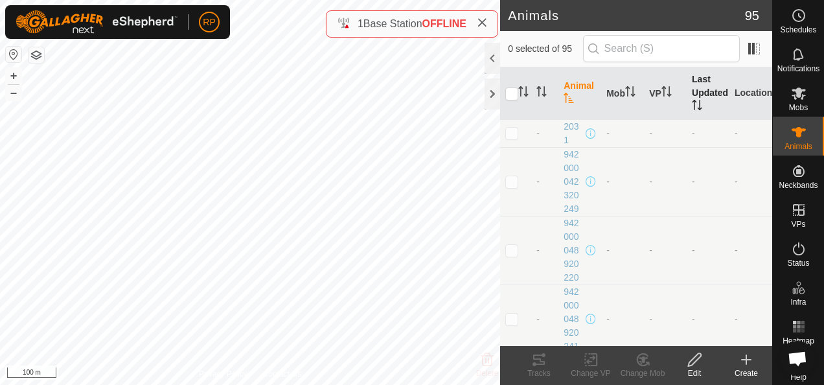
click at [689, 87] on th "Last Updated" at bounding box center [707, 93] width 43 height 52
click at [691, 88] on th "Last Updated" at bounding box center [707, 93] width 43 height 52
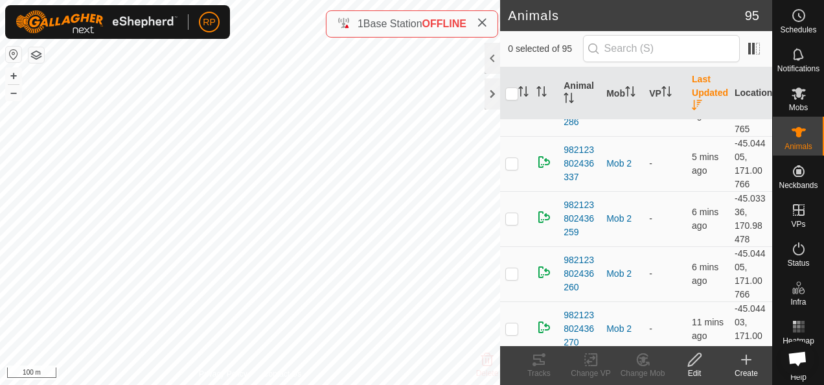
scroll to position [324, 0]
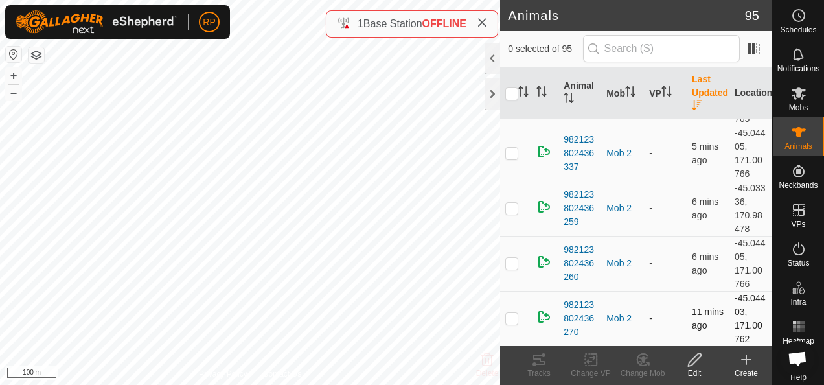
click at [513, 316] on p-checkbox at bounding box center [511, 318] width 13 height 10
click at [693, 361] on icon at bounding box center [694, 360] width 16 height 16
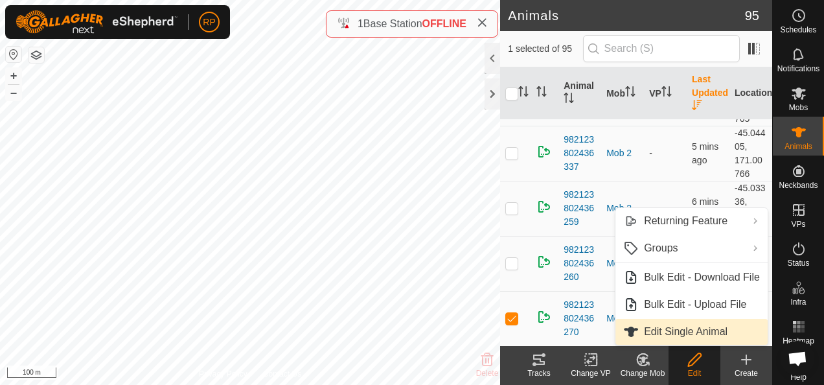
click at [684, 332] on link "Edit Single Animal" at bounding box center [691, 332] width 152 height 26
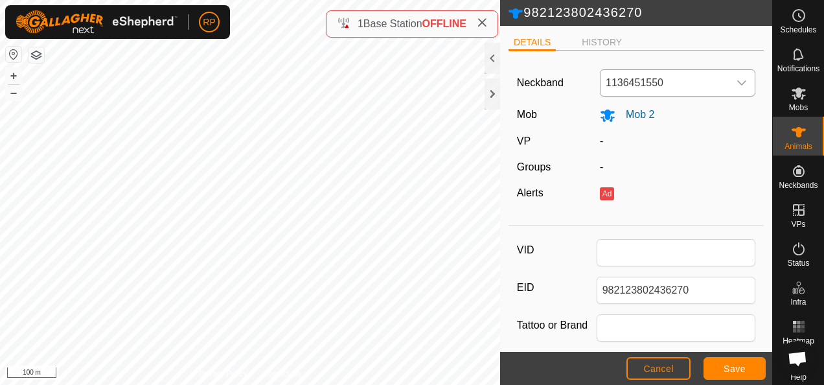
click at [736, 78] on icon "dropdown trigger" at bounding box center [741, 83] width 10 height 10
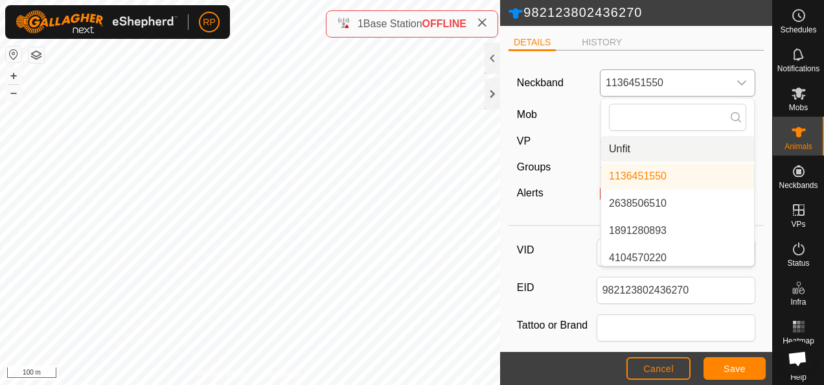
click at [642, 151] on li "Unfit" at bounding box center [677, 149] width 153 height 26
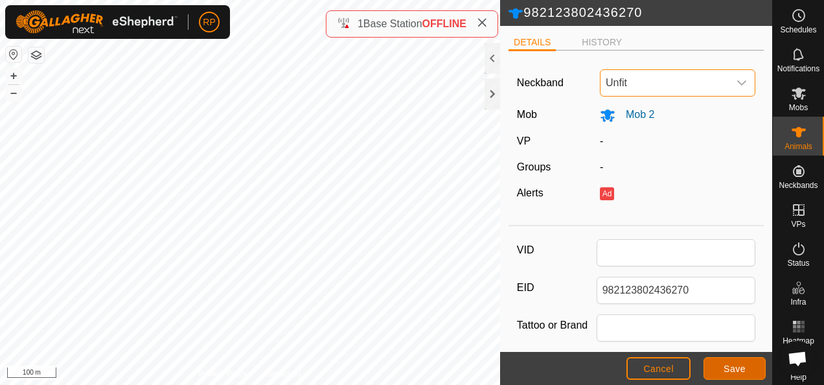
click at [733, 370] on span "Save" at bounding box center [734, 368] width 22 height 10
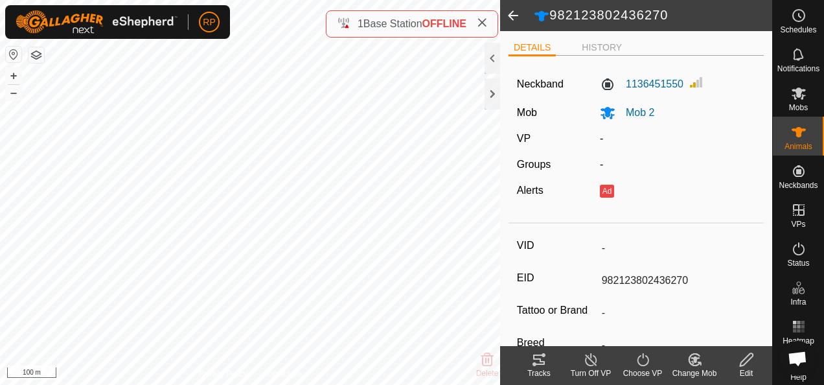
click at [744, 364] on icon at bounding box center [746, 359] width 13 height 13
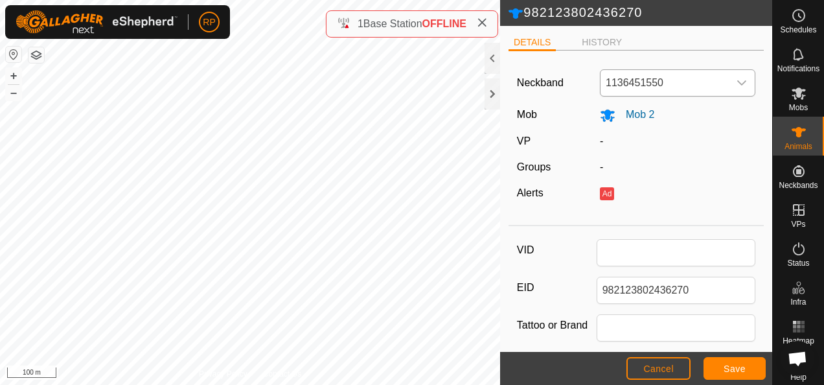
click at [738, 83] on icon "dropdown trigger" at bounding box center [742, 82] width 9 height 5
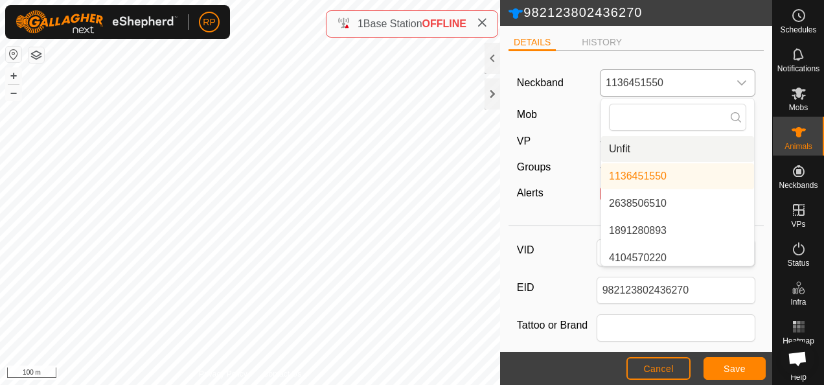
click at [641, 146] on li "Unfit" at bounding box center [677, 149] width 153 height 26
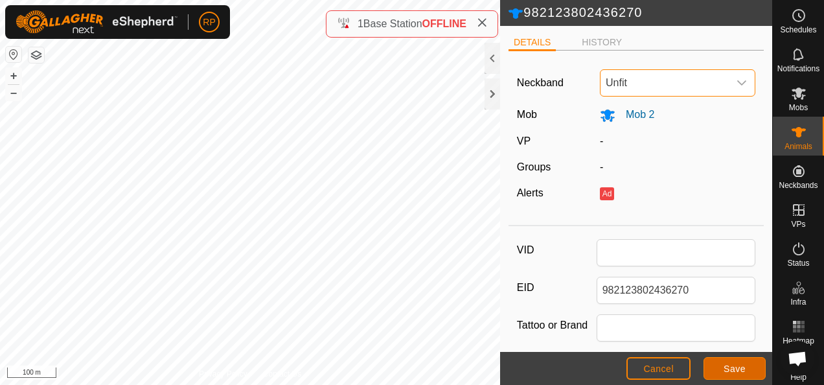
click at [725, 369] on span "Save" at bounding box center [734, 368] width 22 height 10
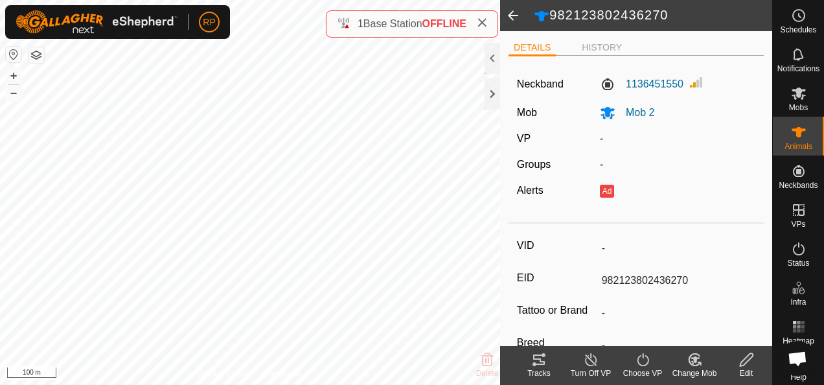
click at [512, 14] on span at bounding box center [513, 15] width 26 height 31
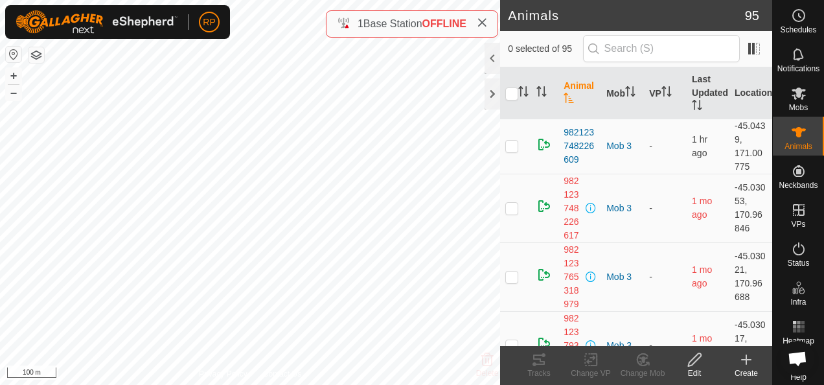
scroll to position [583, 0]
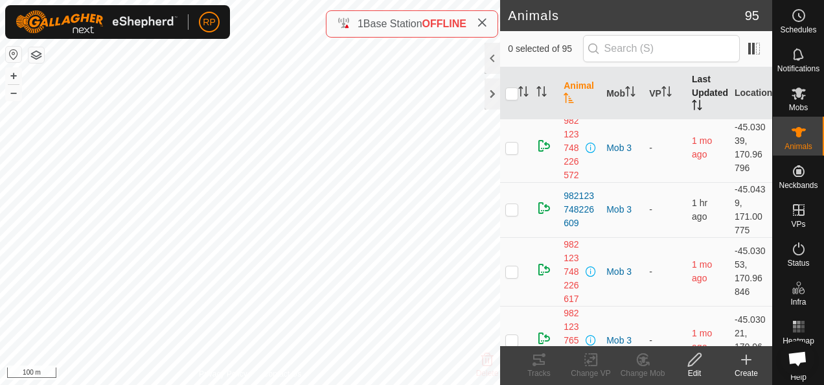
click at [690, 91] on th "Last Updated" at bounding box center [707, 93] width 43 height 52
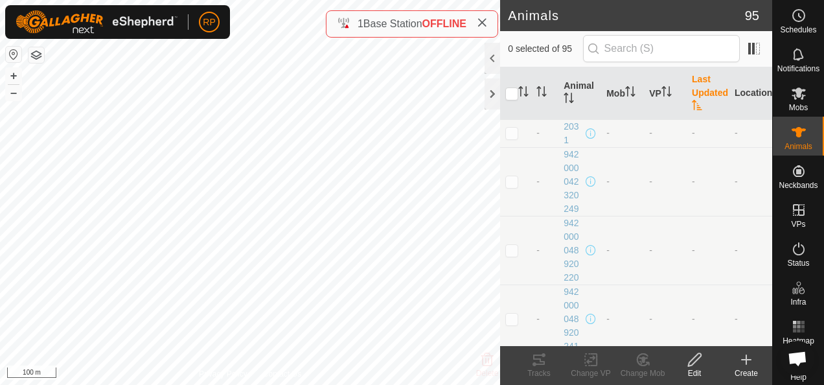
click at [689, 92] on th "Last Updated" at bounding box center [707, 93] width 43 height 52
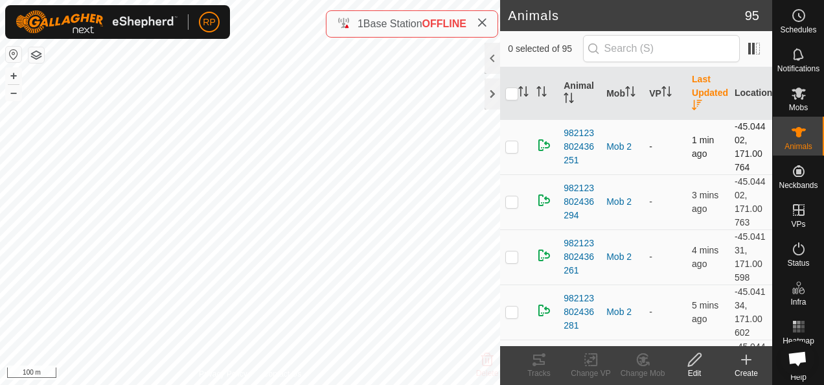
click at [510, 146] on p-checkbox at bounding box center [511, 146] width 13 height 10
click at [689, 363] on icon at bounding box center [694, 360] width 16 height 16
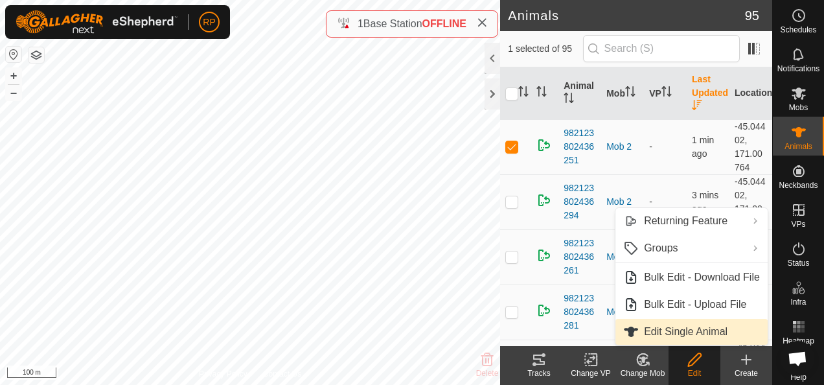
click at [675, 332] on link "Edit Single Animal" at bounding box center [691, 332] width 152 height 26
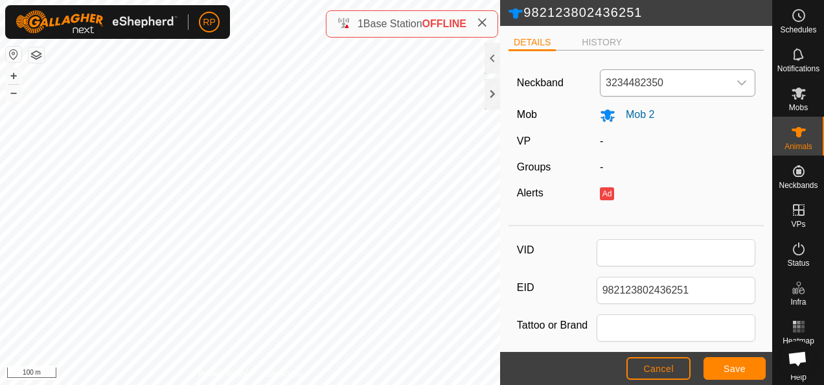
click at [736, 82] on icon "dropdown trigger" at bounding box center [741, 83] width 10 height 10
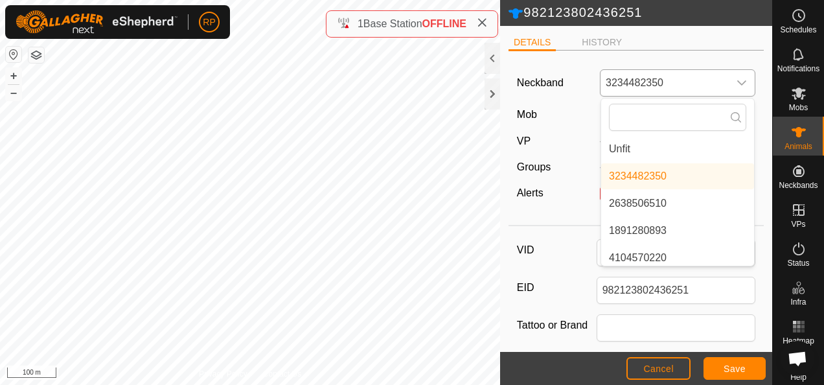
click at [637, 144] on li "Unfit" at bounding box center [677, 149] width 153 height 26
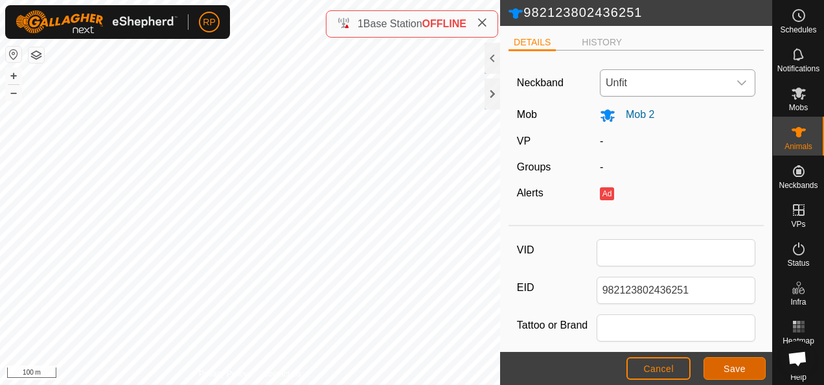
click at [734, 373] on span "Save" at bounding box center [734, 368] width 22 height 10
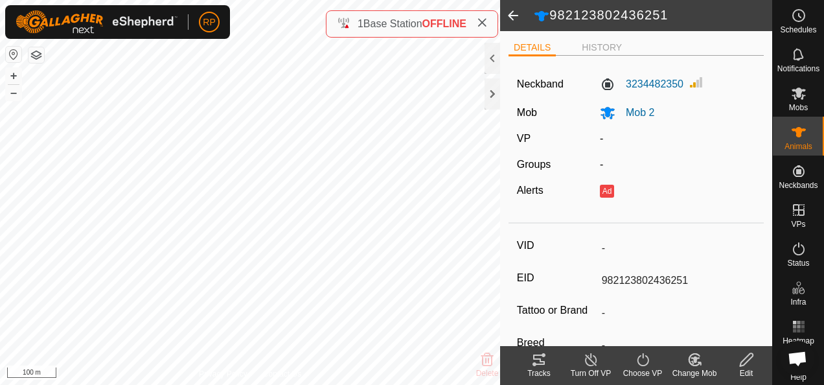
click at [513, 14] on span at bounding box center [513, 15] width 26 height 31
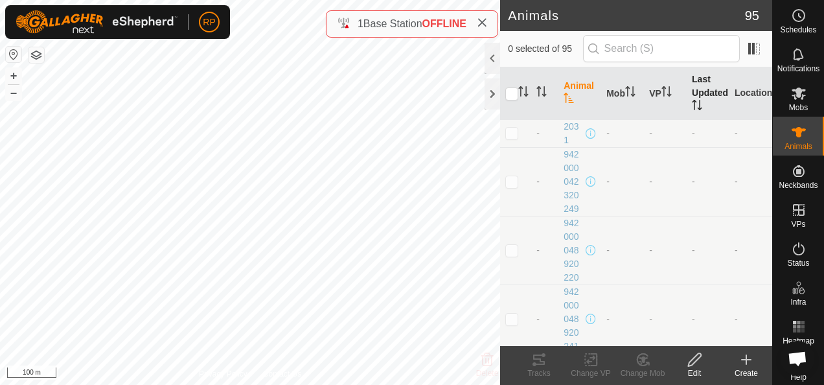
click at [693, 91] on th "Last Updated" at bounding box center [707, 93] width 43 height 52
click at [693, 96] on th "Last Updated" at bounding box center [707, 93] width 43 height 52
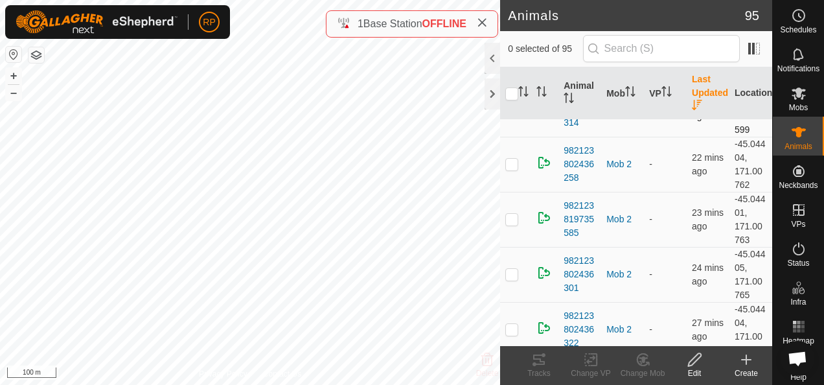
scroll to position [518, 0]
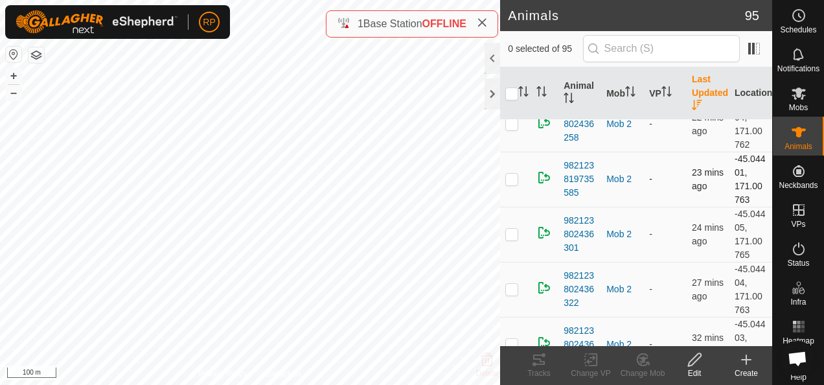
click at [512, 179] on p-checkbox at bounding box center [511, 179] width 13 height 10
click at [692, 363] on icon at bounding box center [694, 359] width 13 height 13
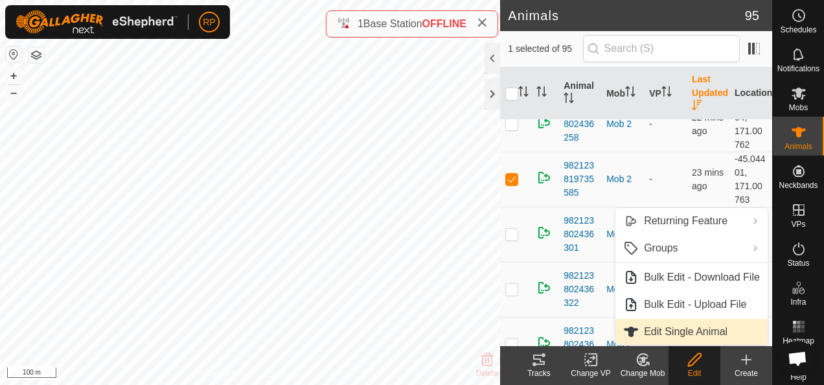
click at [679, 335] on link "Edit Single Animal" at bounding box center [691, 332] width 152 height 26
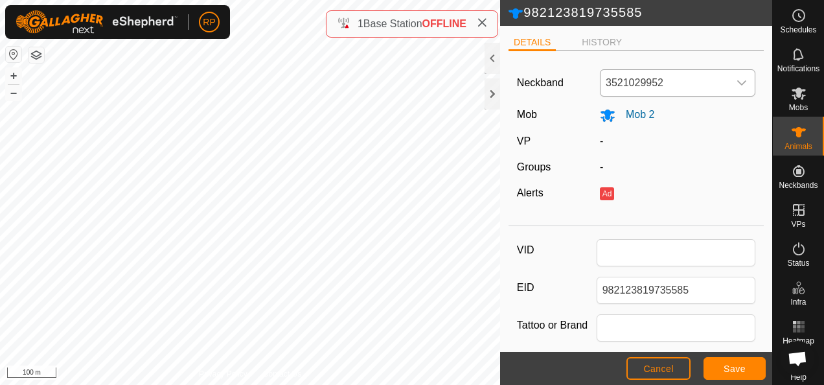
click at [736, 81] on icon "dropdown trigger" at bounding box center [741, 83] width 10 height 10
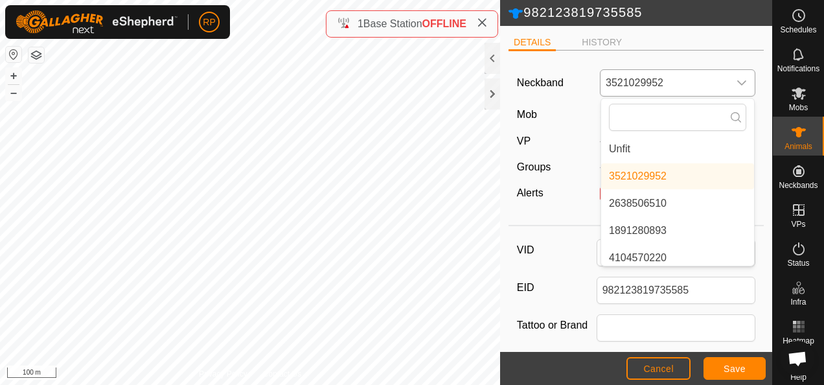
click at [629, 150] on li "Unfit" at bounding box center [677, 149] width 153 height 26
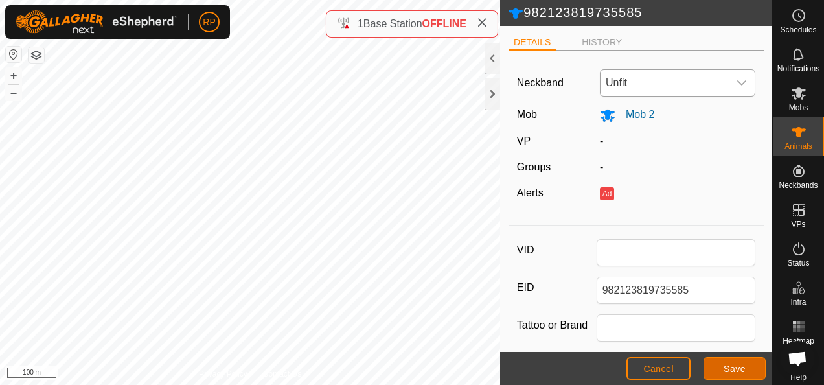
click at [734, 369] on span "Save" at bounding box center [734, 368] width 22 height 10
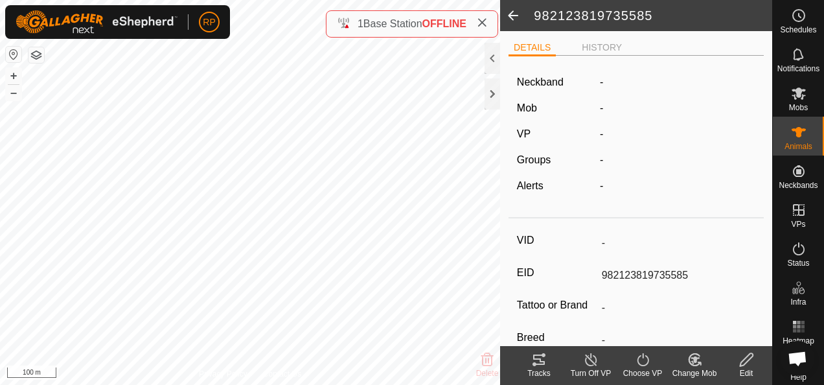
click at [509, 16] on span at bounding box center [513, 15] width 26 height 31
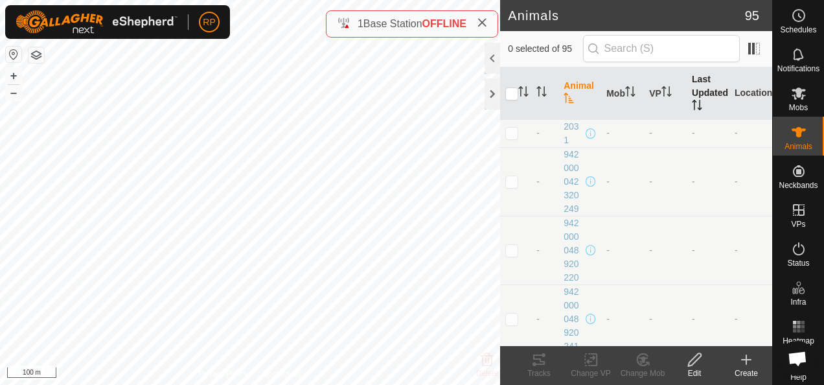
click at [692, 93] on th "Last Updated" at bounding box center [707, 93] width 43 height 52
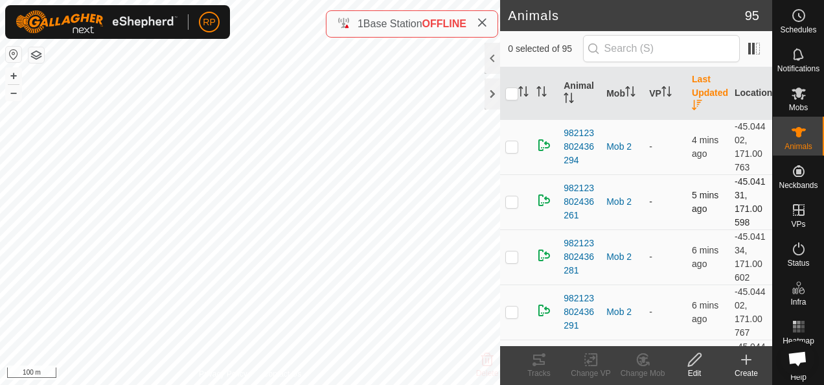
click at [512, 203] on p-checkbox at bounding box center [511, 201] width 13 height 10
click at [693, 362] on icon at bounding box center [694, 359] width 13 height 13
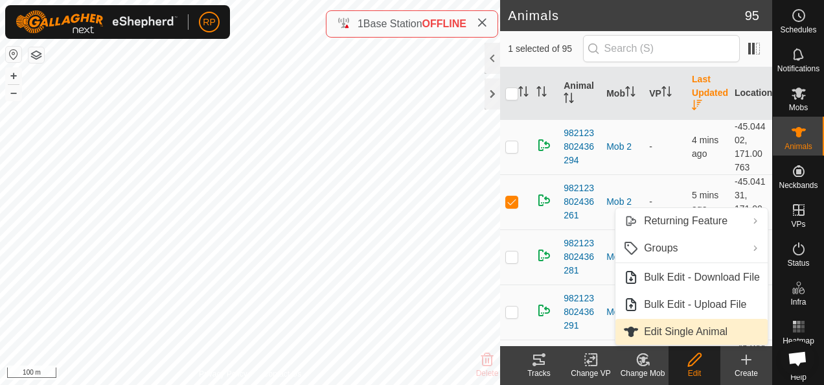
click at [670, 329] on link "Edit Single Animal" at bounding box center [691, 332] width 152 height 26
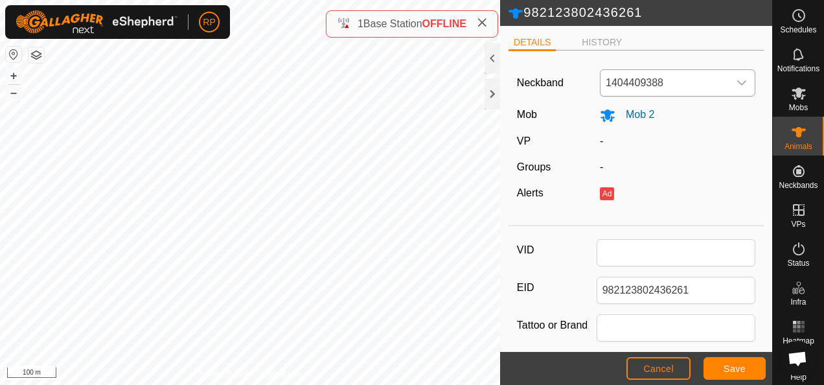
click at [736, 80] on icon "dropdown trigger" at bounding box center [741, 83] width 10 height 10
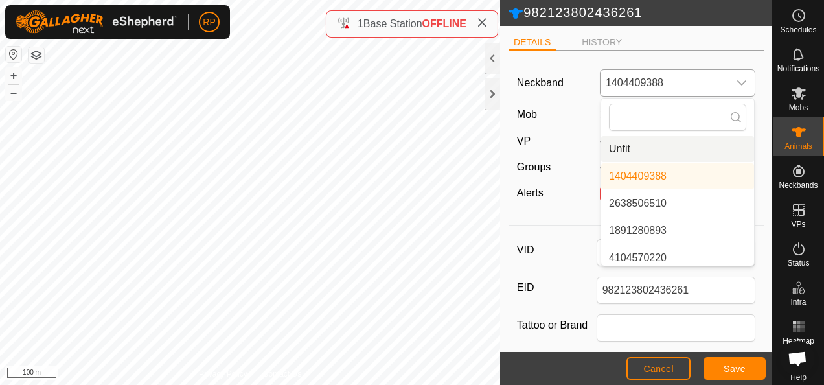
click at [645, 152] on li "Unfit" at bounding box center [677, 149] width 153 height 26
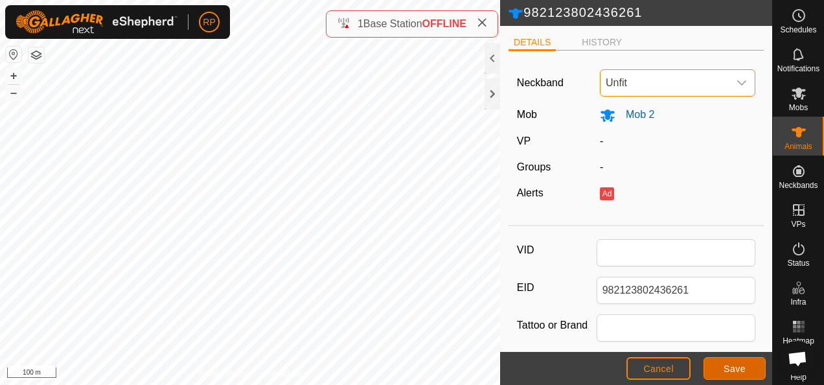
click at [732, 369] on span "Save" at bounding box center [734, 368] width 22 height 10
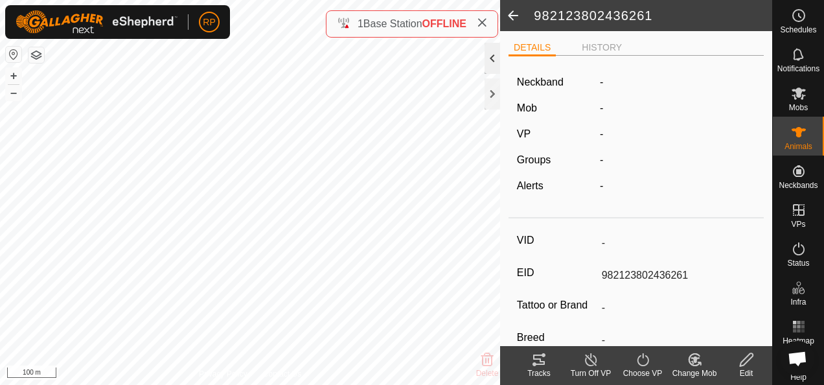
click at [490, 51] on div at bounding box center [492, 58] width 16 height 31
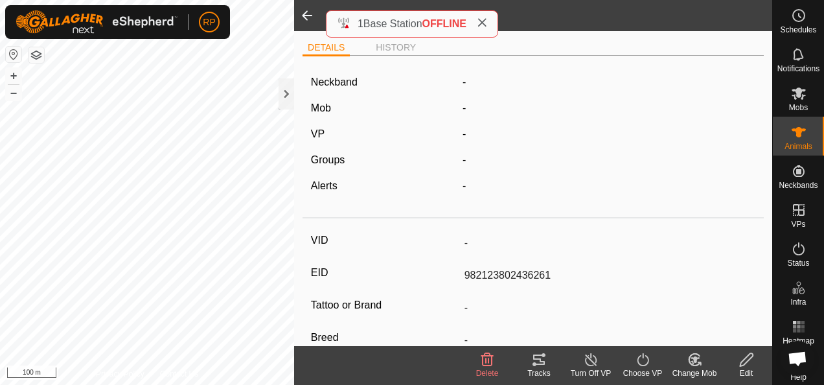
click at [305, 12] on span at bounding box center [307, 15] width 26 height 31
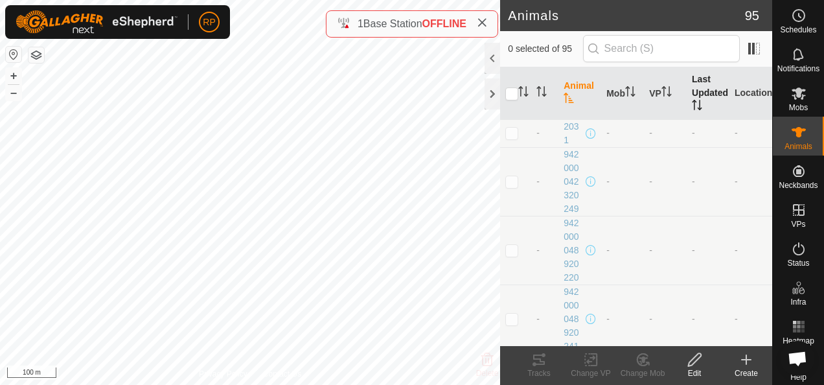
click at [694, 98] on th "Last Updated" at bounding box center [707, 93] width 43 height 52
click at [692, 109] on icon "Activate to sort" at bounding box center [697, 105] width 10 height 10
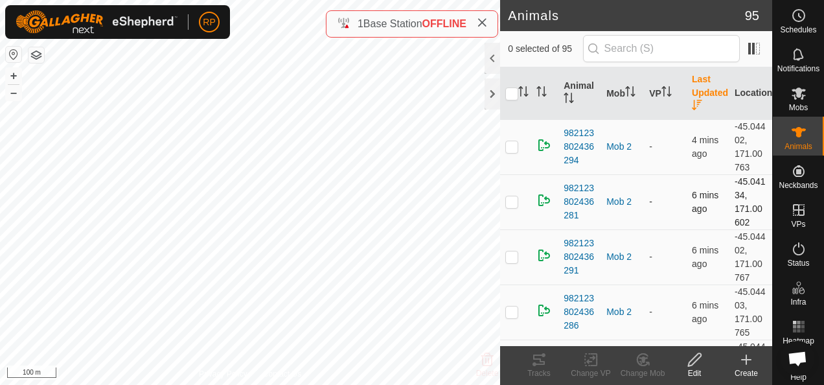
click at [512, 199] on p-checkbox at bounding box center [511, 201] width 13 height 10
click at [694, 359] on icon at bounding box center [694, 360] width 16 height 16
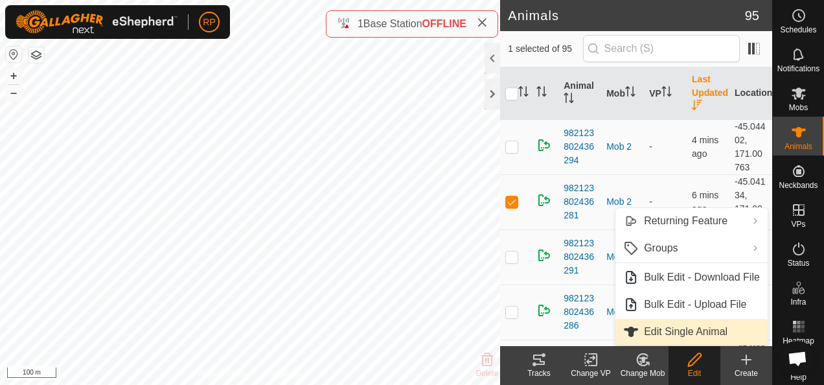
click at [673, 330] on link "Edit Single Animal" at bounding box center [691, 332] width 152 height 26
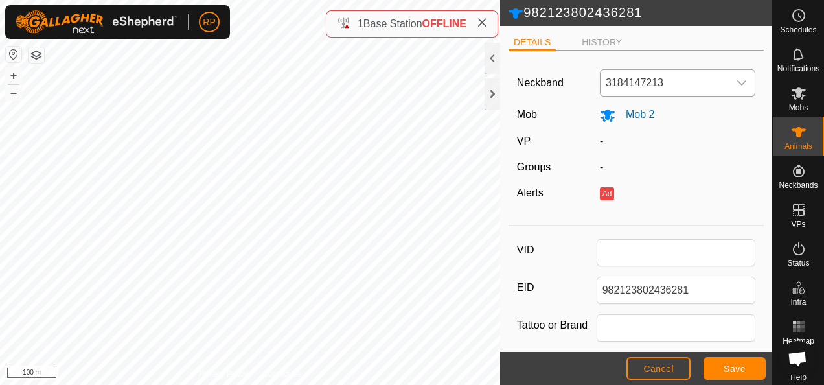
click at [736, 81] on icon "dropdown trigger" at bounding box center [741, 83] width 10 height 10
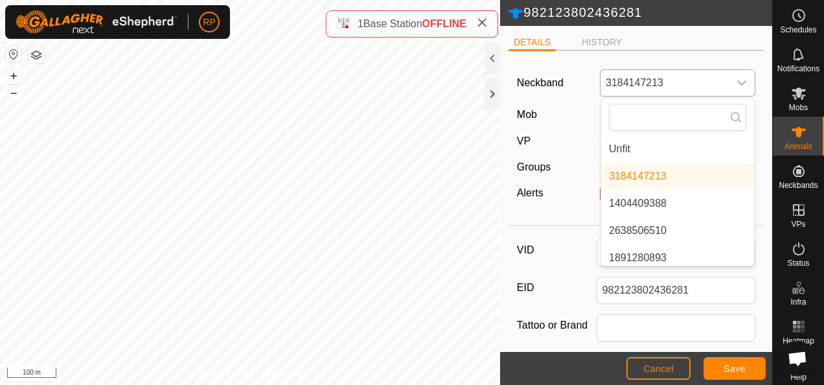
click at [650, 150] on li "Unfit" at bounding box center [677, 149] width 153 height 26
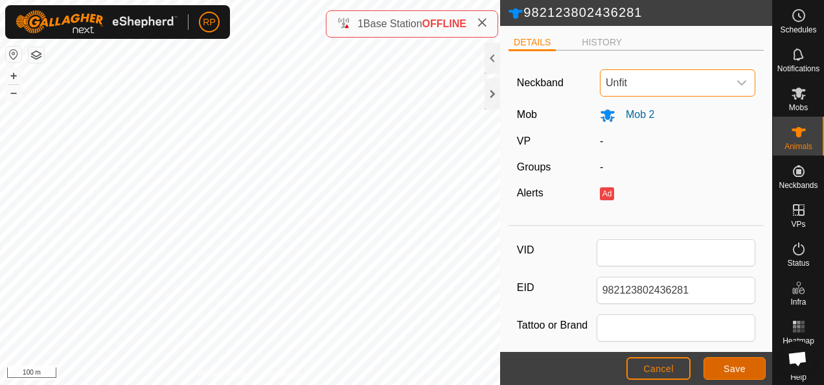
click at [725, 365] on span "Save" at bounding box center [734, 368] width 22 height 10
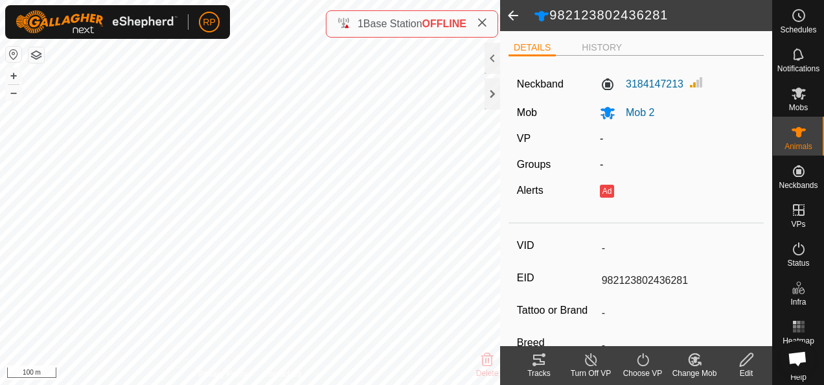
click at [749, 363] on icon at bounding box center [746, 360] width 16 height 16
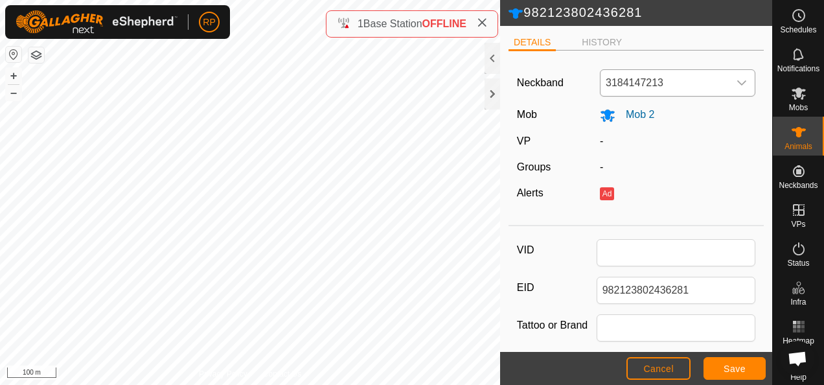
click at [736, 80] on icon "dropdown trigger" at bounding box center [741, 83] width 10 height 10
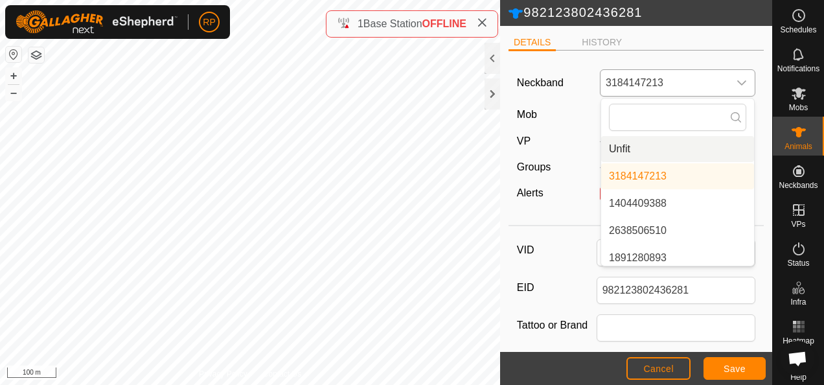
click at [668, 147] on li "Unfit" at bounding box center [677, 149] width 153 height 26
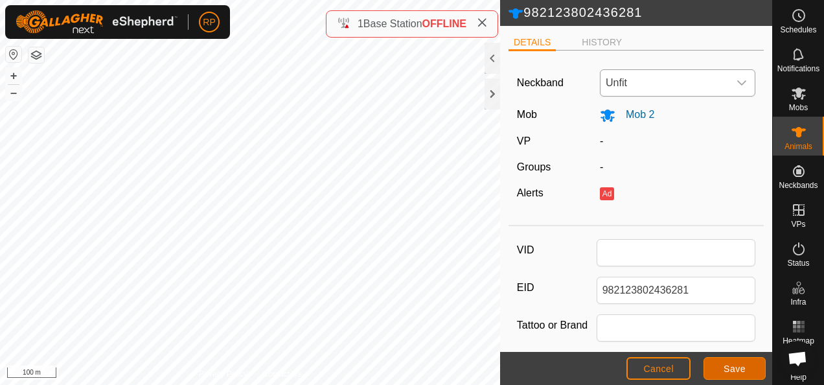
click at [729, 373] on span "Save" at bounding box center [734, 368] width 22 height 10
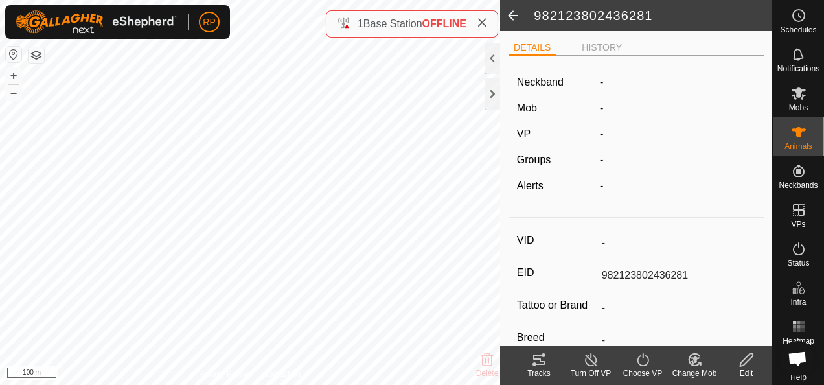
click at [512, 17] on span at bounding box center [513, 15] width 26 height 31
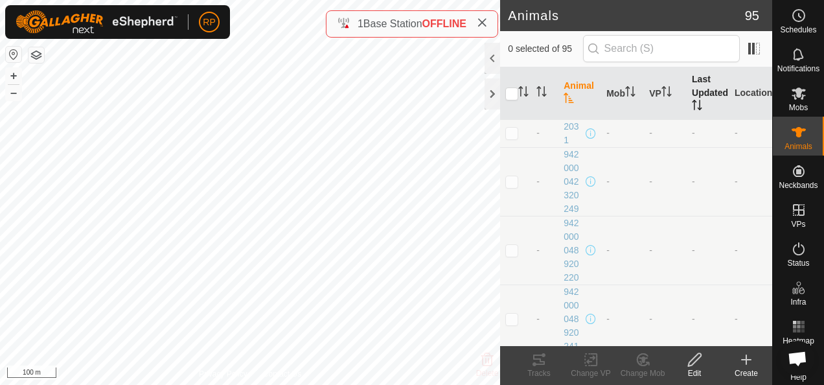
click at [695, 83] on th "Last Updated" at bounding box center [707, 93] width 43 height 52
click at [695, 89] on th "Last Updated" at bounding box center [707, 93] width 43 height 52
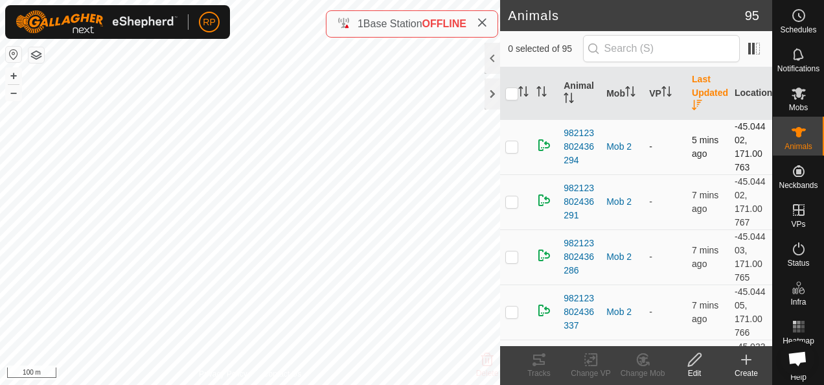
click at [510, 150] on p-checkbox at bounding box center [511, 146] width 13 height 10
click at [694, 362] on icon at bounding box center [694, 359] width 13 height 13
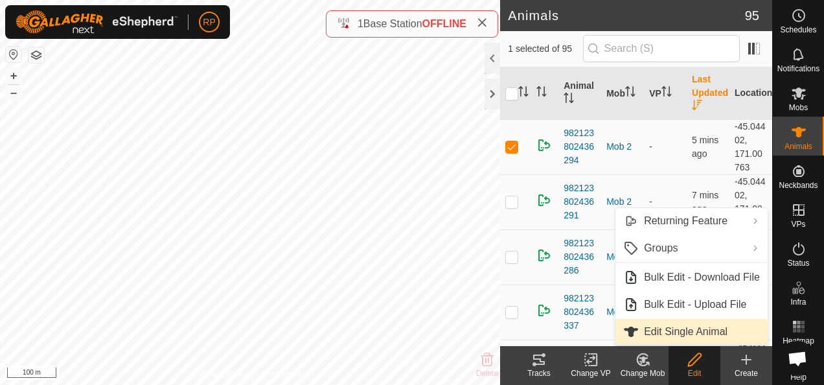
click at [675, 332] on link "Edit Single Animal" at bounding box center [691, 332] width 152 height 26
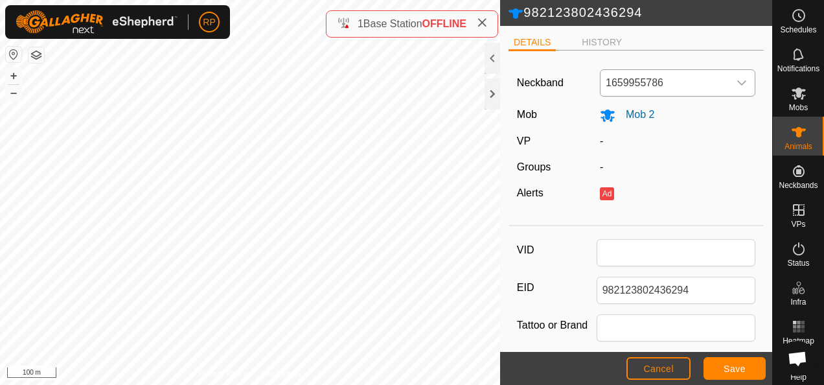
click at [736, 82] on icon "dropdown trigger" at bounding box center [741, 83] width 10 height 10
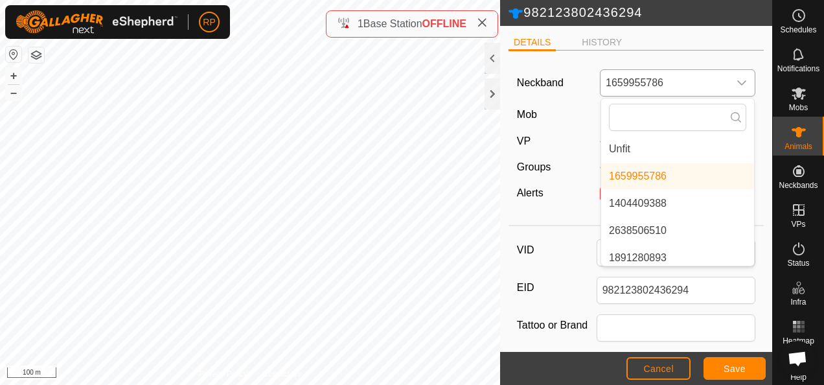
click at [609, 144] on li "Unfit" at bounding box center [677, 149] width 153 height 26
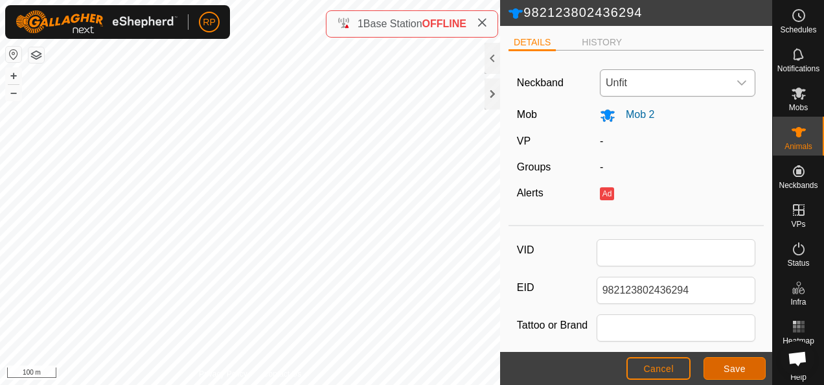
click at [727, 370] on span "Save" at bounding box center [734, 368] width 22 height 10
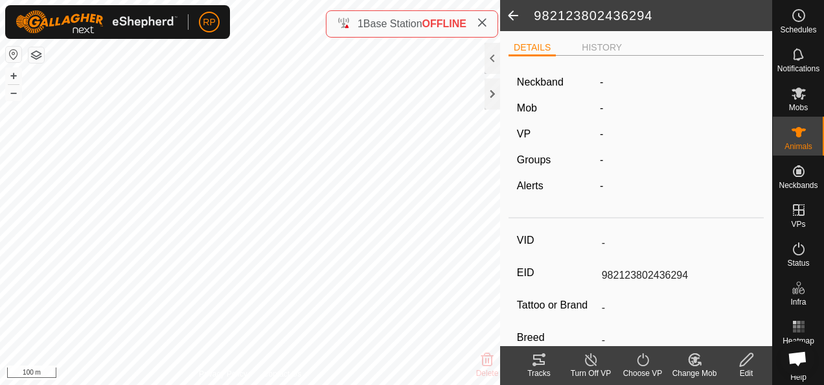
click at [508, 13] on span at bounding box center [513, 15] width 26 height 31
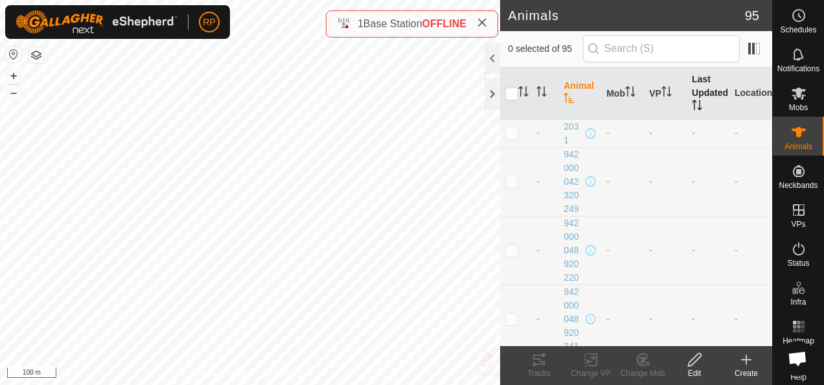
click at [695, 95] on th "Last Updated" at bounding box center [707, 93] width 43 height 52
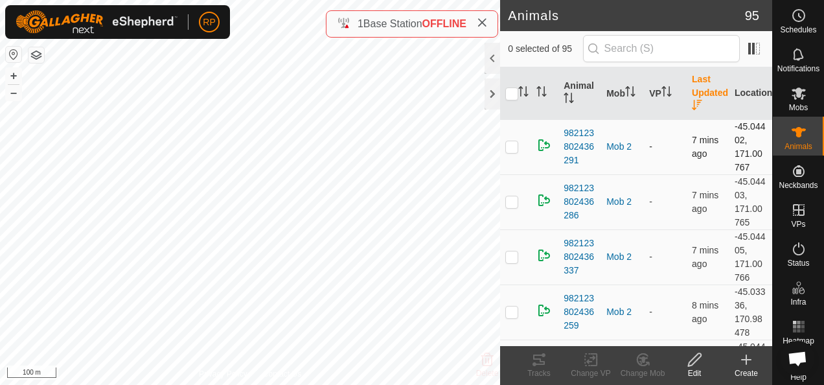
click at [514, 146] on p-checkbox at bounding box center [511, 146] width 13 height 10
click at [692, 359] on icon at bounding box center [694, 359] width 13 height 13
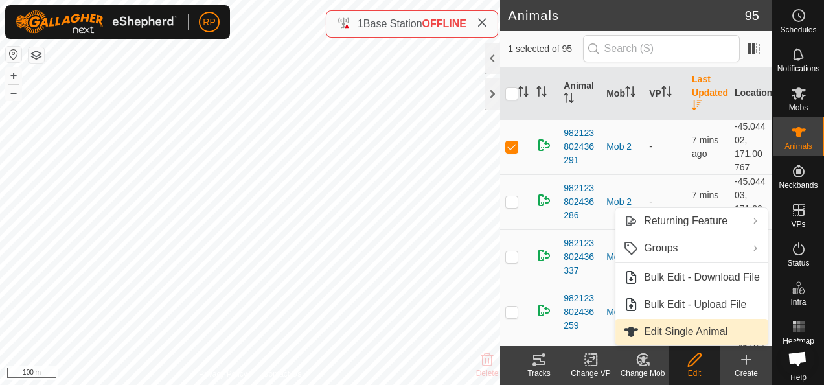
click at [678, 332] on link "Edit Single Animal" at bounding box center [691, 332] width 152 height 26
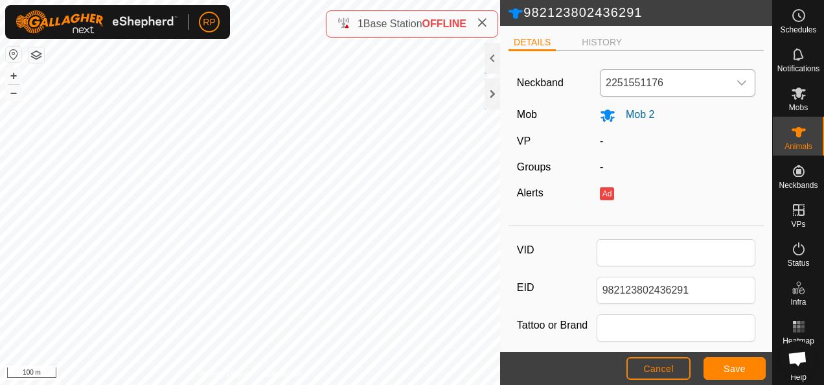
click at [738, 83] on icon "dropdown trigger" at bounding box center [742, 82] width 9 height 5
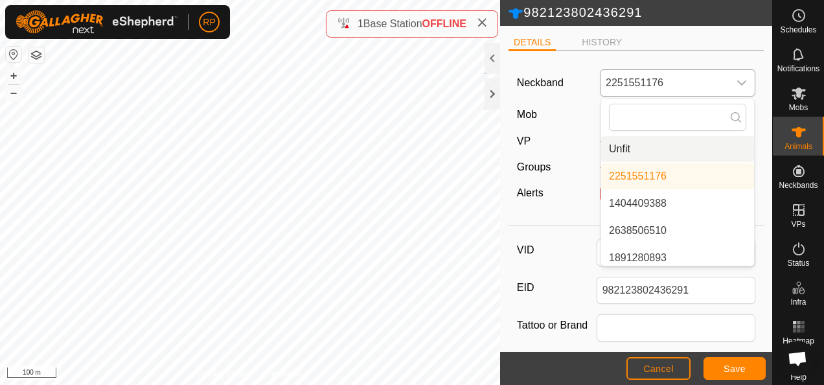
click at [632, 153] on li "Unfit" at bounding box center [677, 149] width 153 height 26
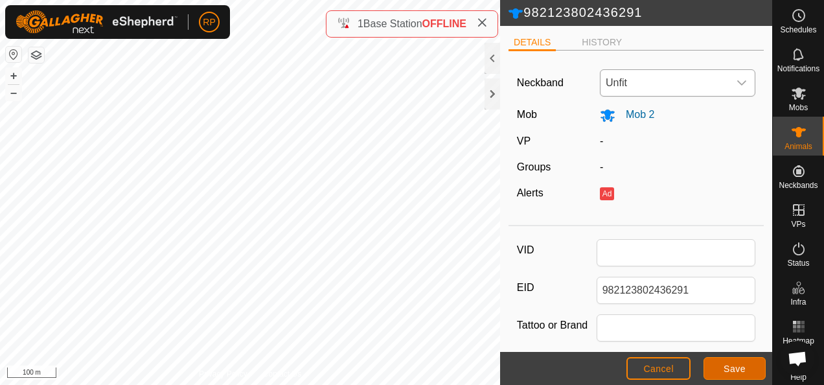
click at [724, 367] on span "Save" at bounding box center [734, 368] width 22 height 10
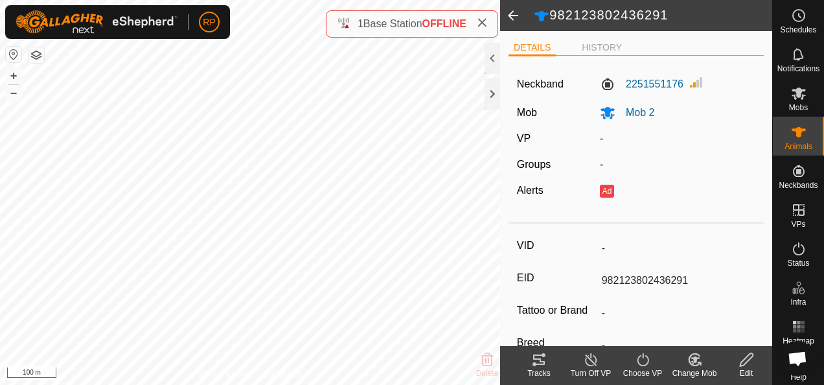
click at [747, 361] on icon at bounding box center [746, 360] width 16 height 16
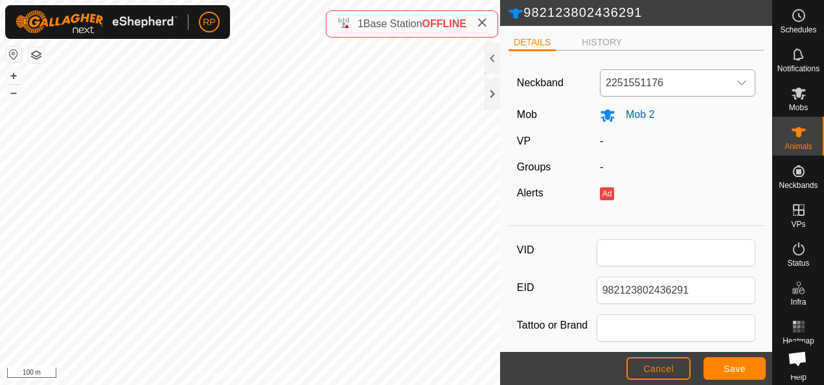
click at [736, 82] on icon "dropdown trigger" at bounding box center [741, 83] width 10 height 10
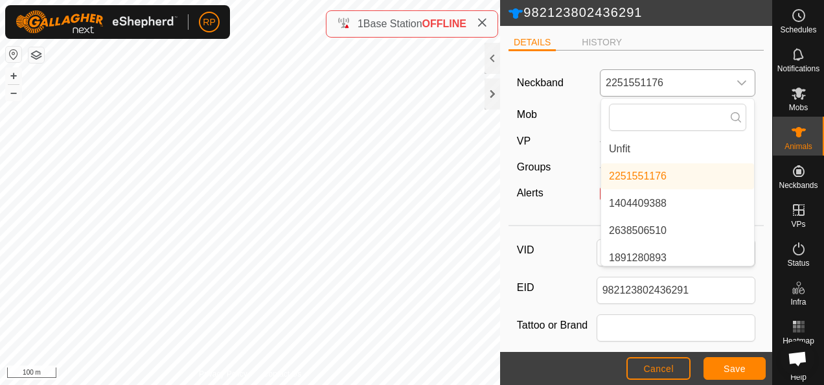
click at [618, 146] on li "Unfit" at bounding box center [677, 149] width 153 height 26
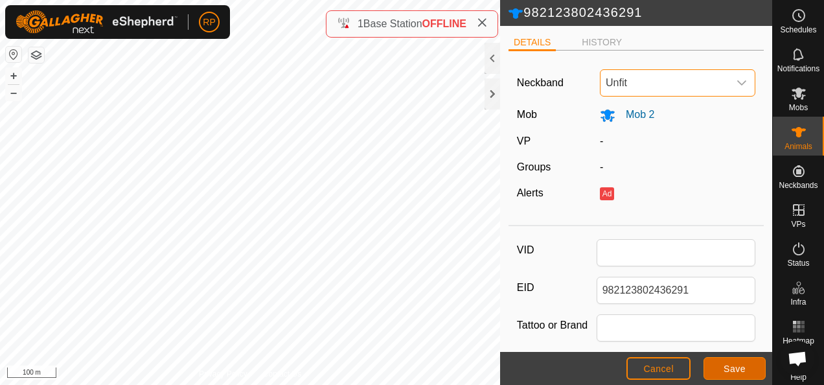
click at [730, 370] on span "Save" at bounding box center [734, 368] width 22 height 10
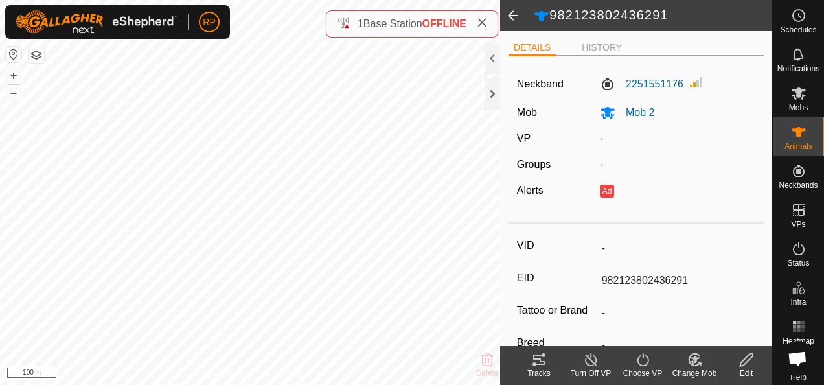
click at [752, 361] on icon at bounding box center [746, 360] width 16 height 16
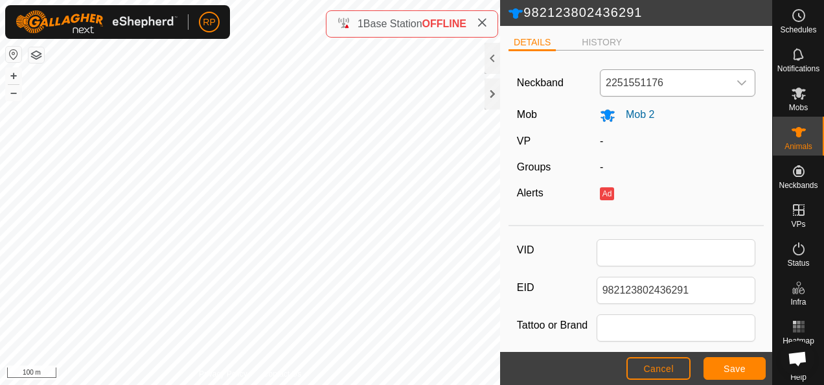
click at [736, 84] on icon "dropdown trigger" at bounding box center [741, 83] width 10 height 10
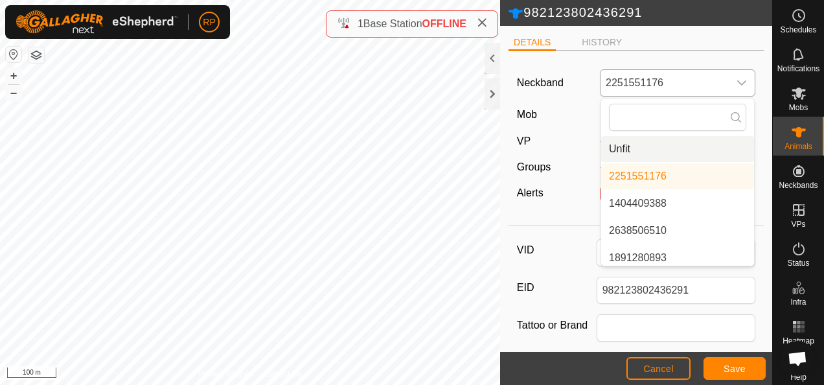
click at [609, 146] on li "Unfit" at bounding box center [677, 149] width 153 height 26
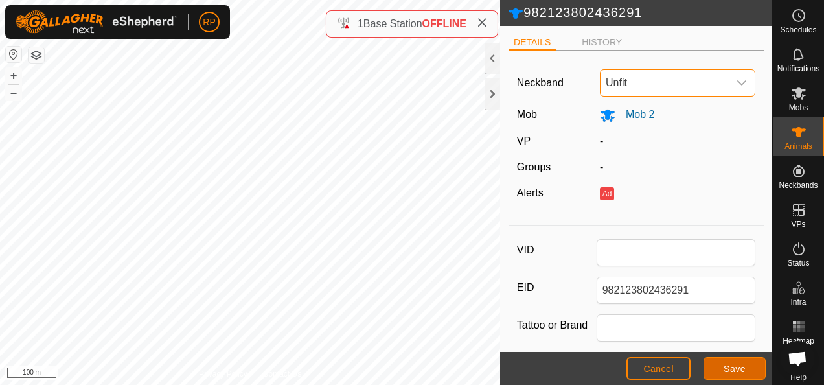
click at [729, 370] on span "Save" at bounding box center [734, 368] width 22 height 10
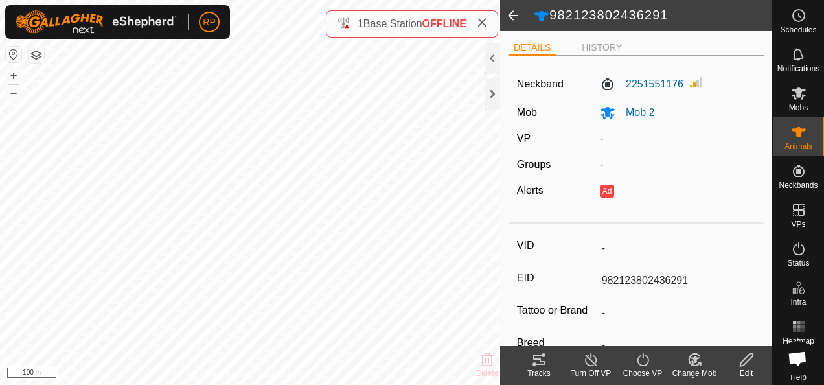
click at [510, 14] on span at bounding box center [513, 15] width 26 height 31
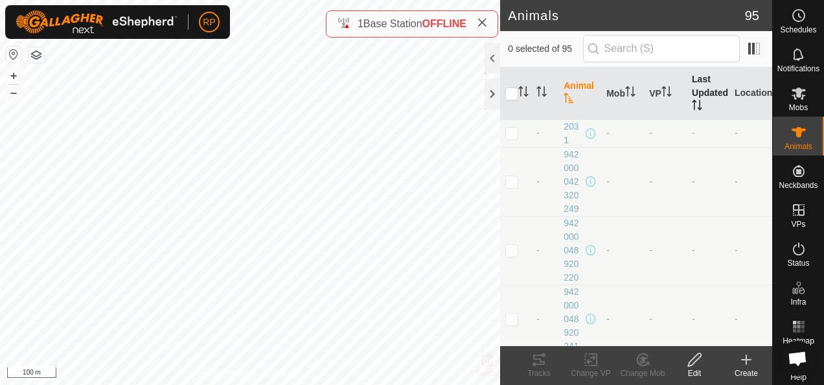
click at [690, 83] on th "Last Updated" at bounding box center [707, 93] width 43 height 52
click at [690, 96] on th "Last Updated" at bounding box center [707, 93] width 43 height 52
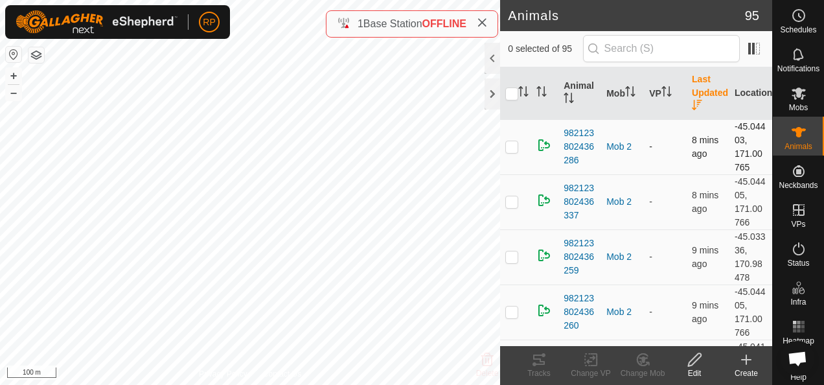
click at [512, 143] on p-checkbox at bounding box center [511, 146] width 13 height 10
click at [690, 361] on icon at bounding box center [694, 360] width 16 height 16
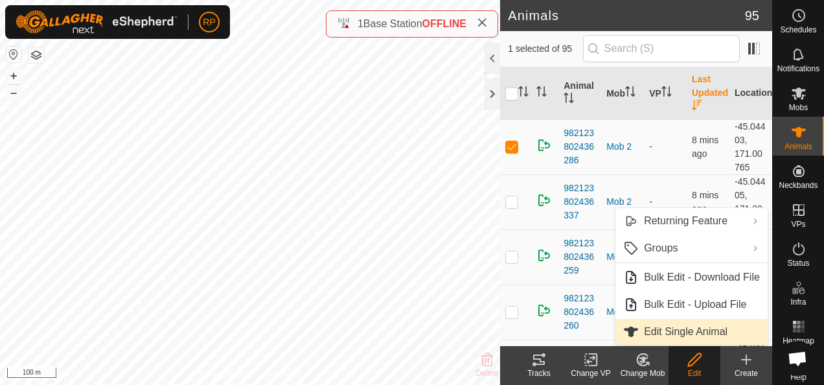
click at [662, 332] on link "Edit Single Animal" at bounding box center [691, 332] width 152 height 26
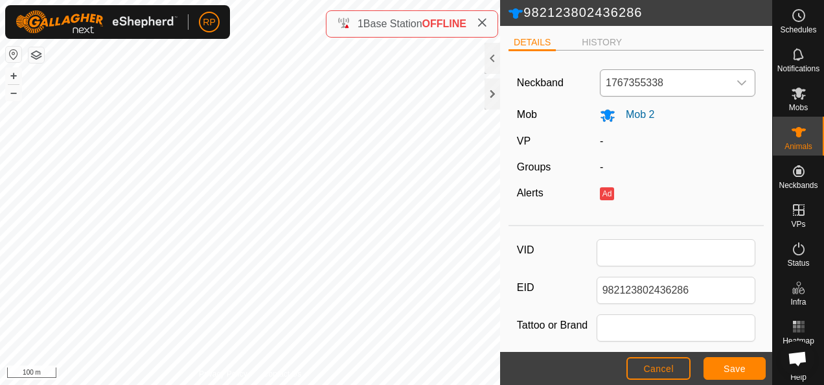
click at [736, 82] on icon "dropdown trigger" at bounding box center [741, 83] width 10 height 10
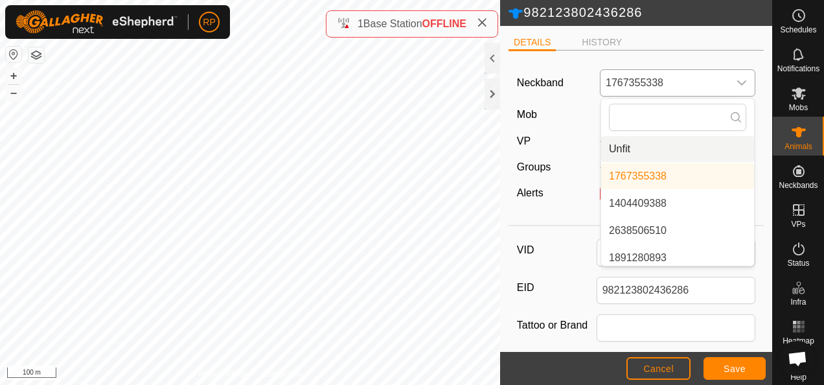
click at [622, 146] on li "Unfit" at bounding box center [677, 149] width 153 height 26
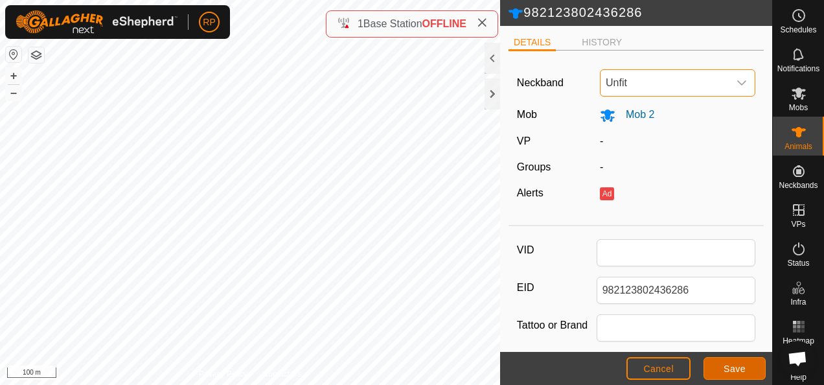
click at [721, 369] on button "Save" at bounding box center [734, 368] width 62 height 23
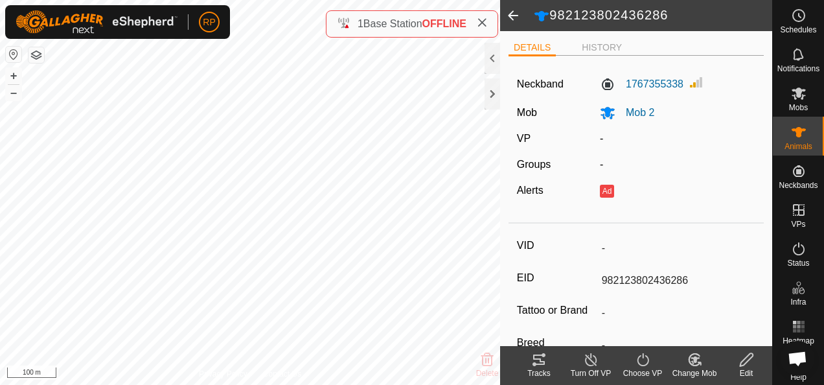
click at [509, 12] on span at bounding box center [513, 15] width 26 height 31
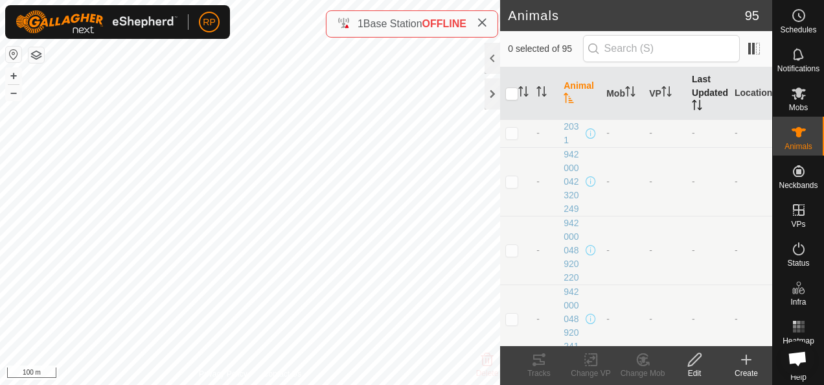
click at [695, 87] on th "Last Updated" at bounding box center [707, 93] width 43 height 52
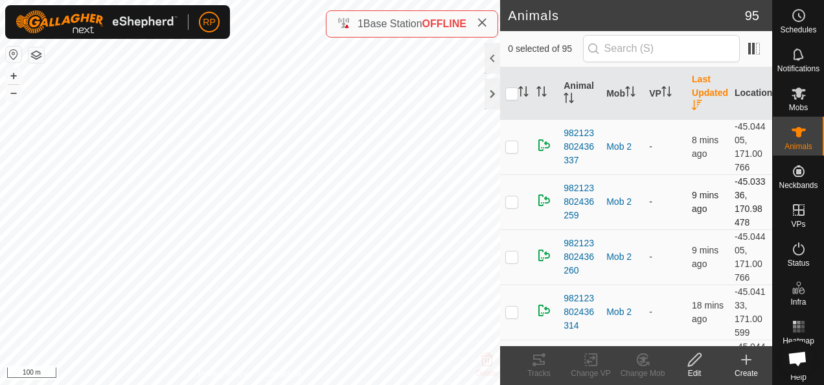
click at [513, 202] on p-checkbox at bounding box center [511, 201] width 13 height 10
click at [692, 362] on icon at bounding box center [694, 360] width 16 height 16
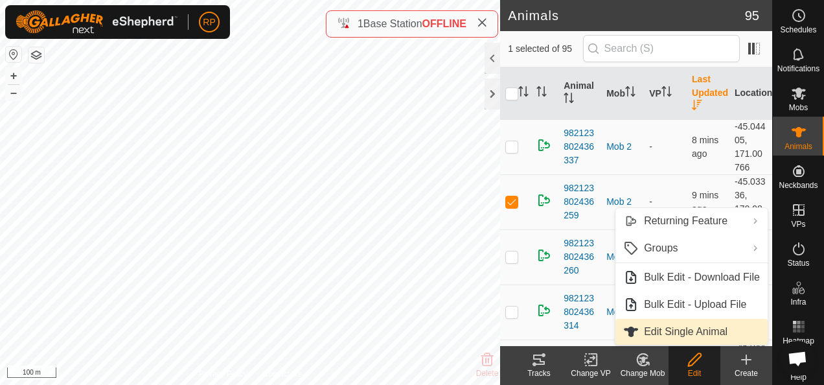
click at [688, 334] on link "Edit Single Animal" at bounding box center [691, 332] width 152 height 26
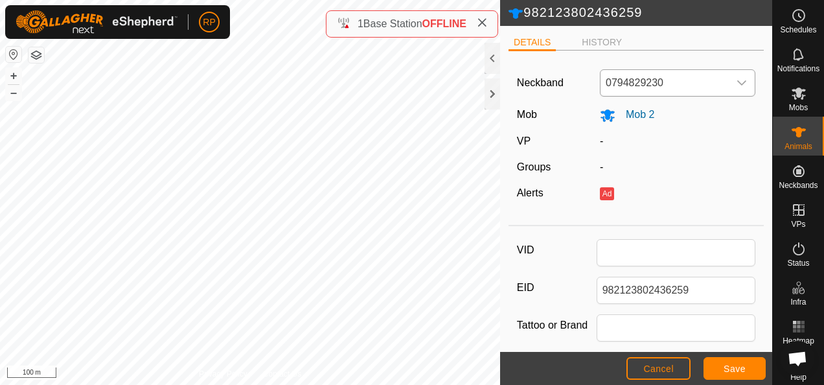
click at [736, 80] on icon "dropdown trigger" at bounding box center [741, 83] width 10 height 10
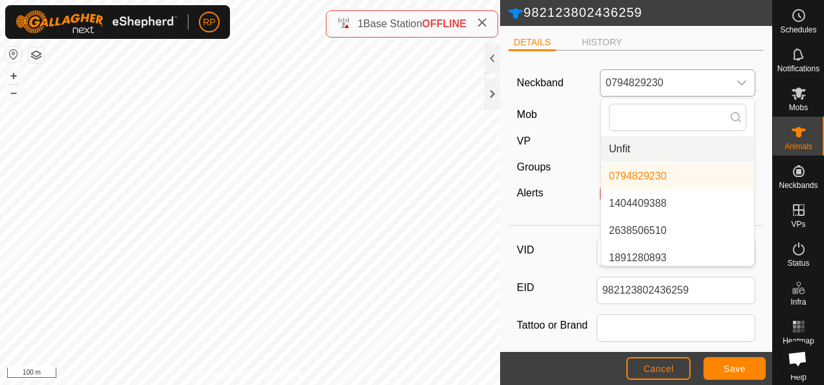
click at [640, 149] on li "Unfit" at bounding box center [677, 149] width 153 height 26
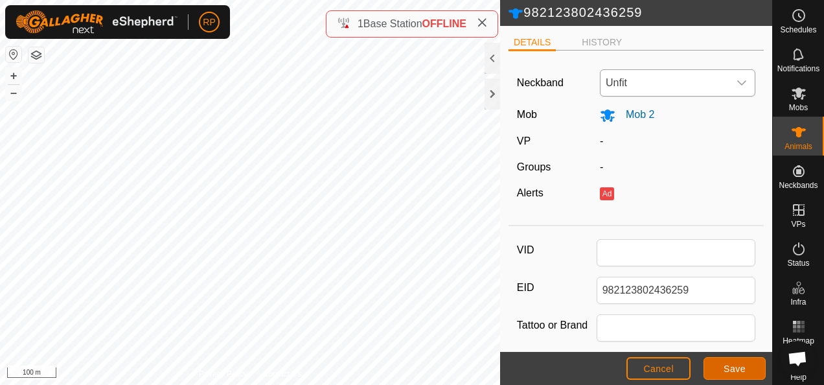
click at [727, 367] on span "Save" at bounding box center [734, 368] width 22 height 10
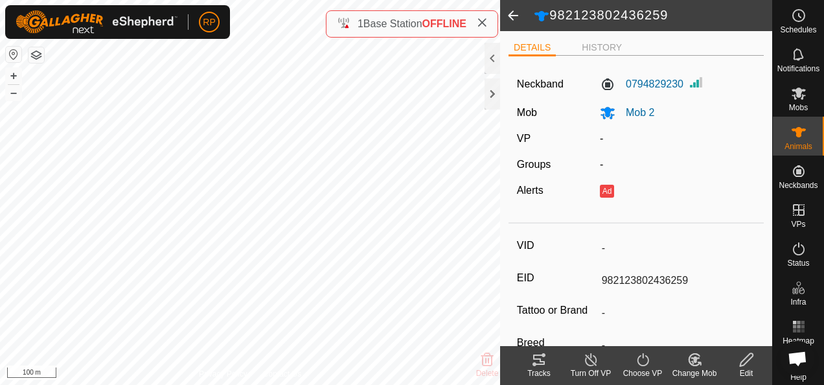
click at [513, 16] on span at bounding box center [513, 15] width 26 height 31
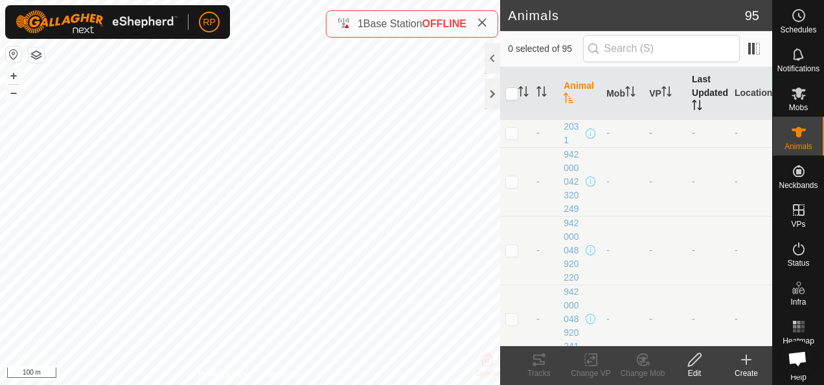
click at [692, 92] on th "Last Updated" at bounding box center [707, 93] width 43 height 52
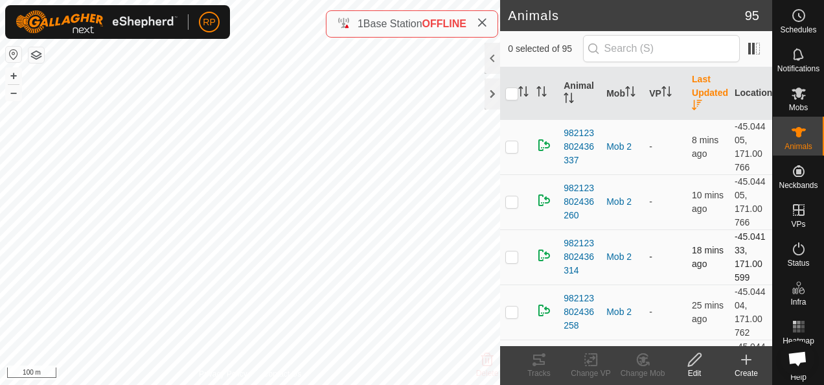
click at [510, 254] on p-checkbox at bounding box center [511, 256] width 13 height 10
click at [692, 363] on icon at bounding box center [694, 359] width 13 height 13
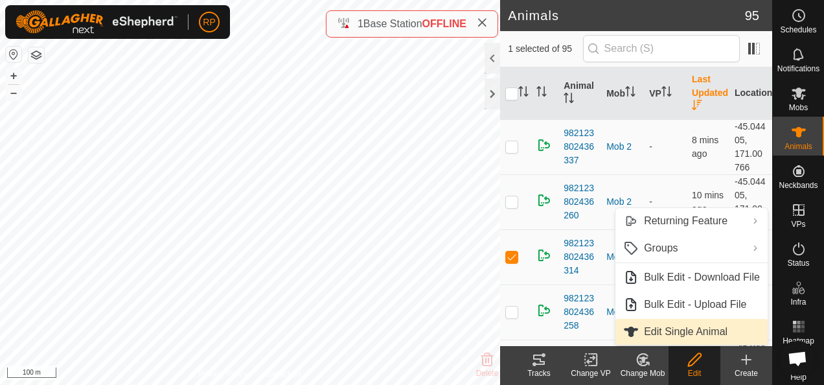
click at [677, 331] on link "Edit Single Animal" at bounding box center [691, 332] width 152 height 26
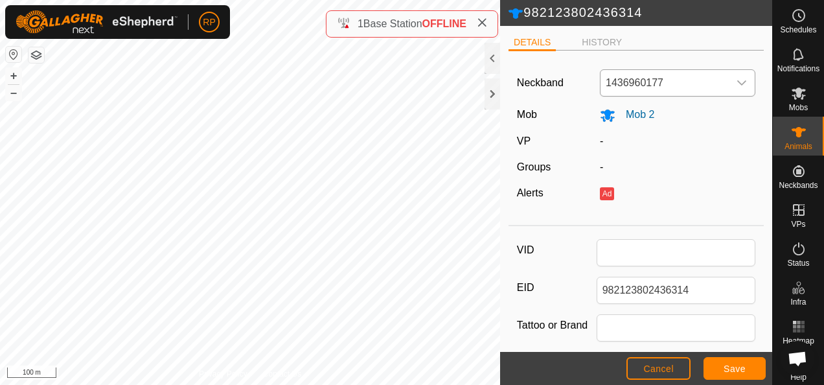
click at [738, 80] on icon "dropdown trigger" at bounding box center [742, 82] width 9 height 5
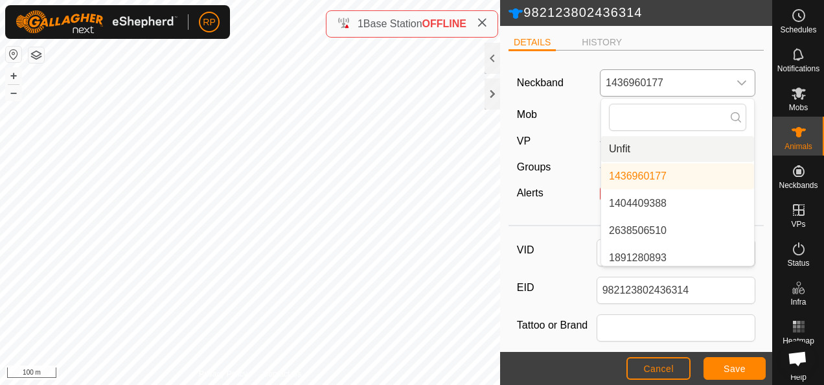
click at [627, 146] on li "Unfit" at bounding box center [677, 149] width 153 height 26
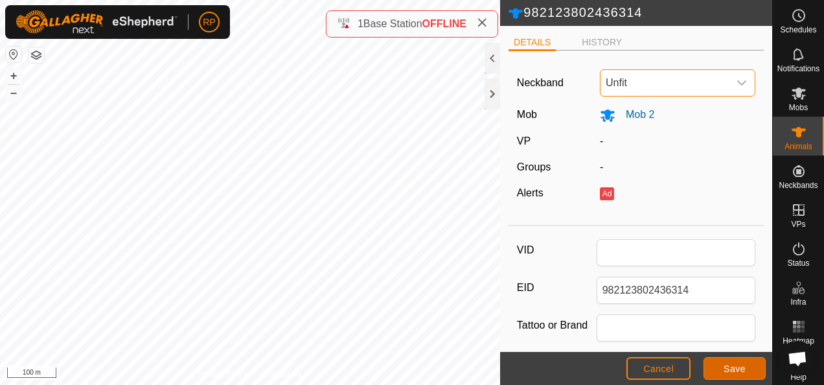
click at [720, 370] on button "Save" at bounding box center [734, 368] width 62 height 23
